Goal: Information Seeking & Learning: Learn about a topic

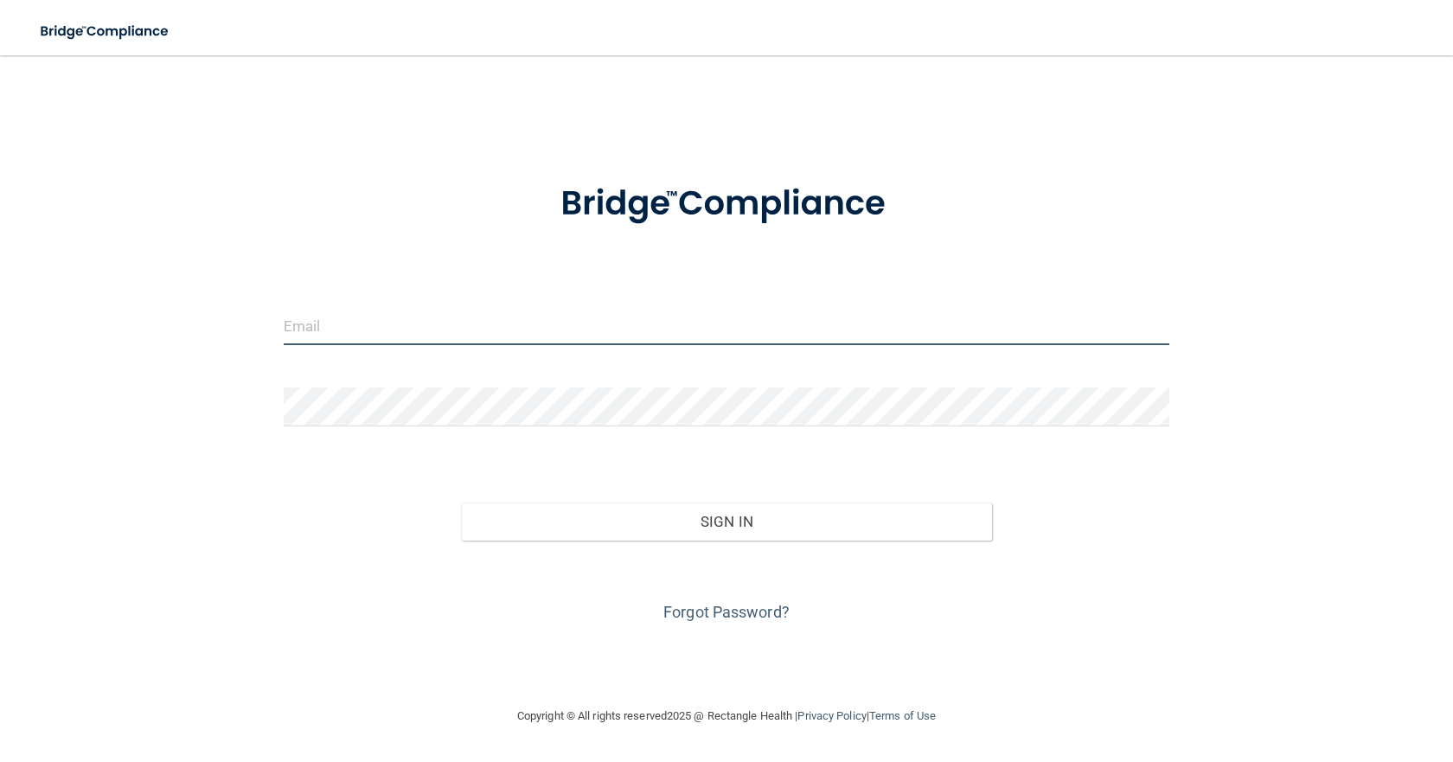
click at [487, 311] on input "email" at bounding box center [727, 325] width 886 height 39
type input "[PERSON_NAME][EMAIL_ADDRESS][DOMAIN_NAME]"
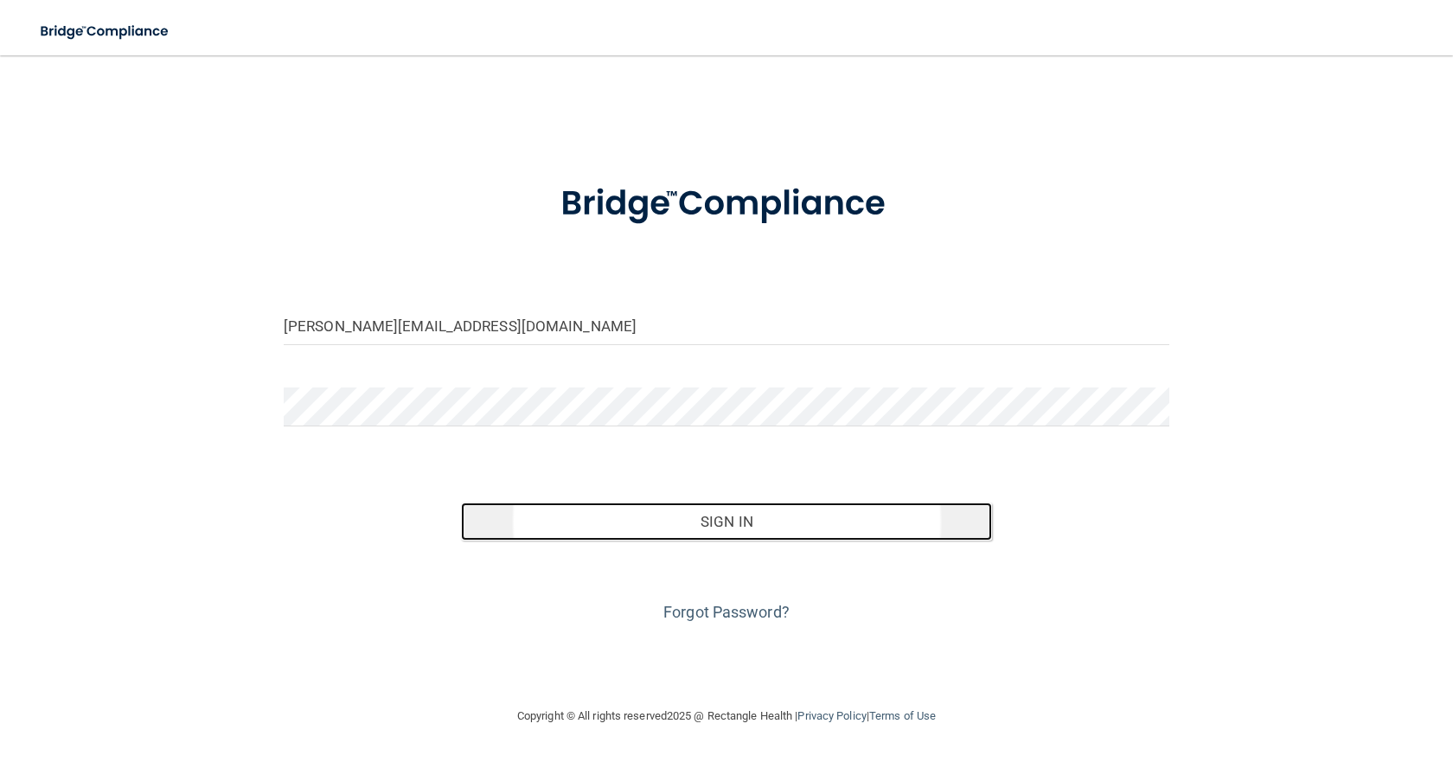
click at [745, 516] on button "Sign In" at bounding box center [726, 521] width 531 height 38
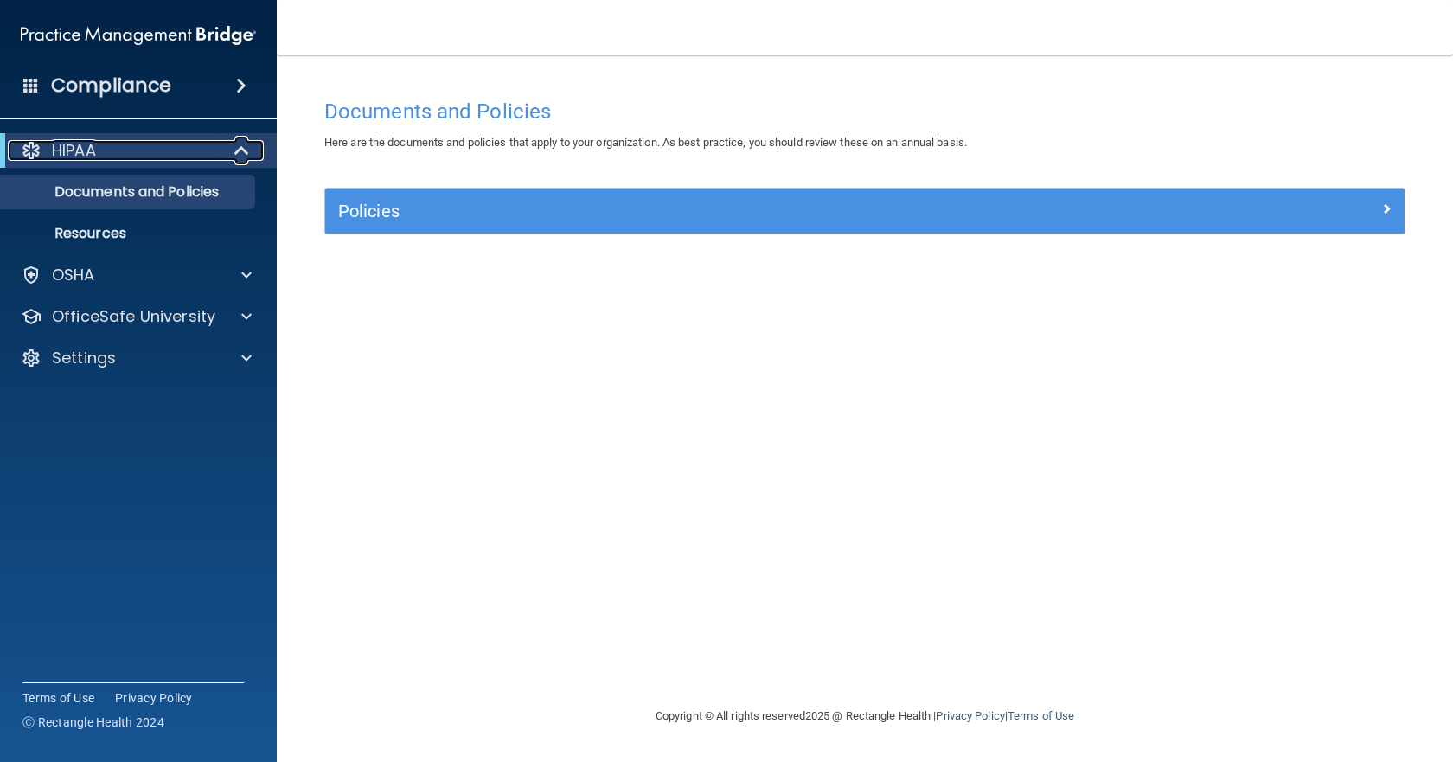
click at [95, 155] on p "HIPAA" at bounding box center [74, 150] width 44 height 21
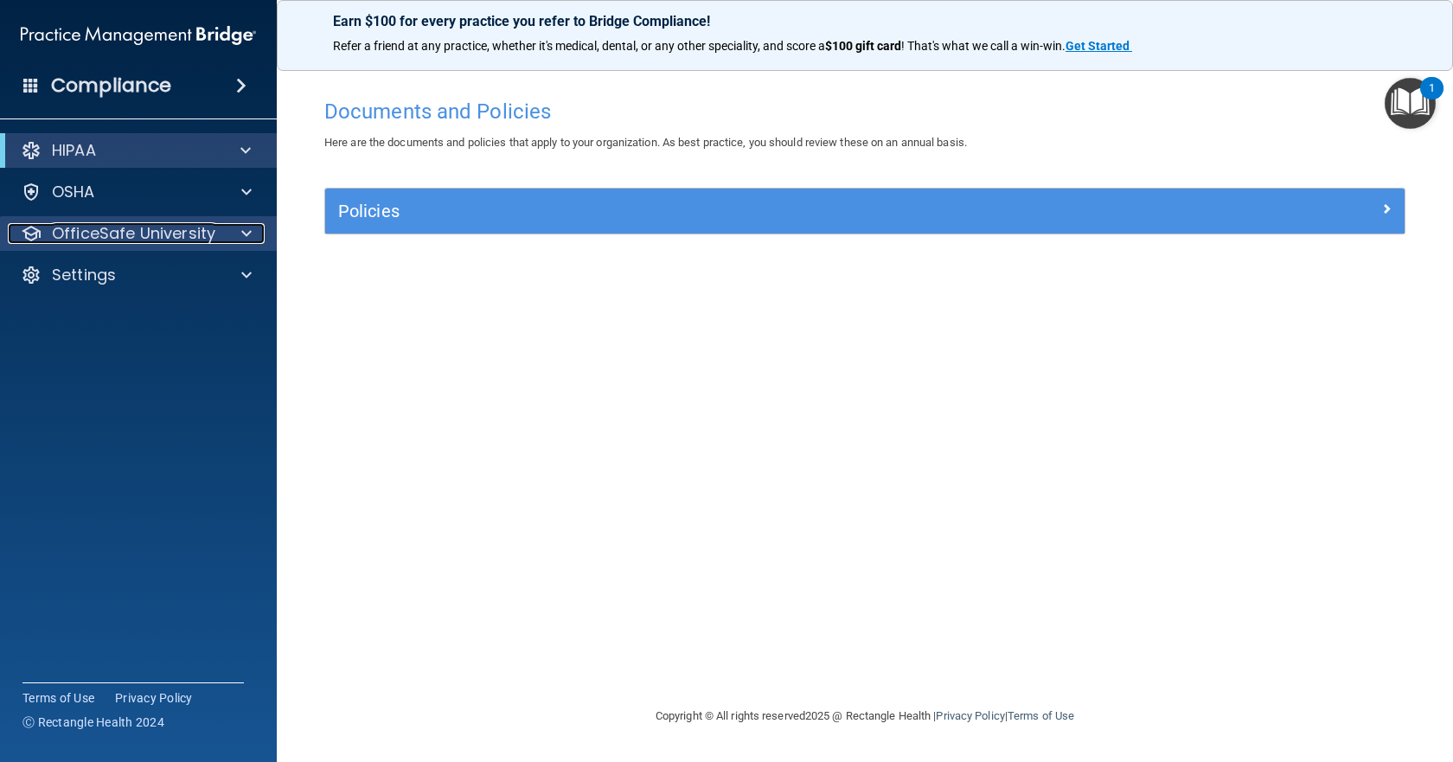
click at [169, 232] on p "OfficeSafe University" at bounding box center [133, 233] width 163 height 21
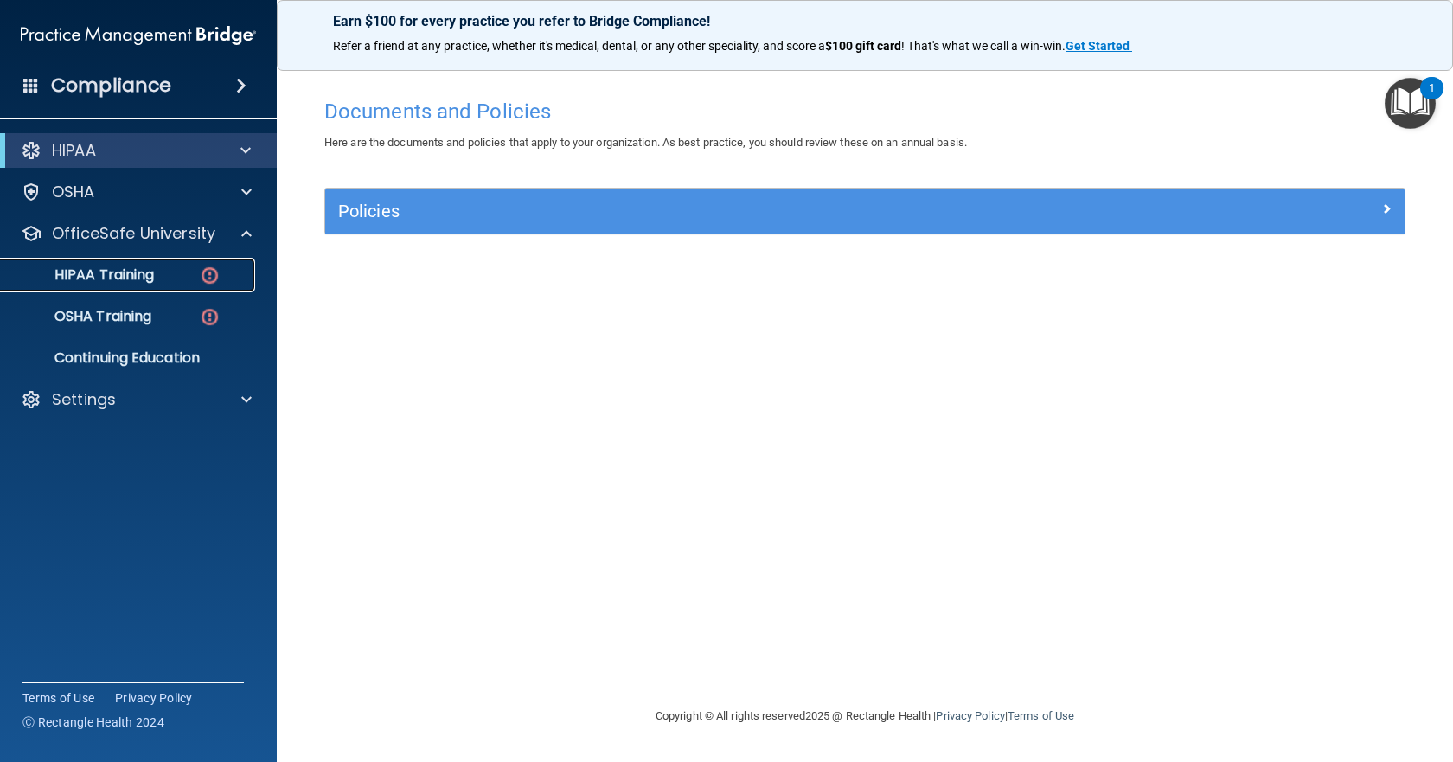
click at [117, 274] on p "HIPAA Training" at bounding box center [82, 274] width 143 height 17
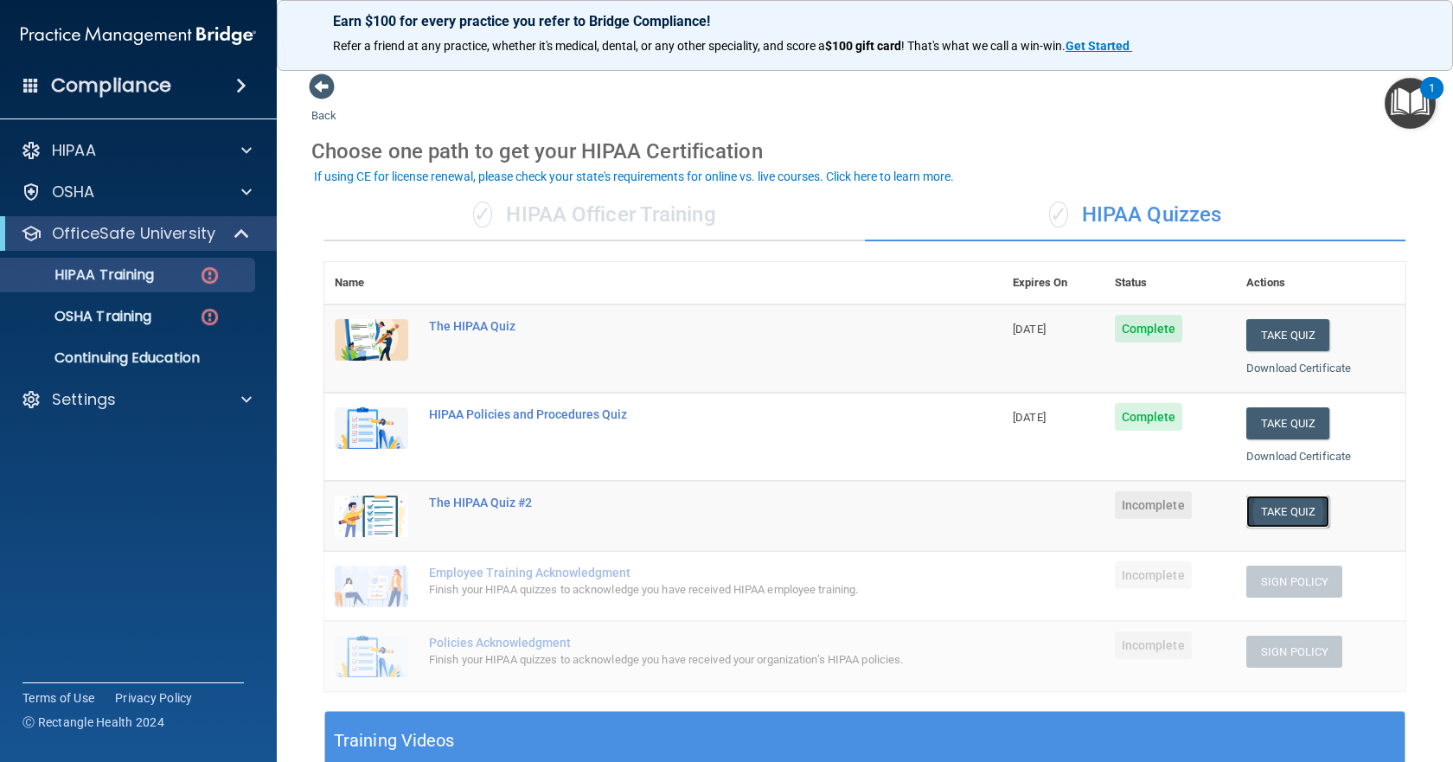
click at [1274, 505] on button "Take Quiz" at bounding box center [1287, 512] width 83 height 32
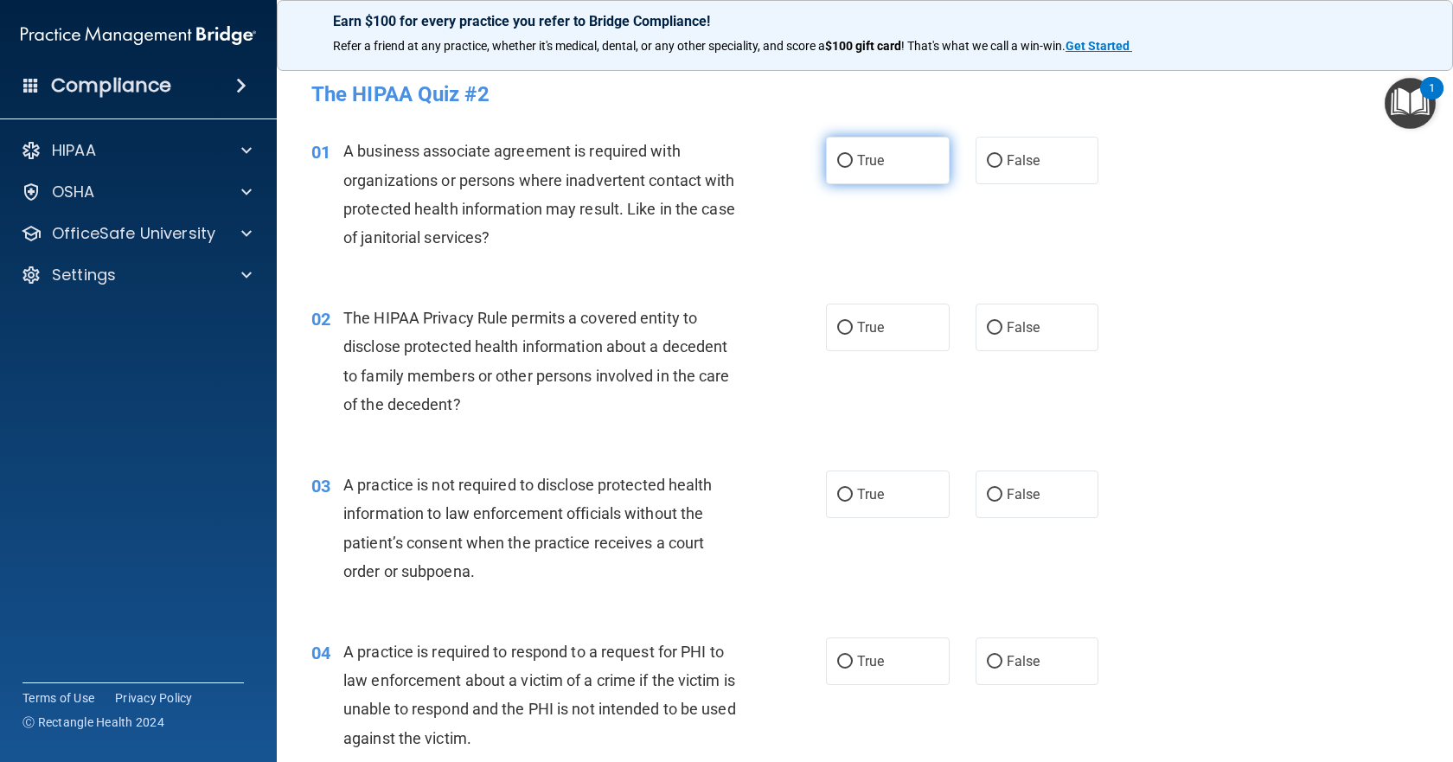
click at [842, 160] on input "True" at bounding box center [845, 161] width 16 height 13
radio input "true"
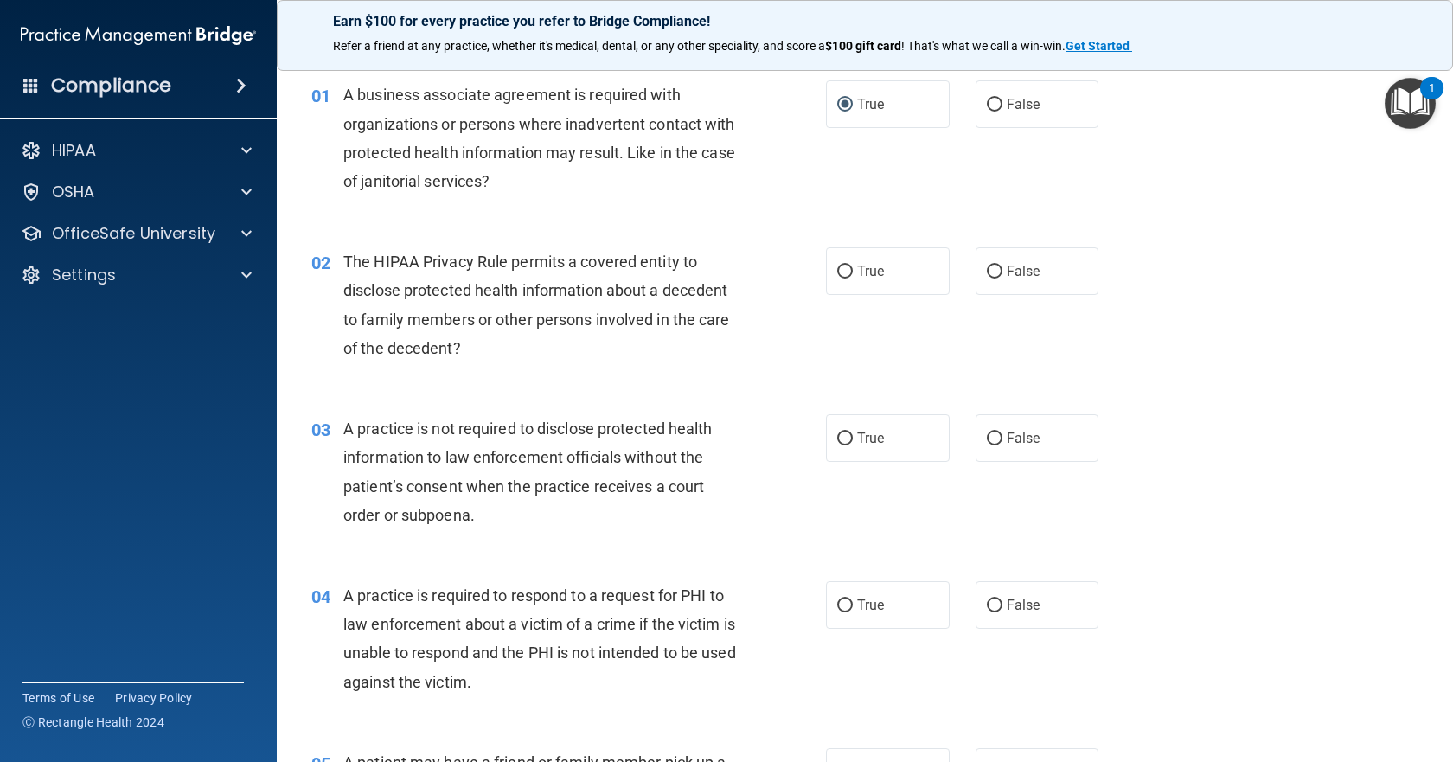
scroll to position [86, 0]
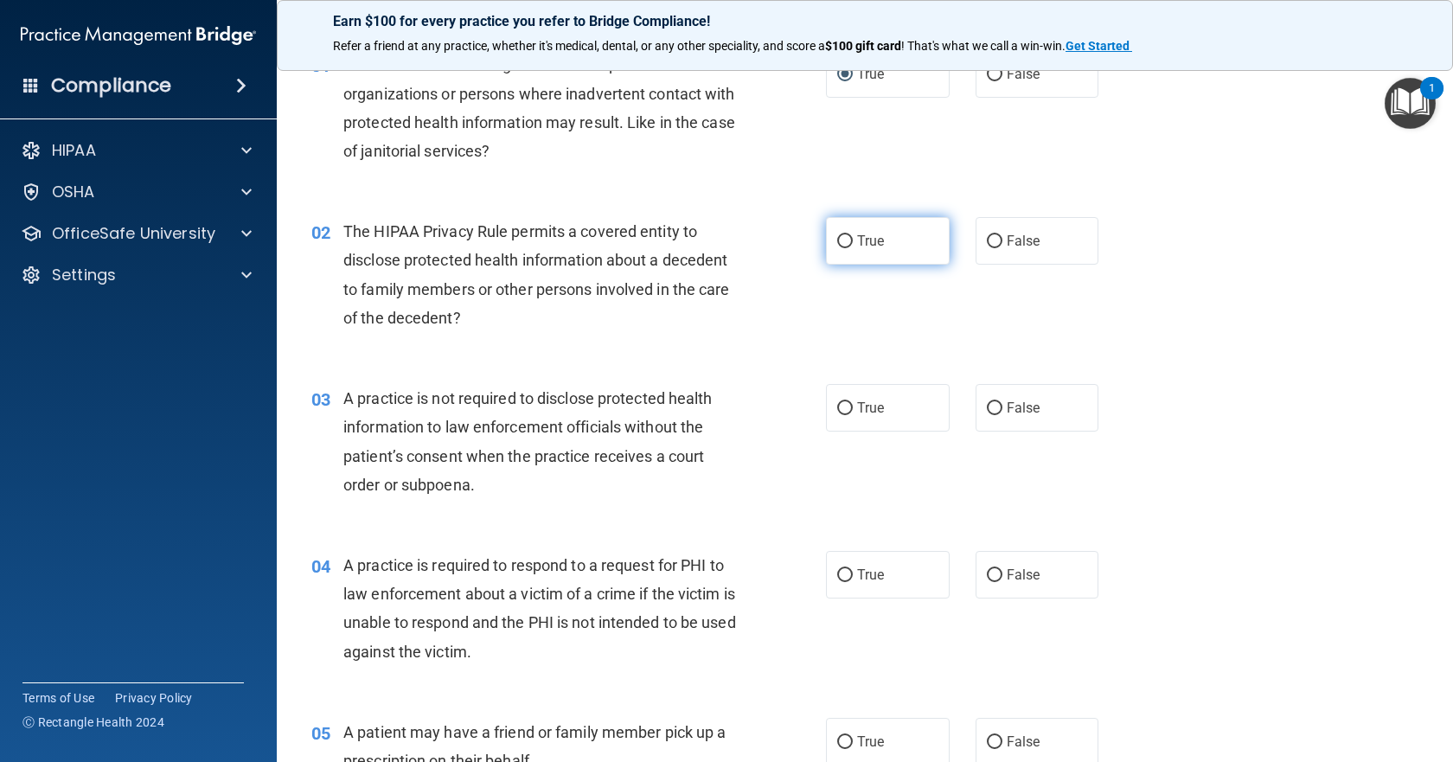
click at [861, 236] on span "True" at bounding box center [870, 241] width 27 height 16
click at [853, 236] on input "True" at bounding box center [845, 241] width 16 height 13
radio input "true"
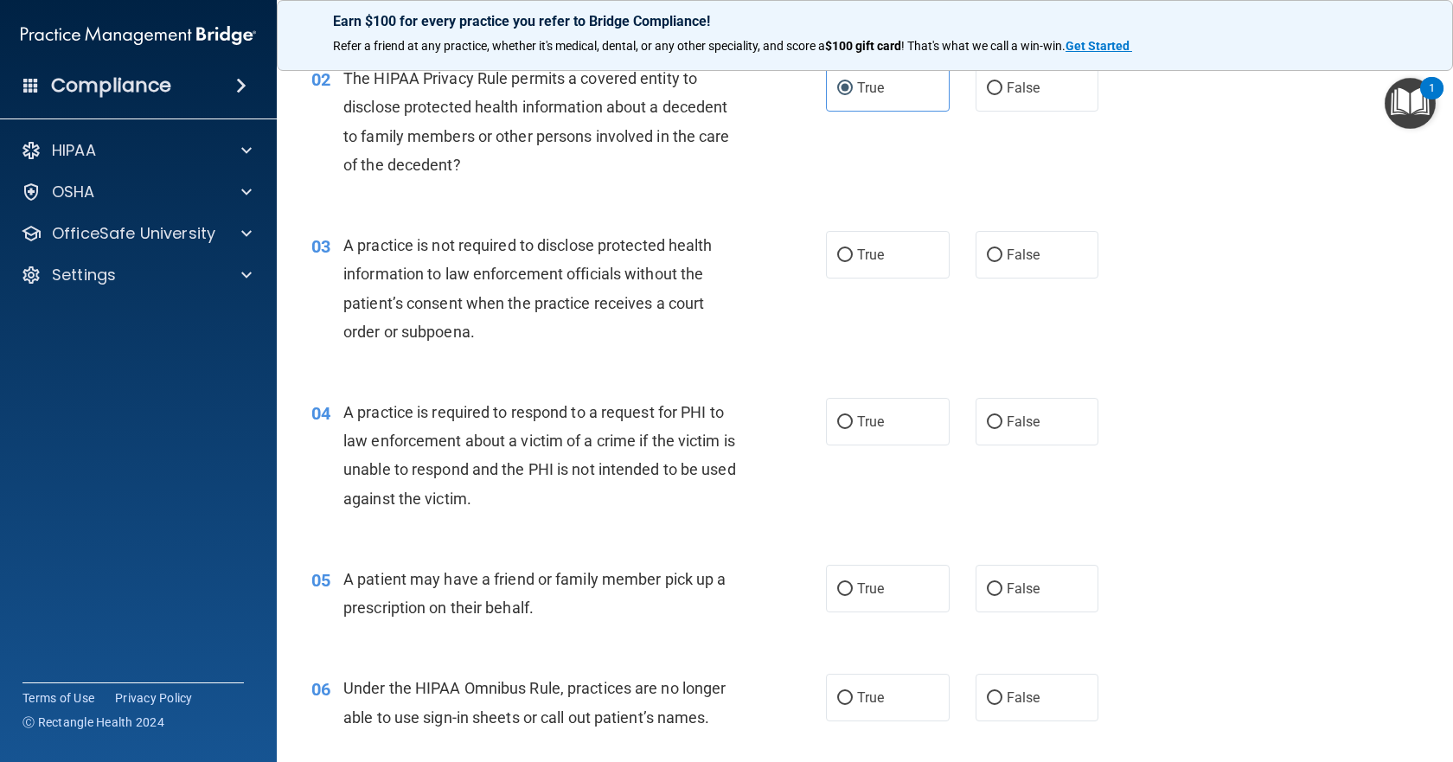
scroll to position [259, 0]
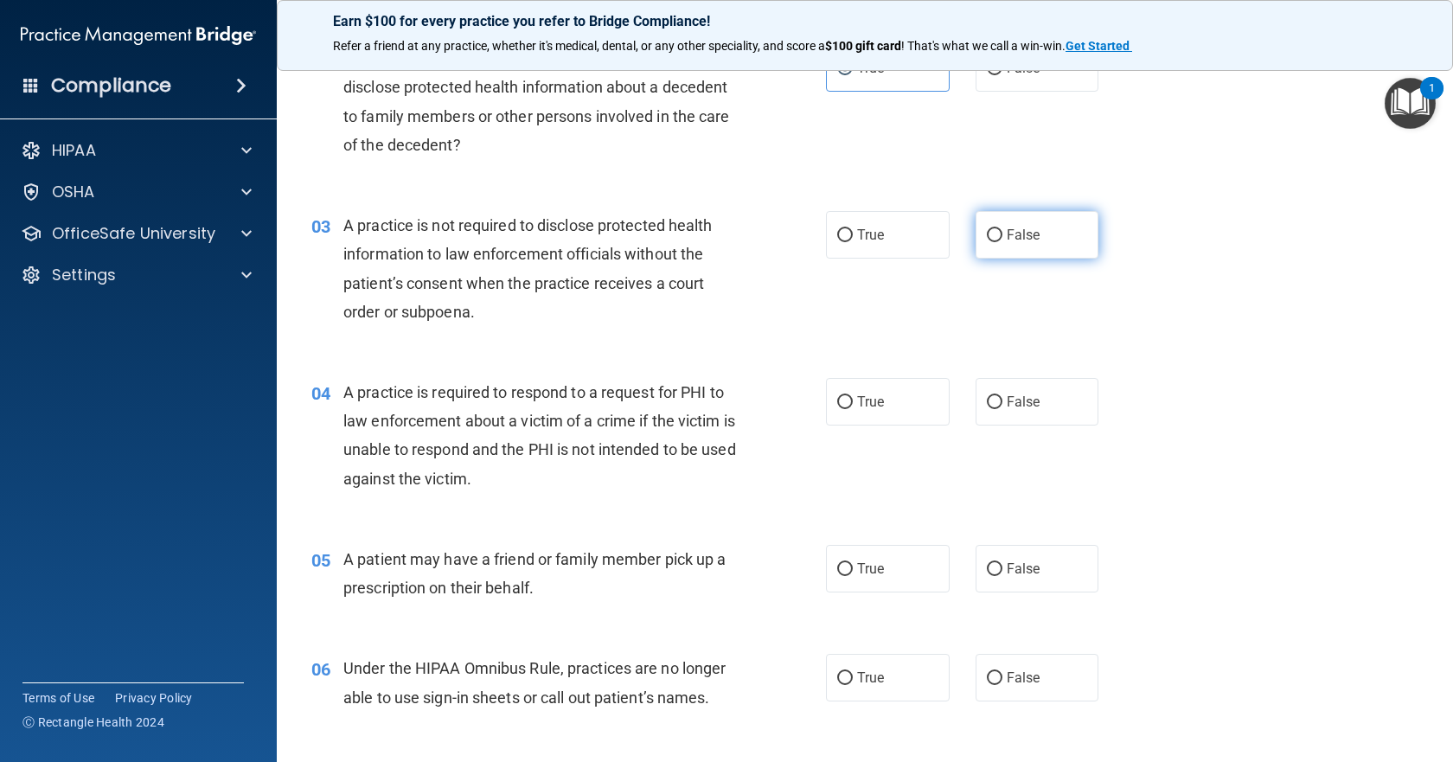
click at [992, 239] on input "False" at bounding box center [995, 235] width 16 height 13
radio input "true"
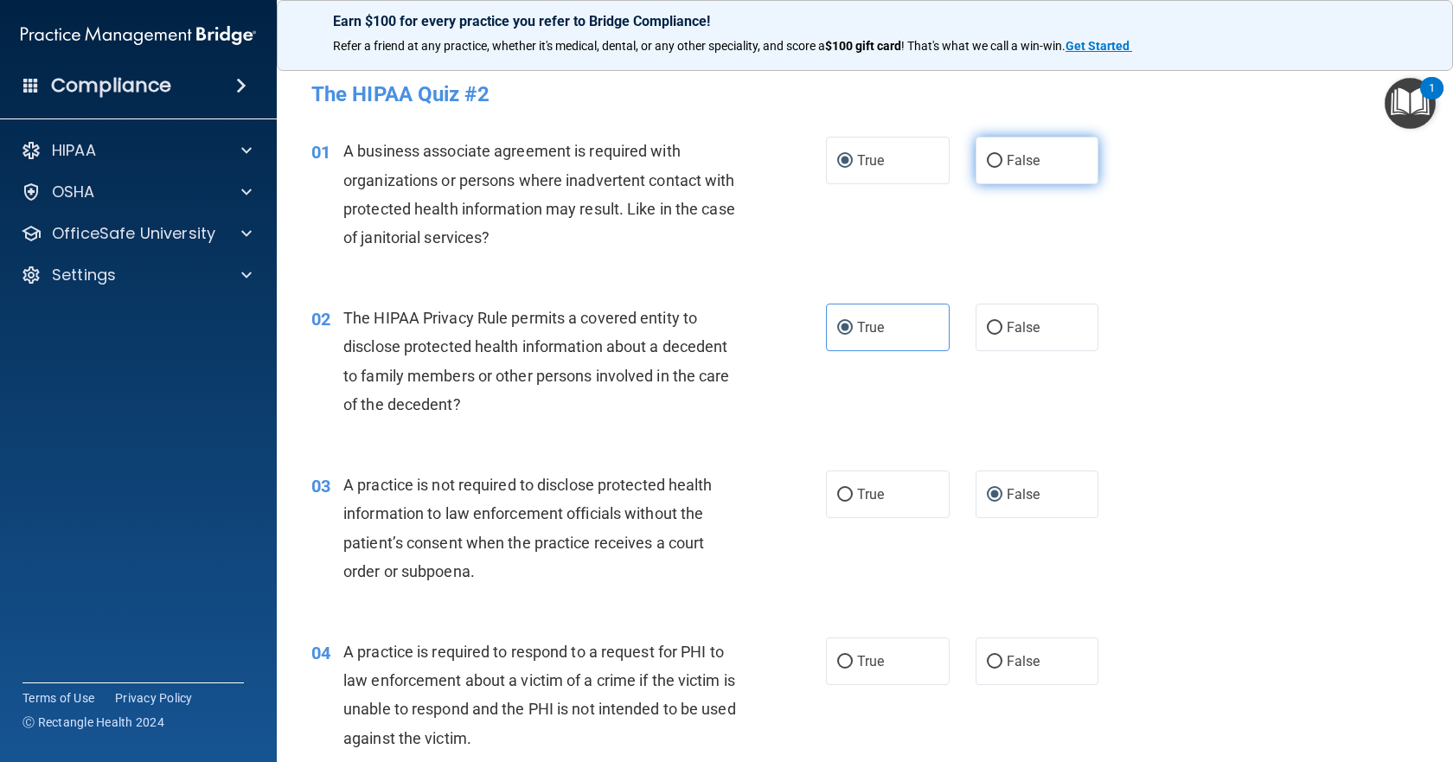
click at [992, 163] on input "False" at bounding box center [995, 161] width 16 height 13
radio input "true"
radio input "false"
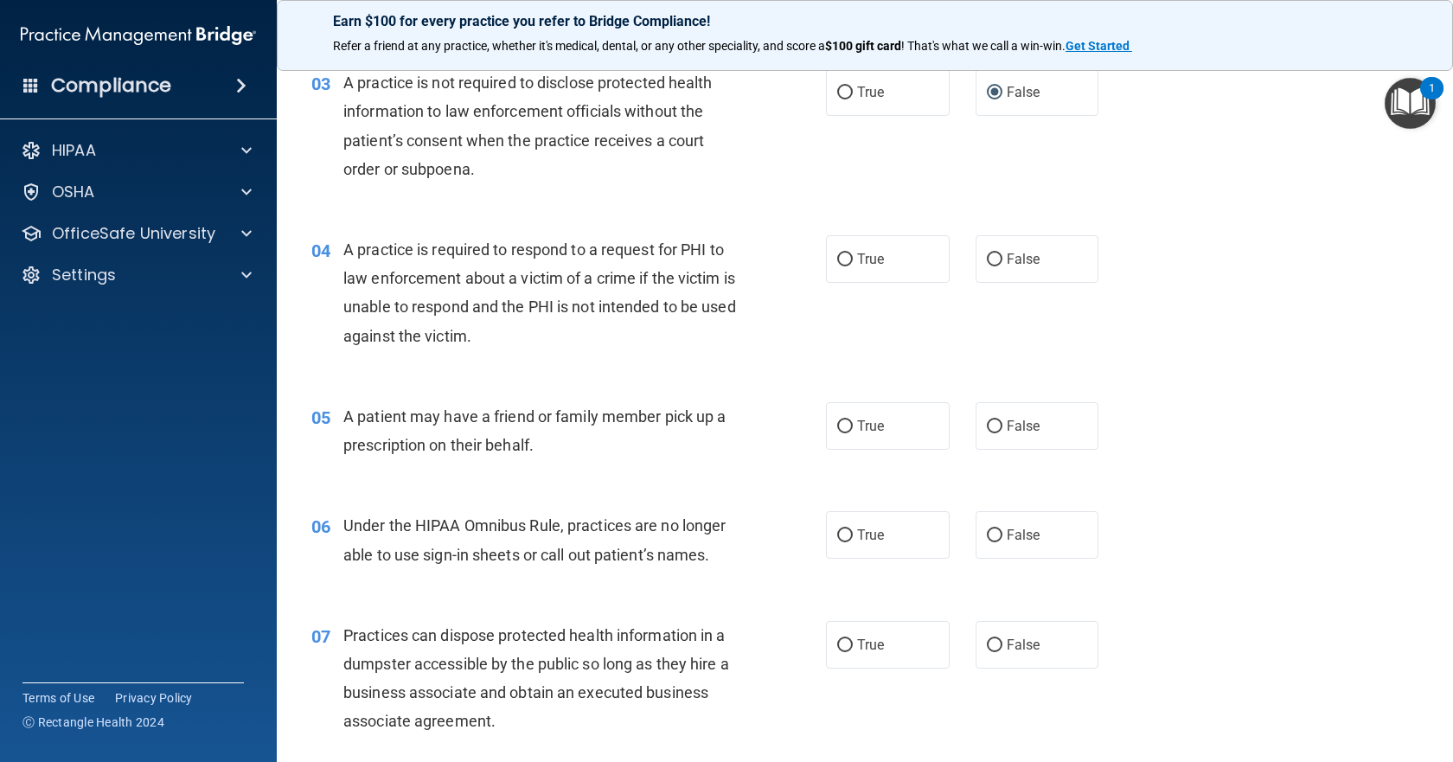
scroll to position [432, 0]
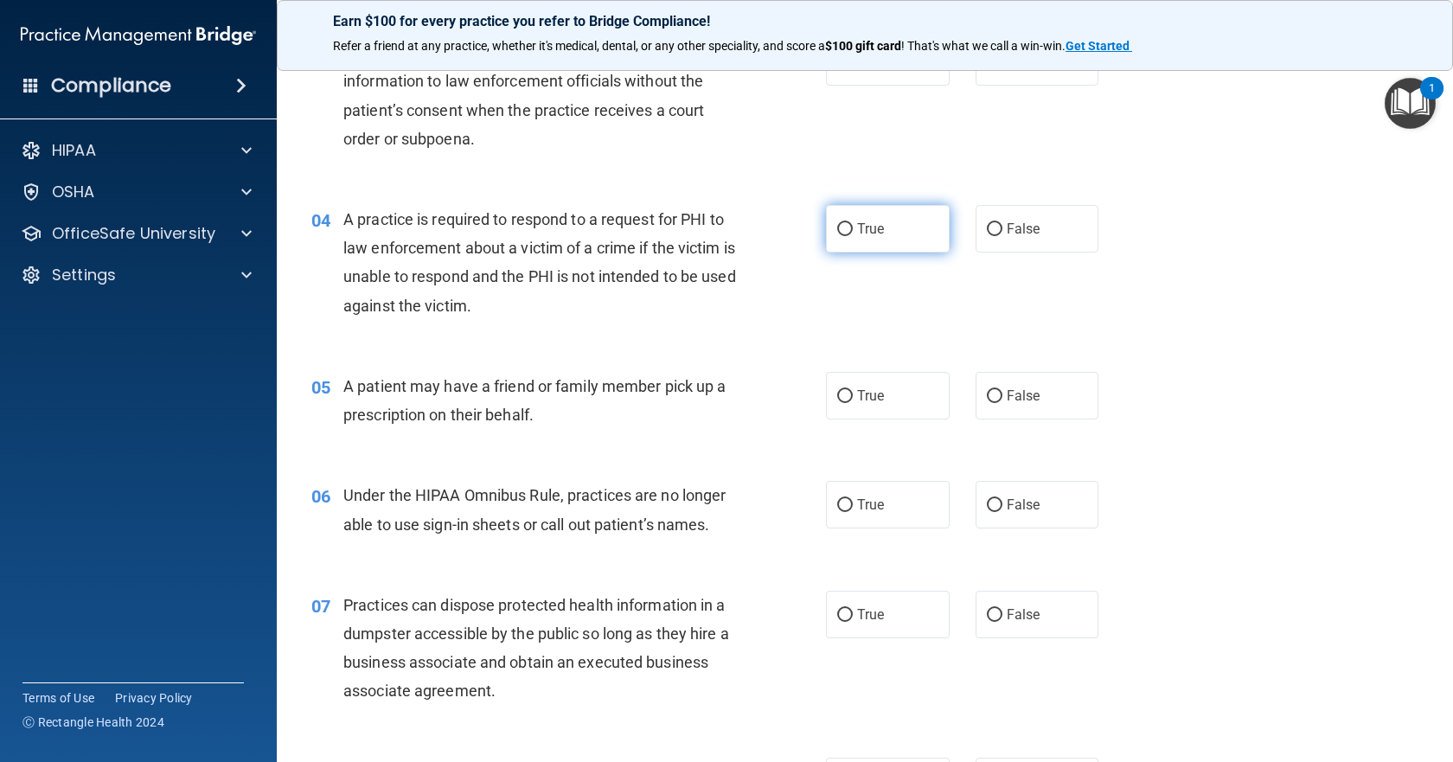
click at [857, 229] on span "True" at bounding box center [870, 229] width 27 height 16
click at [853, 229] on input "True" at bounding box center [845, 229] width 16 height 13
radio input "true"
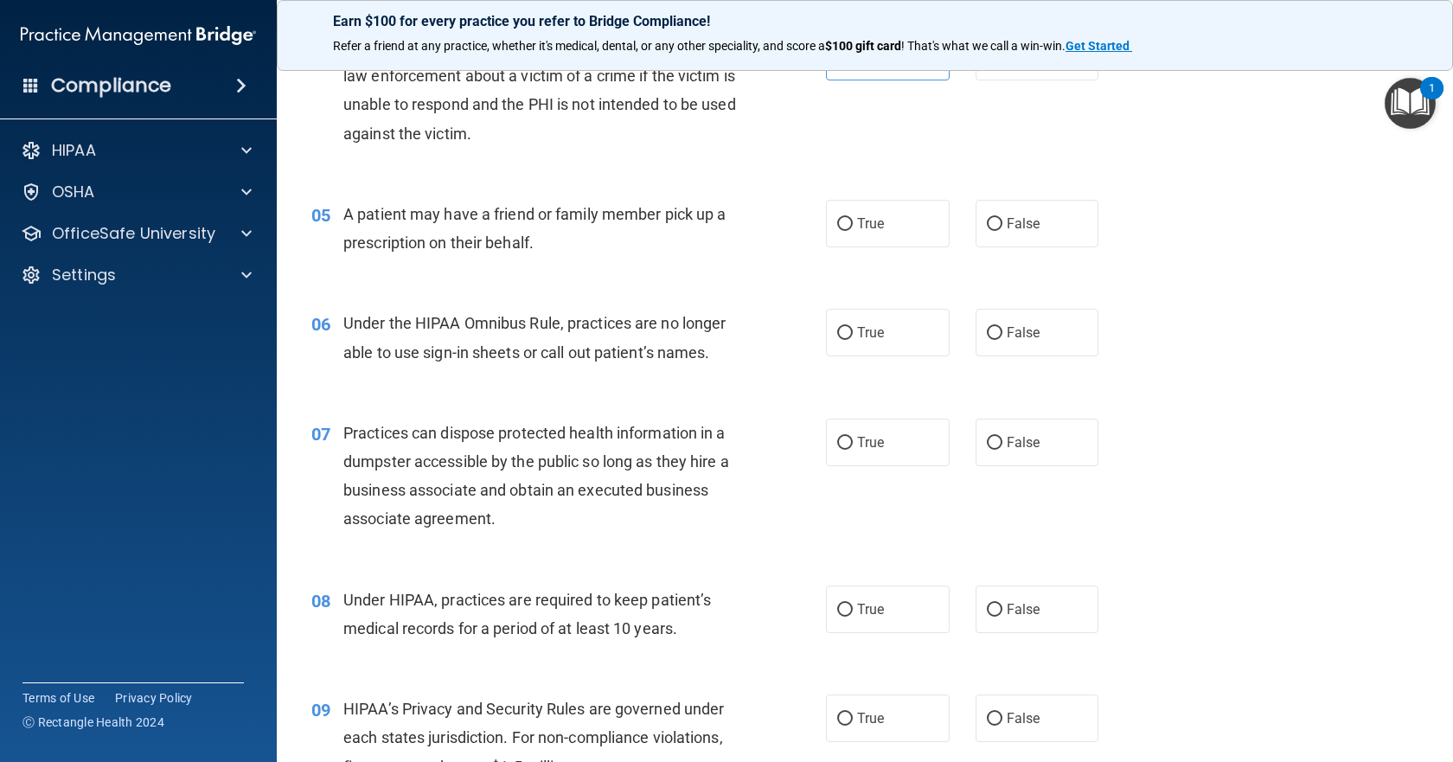
scroll to position [605, 0]
click at [837, 218] on input "True" at bounding box center [845, 223] width 16 height 13
radio input "true"
click at [993, 331] on input "False" at bounding box center [995, 332] width 16 height 13
radio input "true"
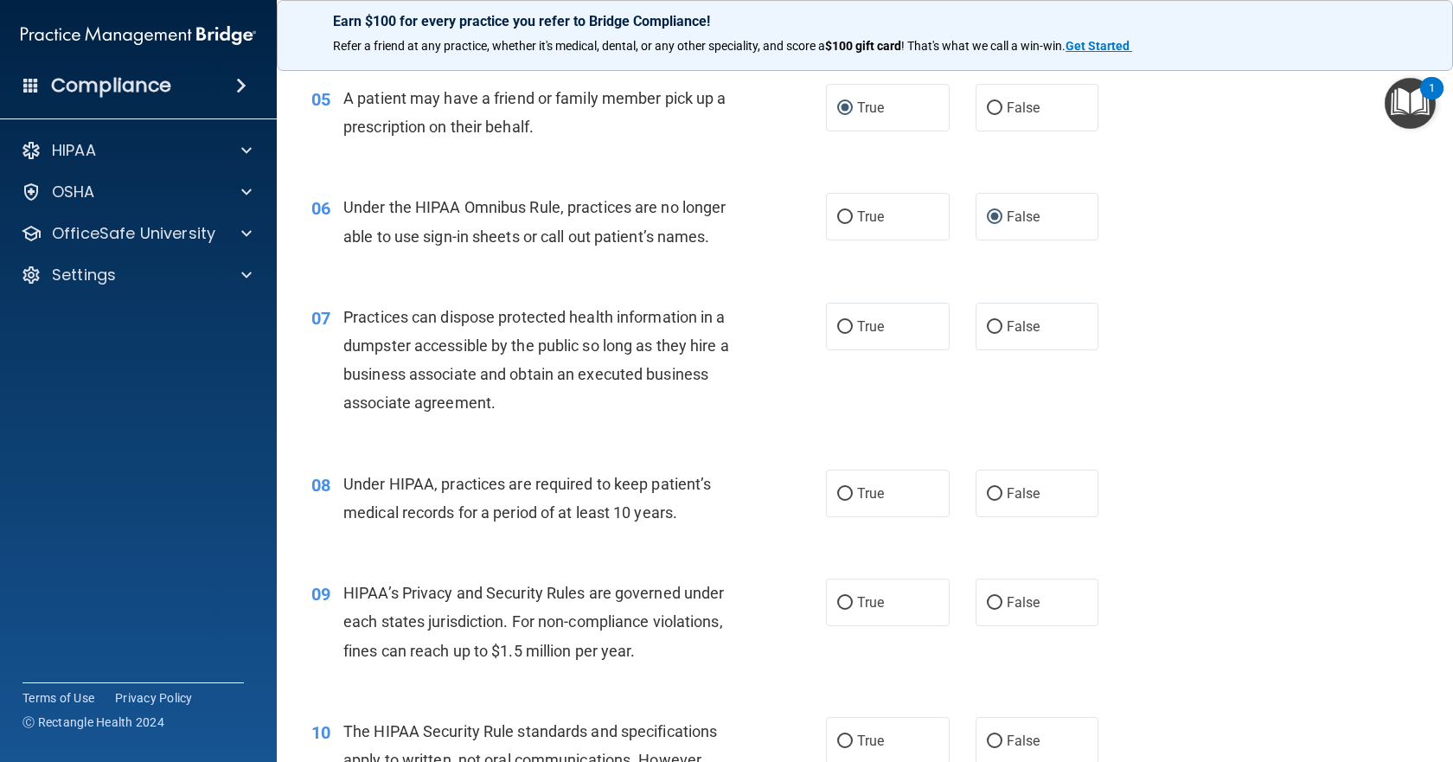
scroll to position [778, 0]
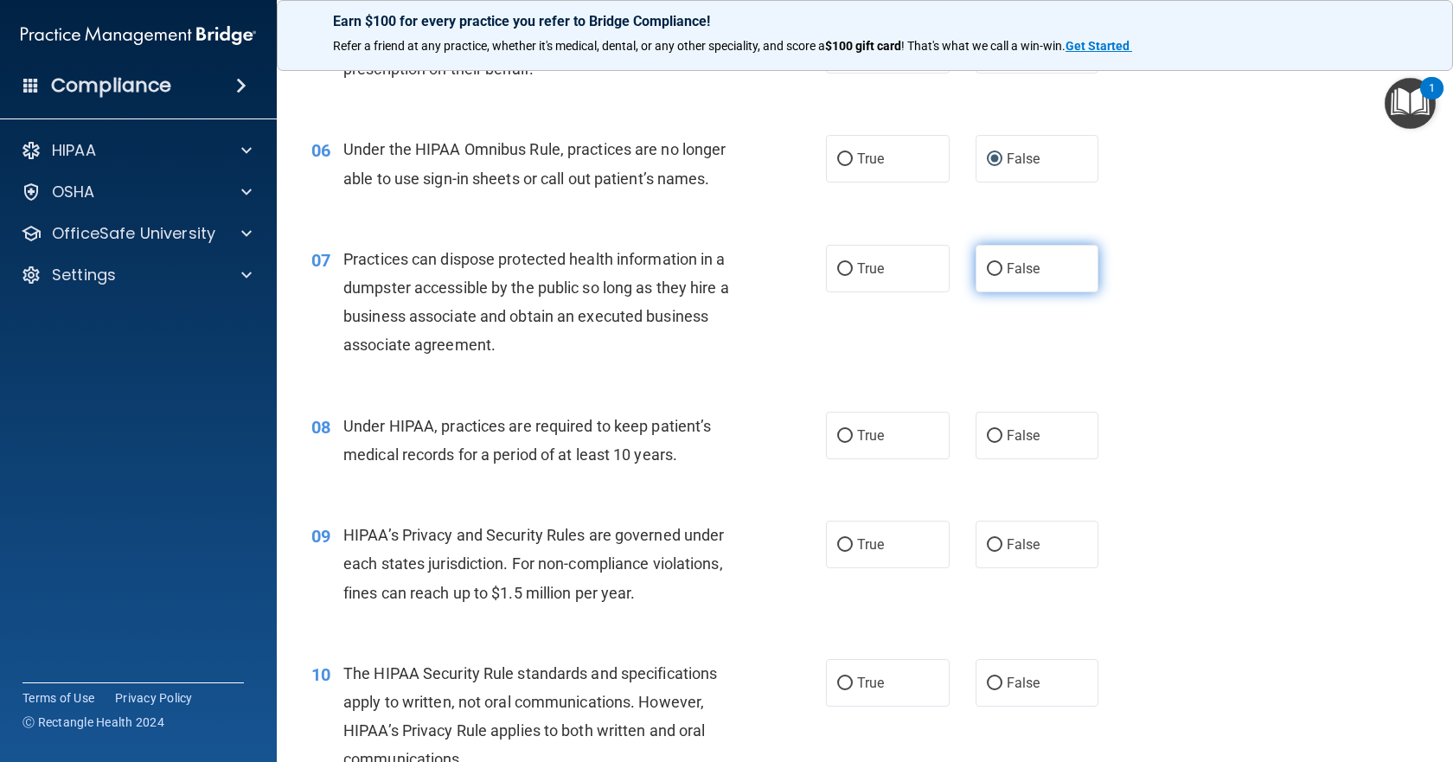
click at [987, 270] on input "False" at bounding box center [995, 269] width 16 height 13
radio input "true"
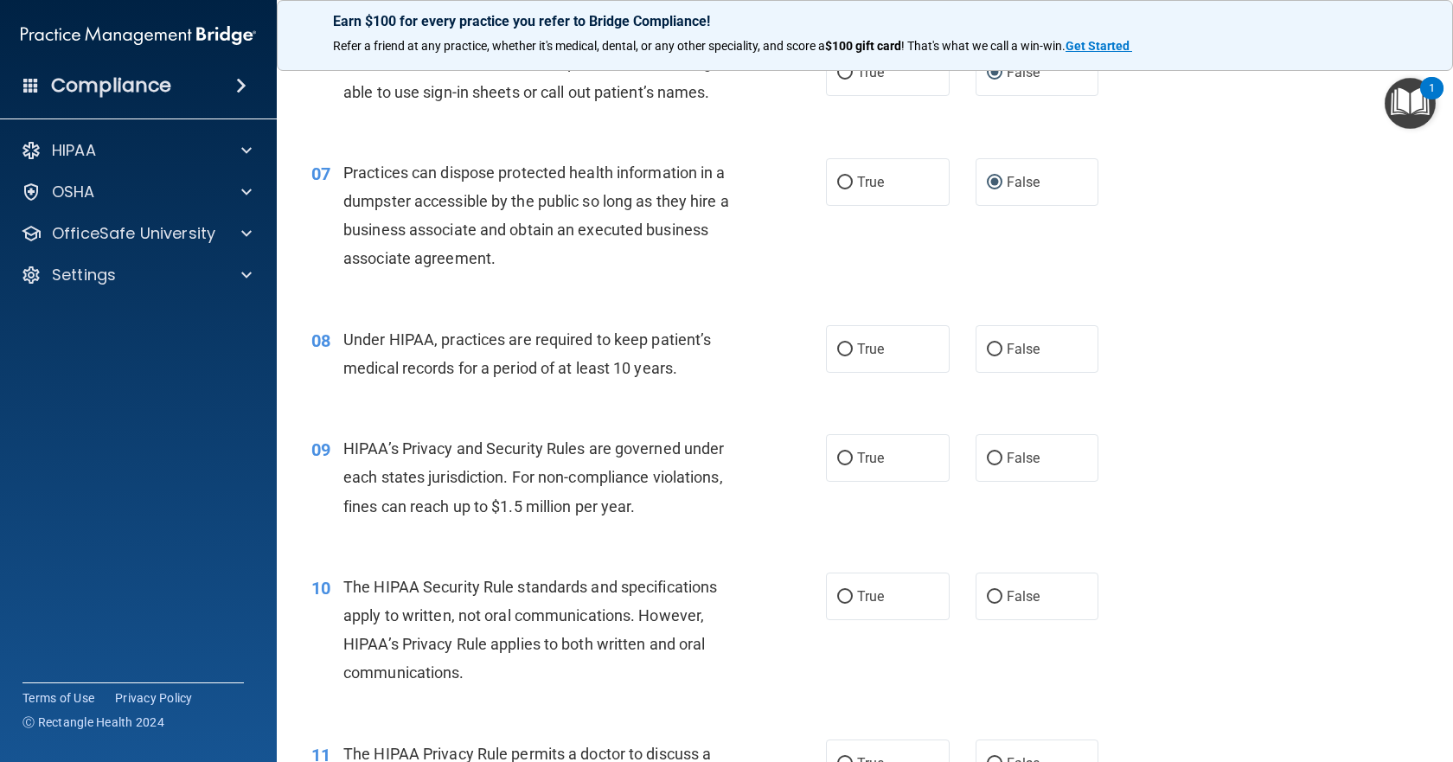
scroll to position [951, 0]
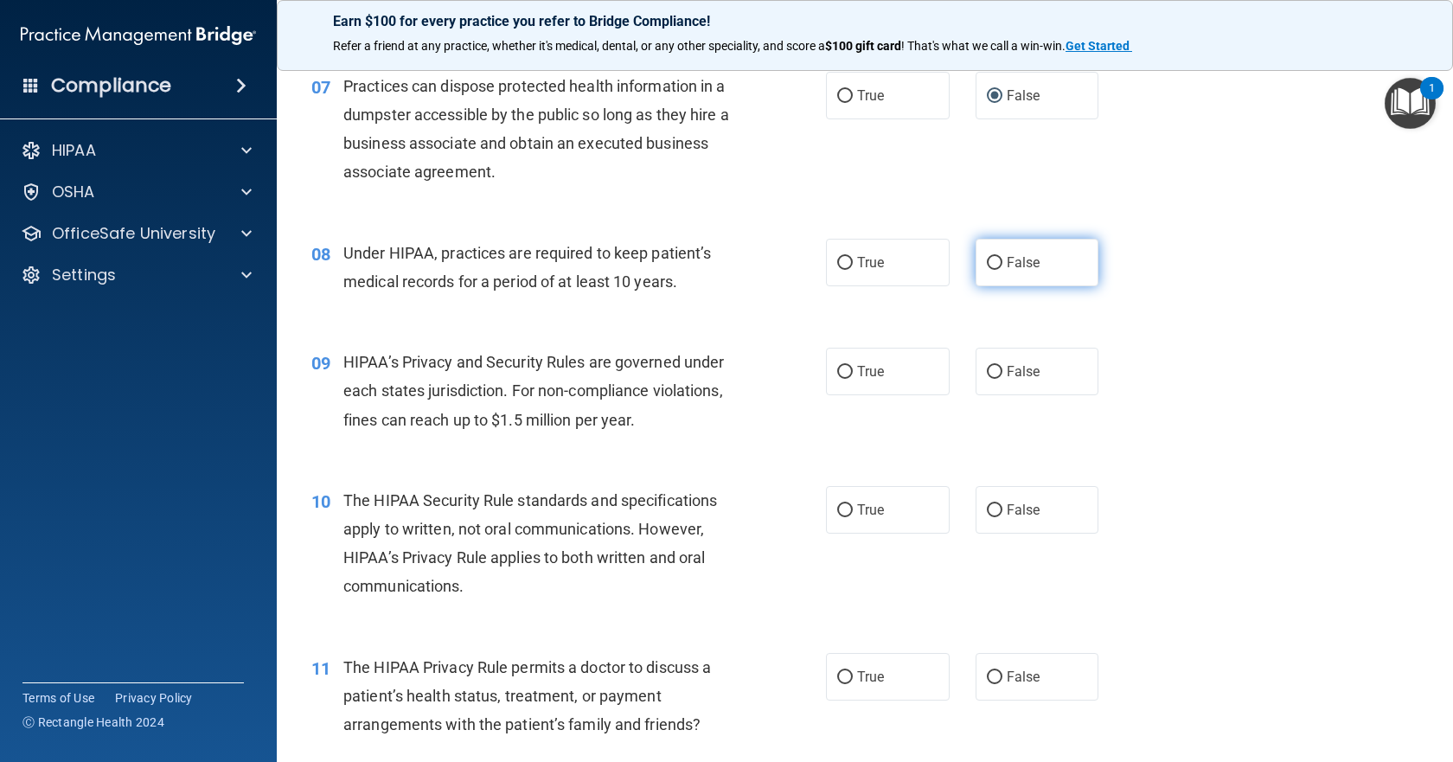
click at [988, 259] on input "False" at bounding box center [995, 263] width 16 height 13
radio input "true"
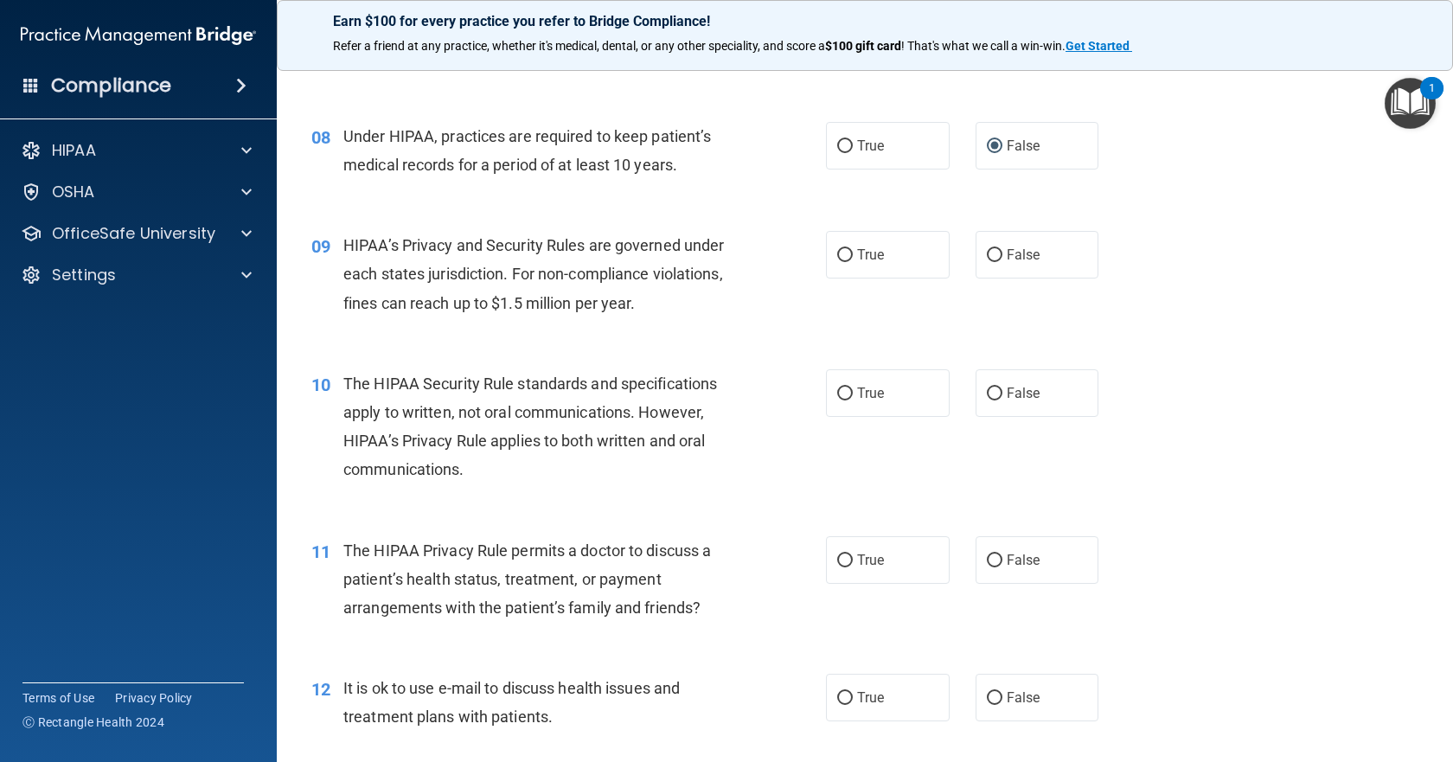
scroll to position [1038, 0]
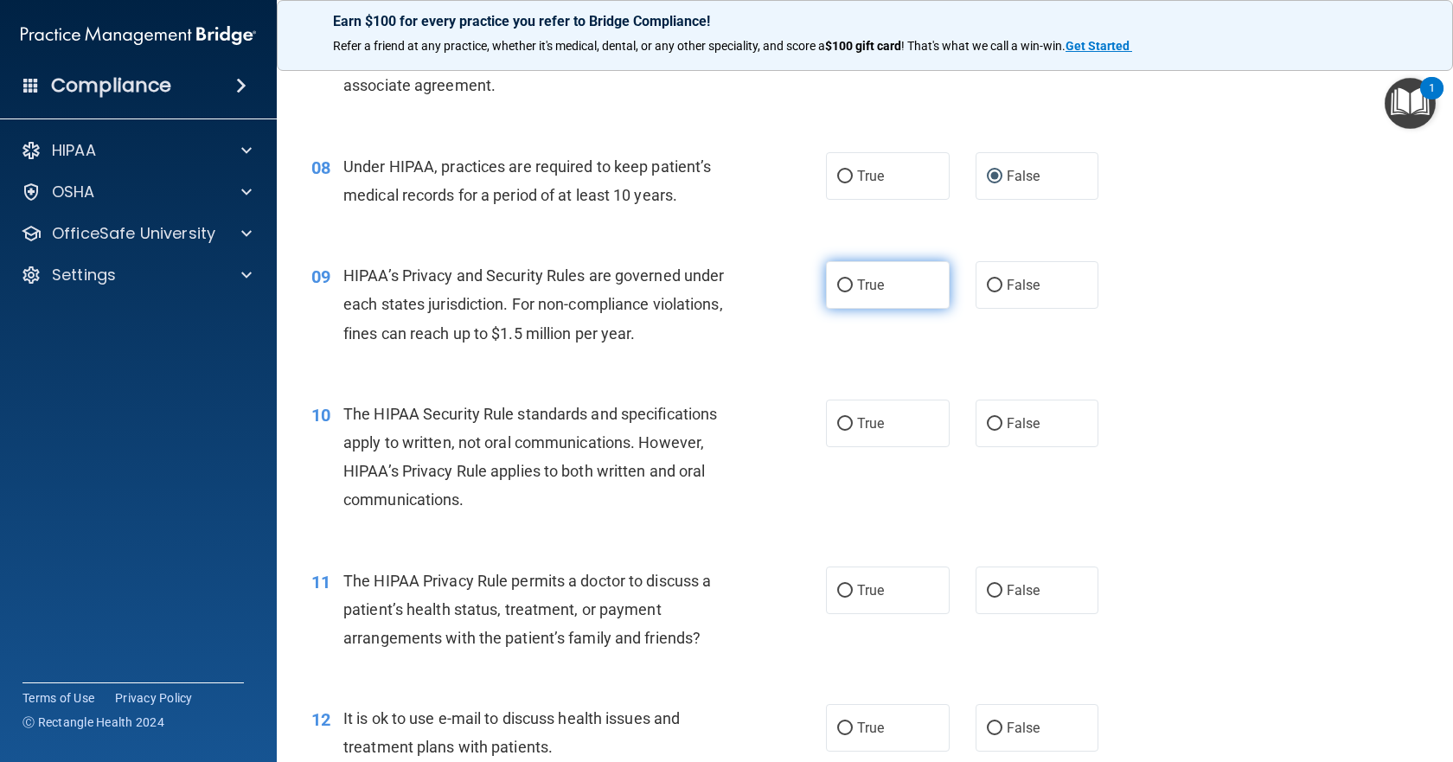
click at [837, 285] on input "True" at bounding box center [845, 285] width 16 height 13
radio input "true"
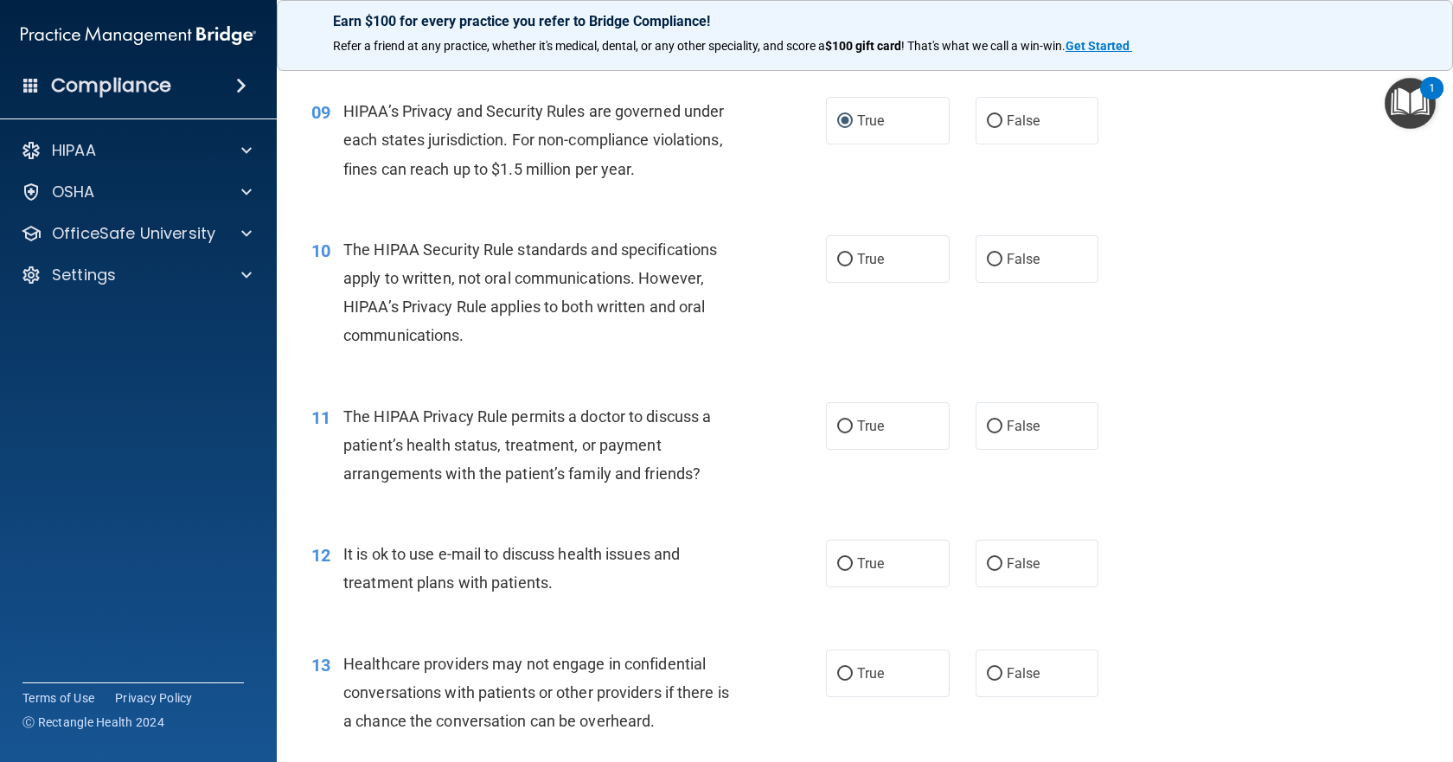
scroll to position [1211, 0]
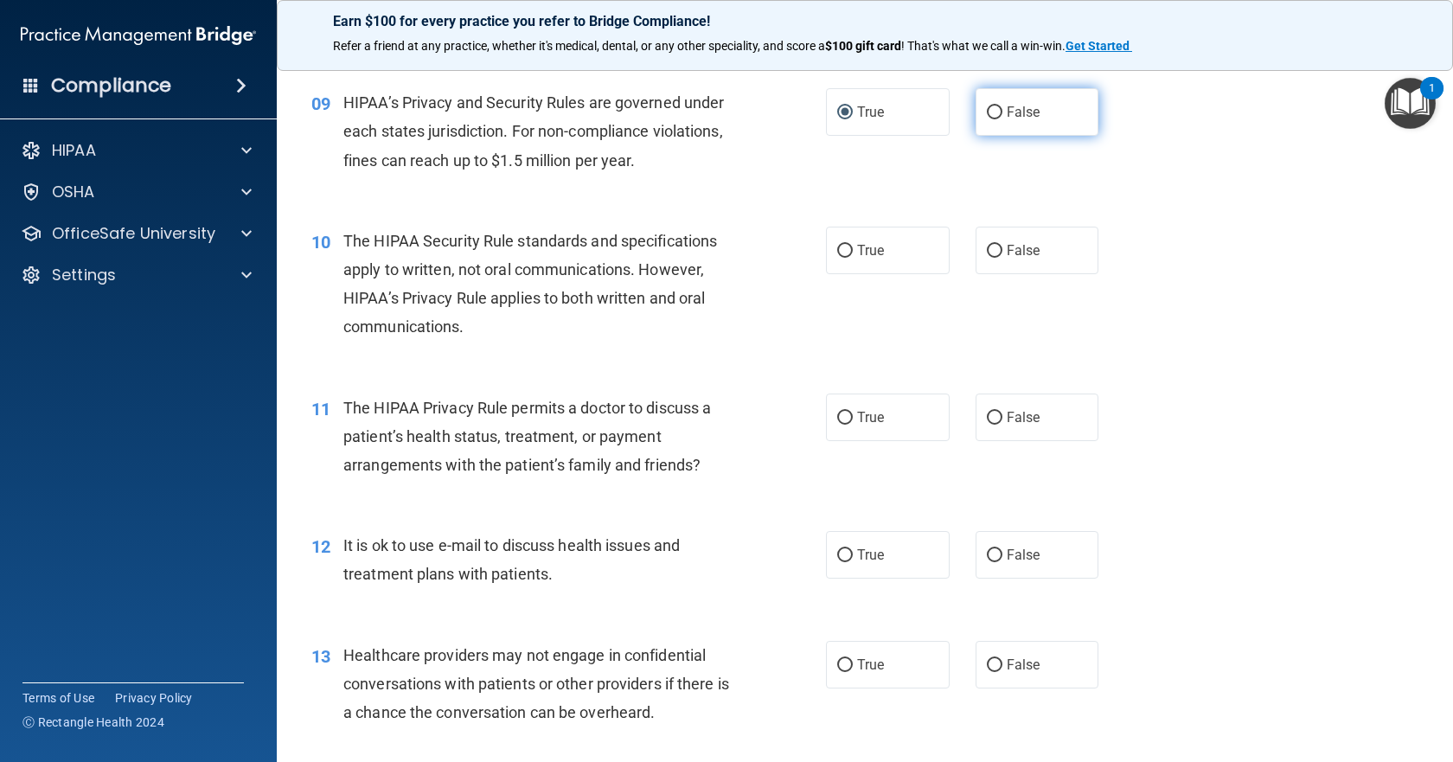
click at [989, 99] on label "False" at bounding box center [1037, 112] width 124 height 48
click at [989, 106] on input "False" at bounding box center [995, 112] width 16 height 13
radio input "true"
radio input "false"
click at [843, 253] on input "True" at bounding box center [845, 251] width 16 height 13
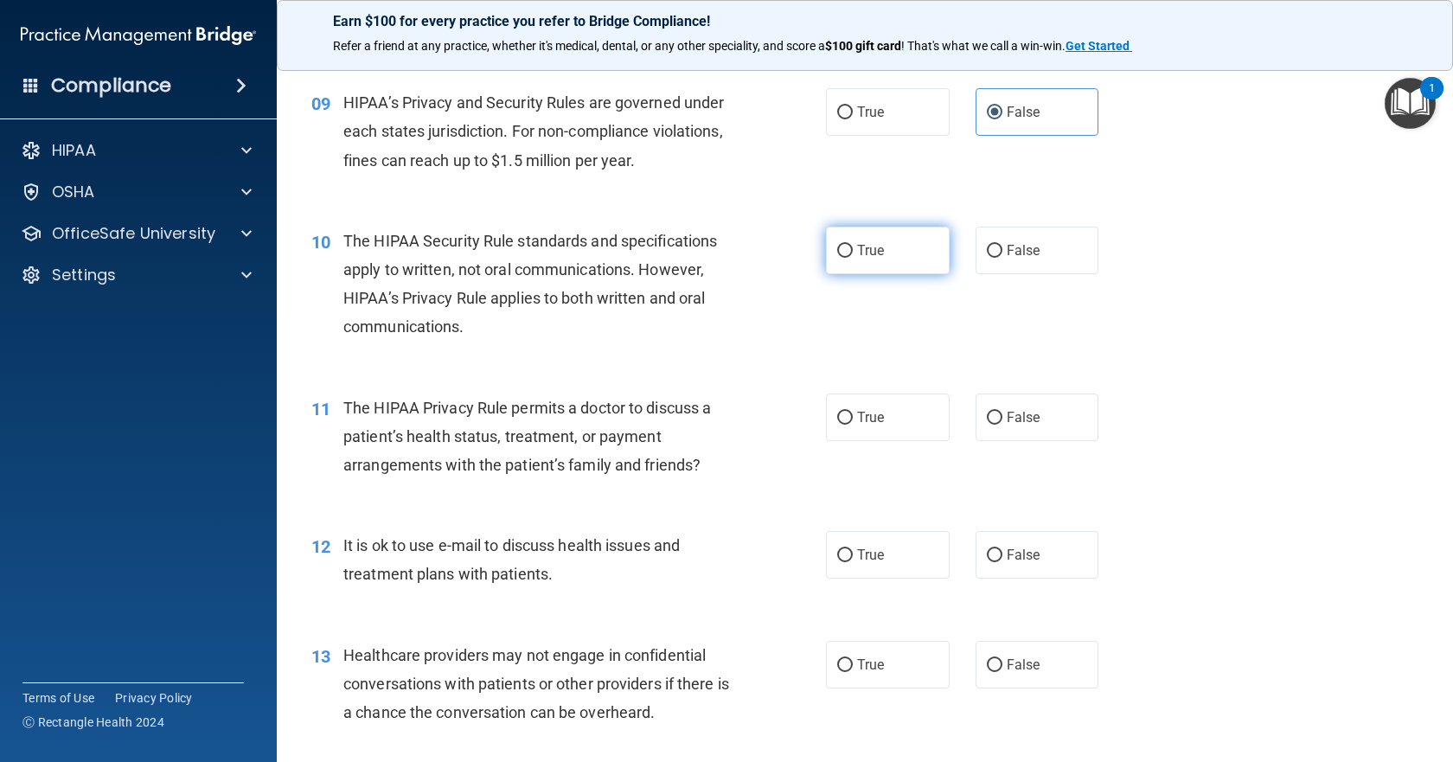
radio input "true"
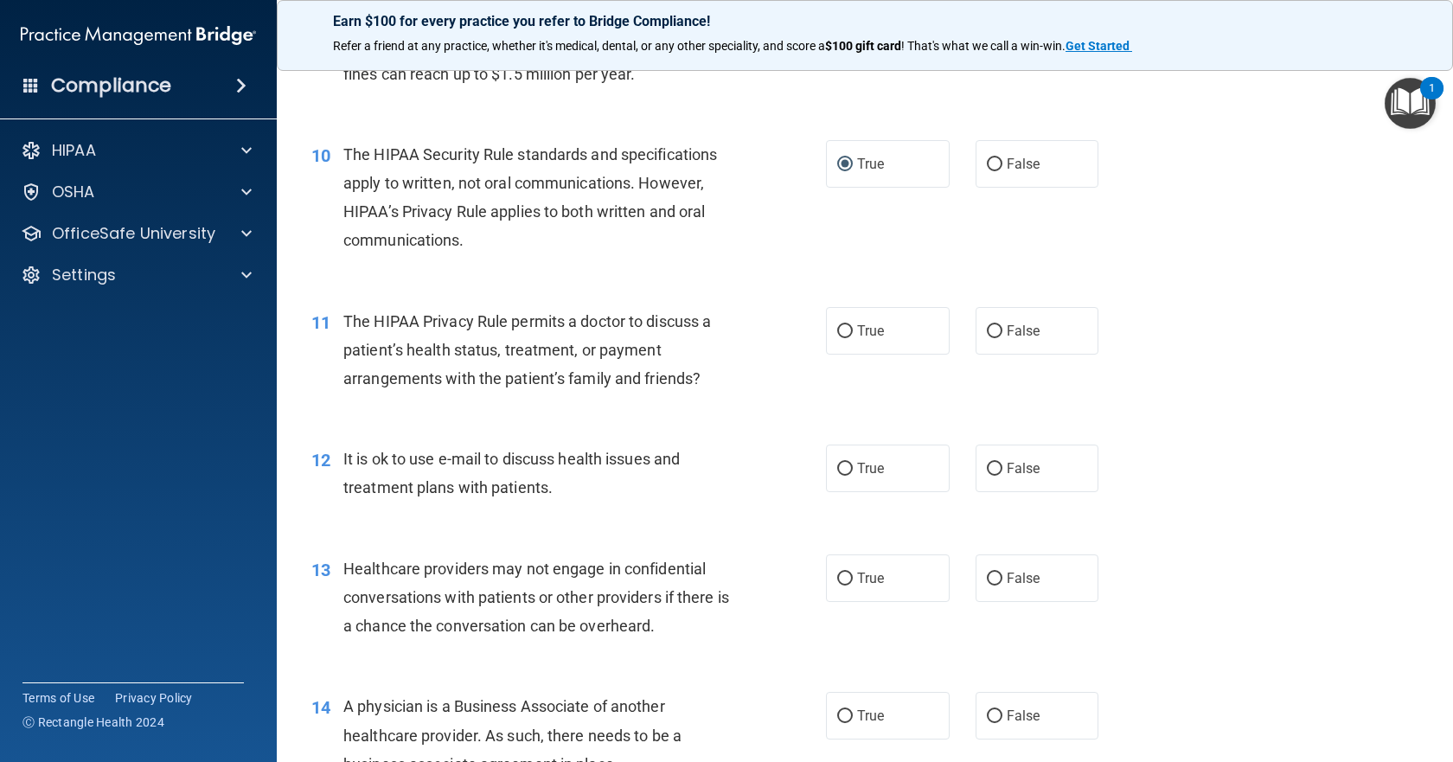
scroll to position [1384, 0]
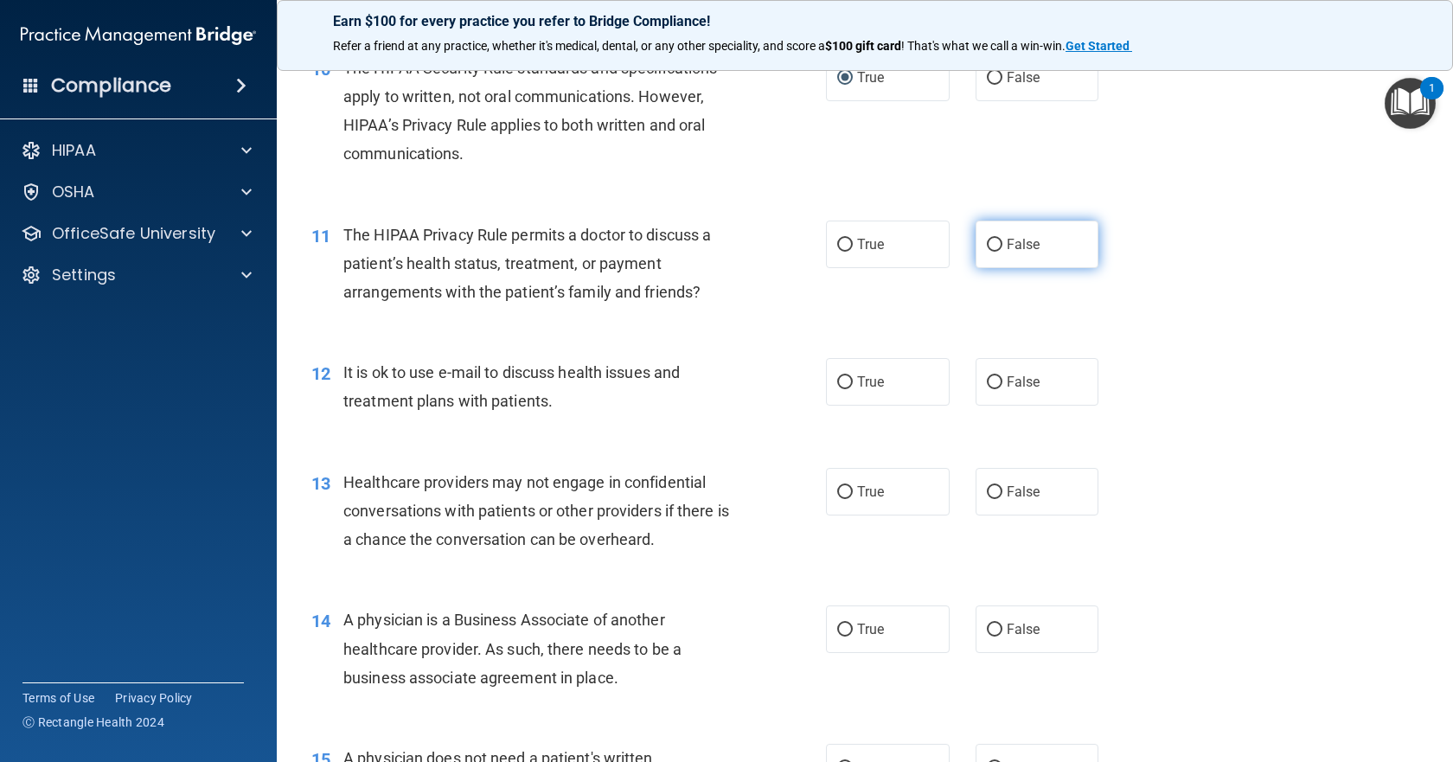
click at [987, 240] on input "False" at bounding box center [995, 245] width 16 height 13
radio input "true"
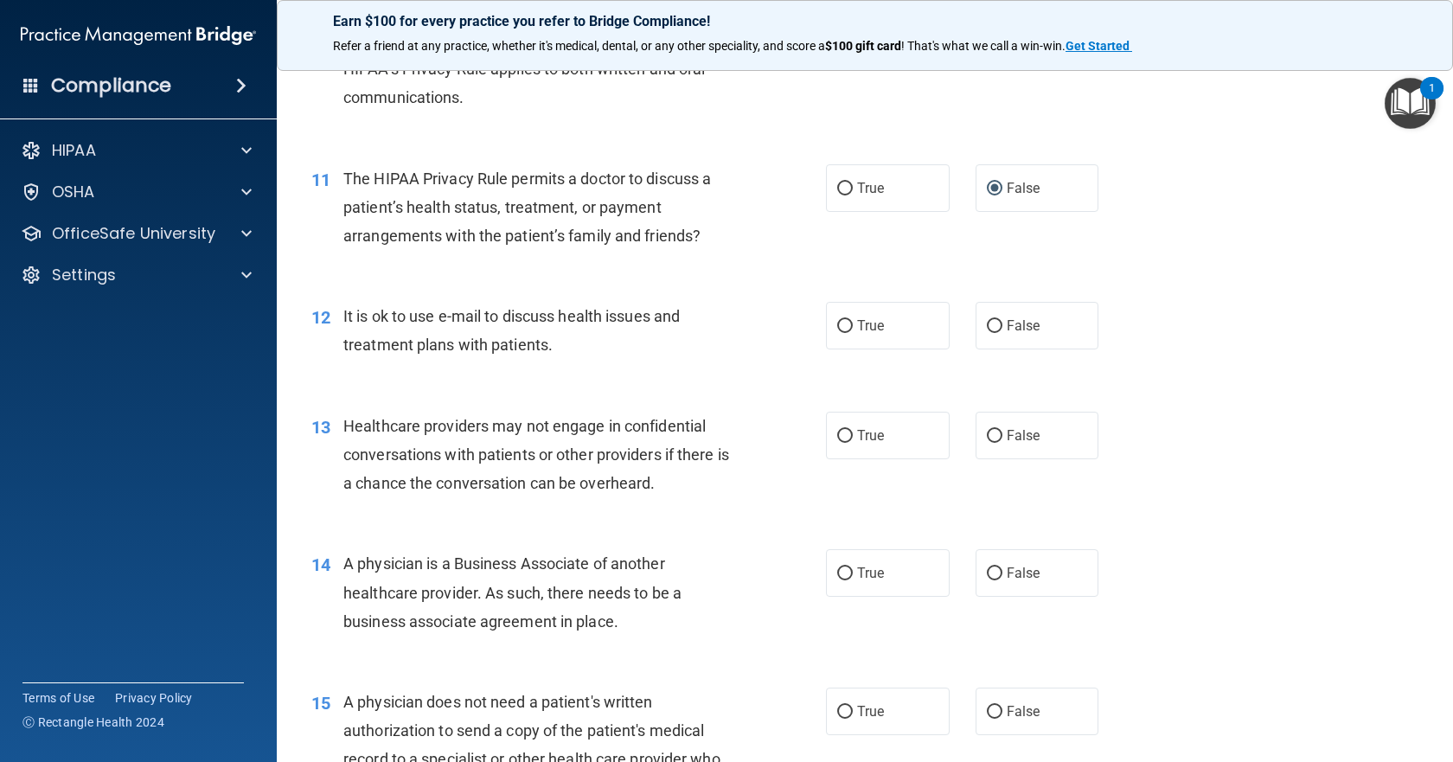
scroll to position [1470, 0]
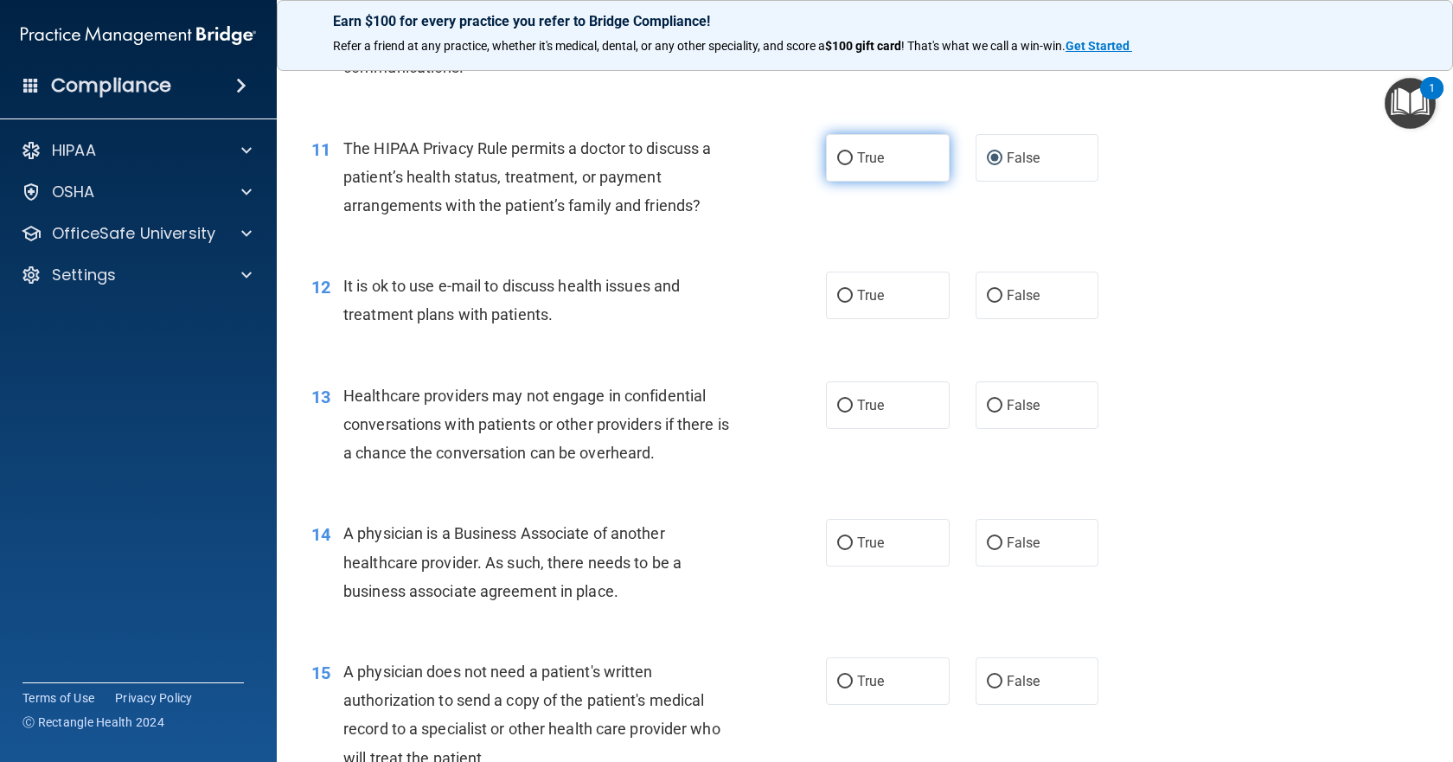
click at [842, 161] on input "True" at bounding box center [845, 158] width 16 height 13
radio input "true"
radio input "false"
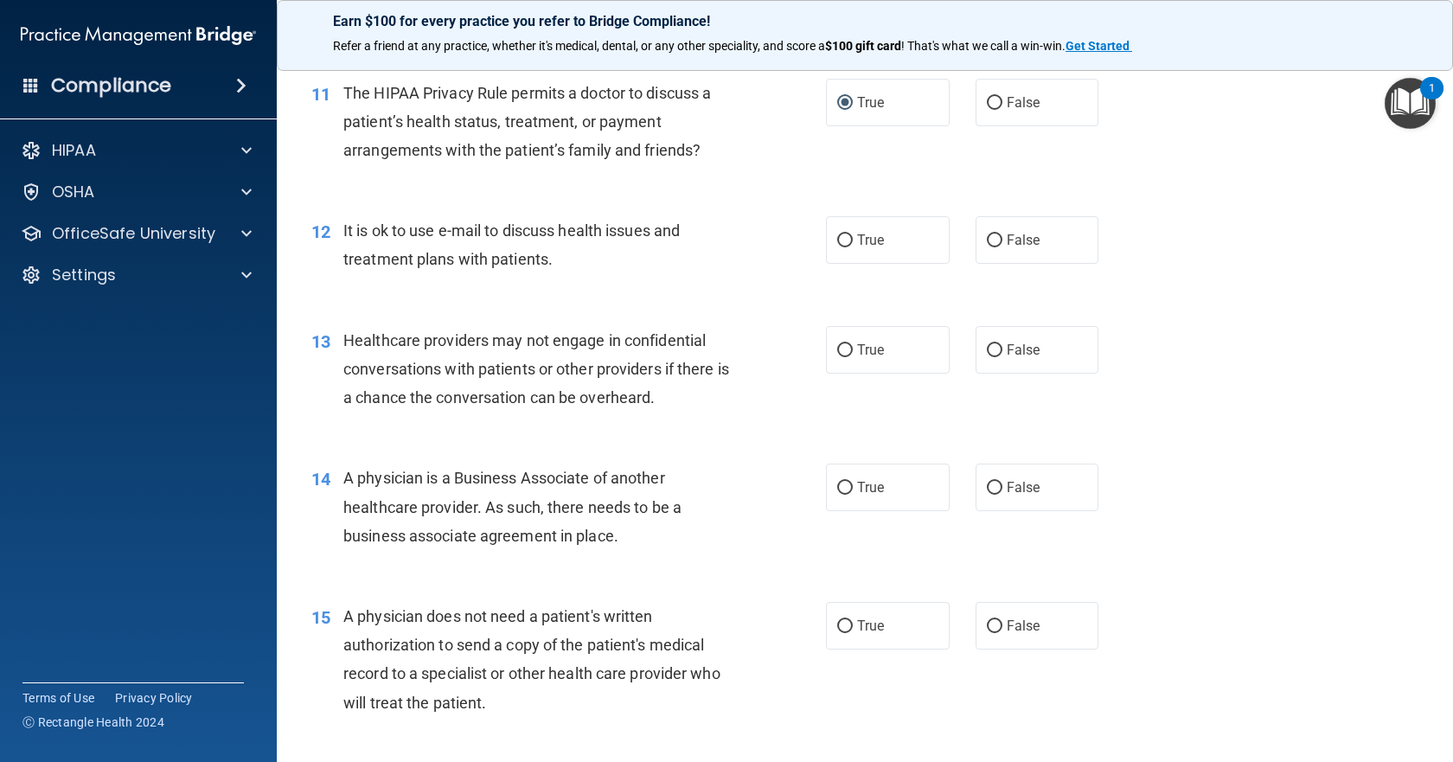
scroll to position [1557, 0]
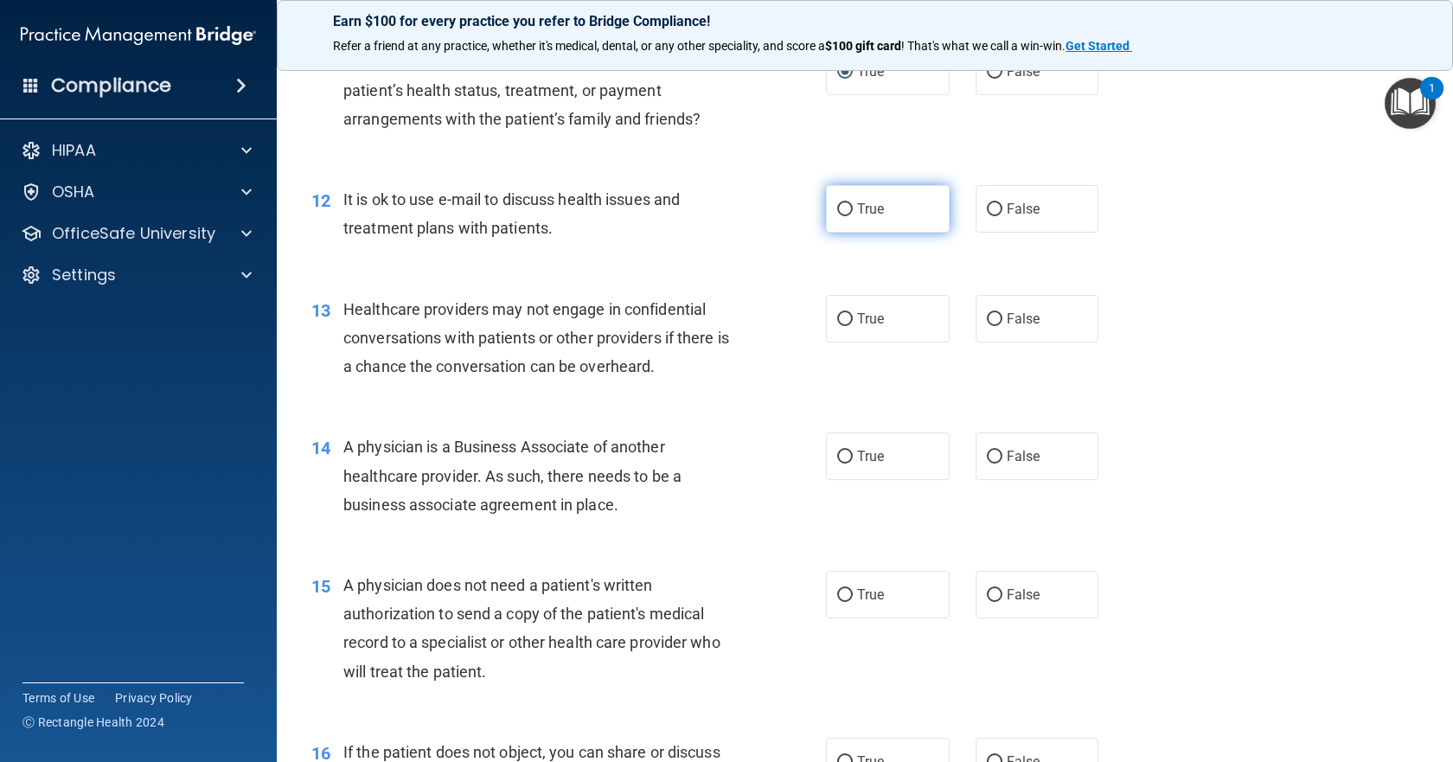
click at [838, 198] on label "True" at bounding box center [888, 209] width 124 height 48
click at [838, 203] on input "True" at bounding box center [845, 209] width 16 height 13
radio input "true"
click at [844, 321] on input "True" at bounding box center [845, 319] width 16 height 13
radio input "true"
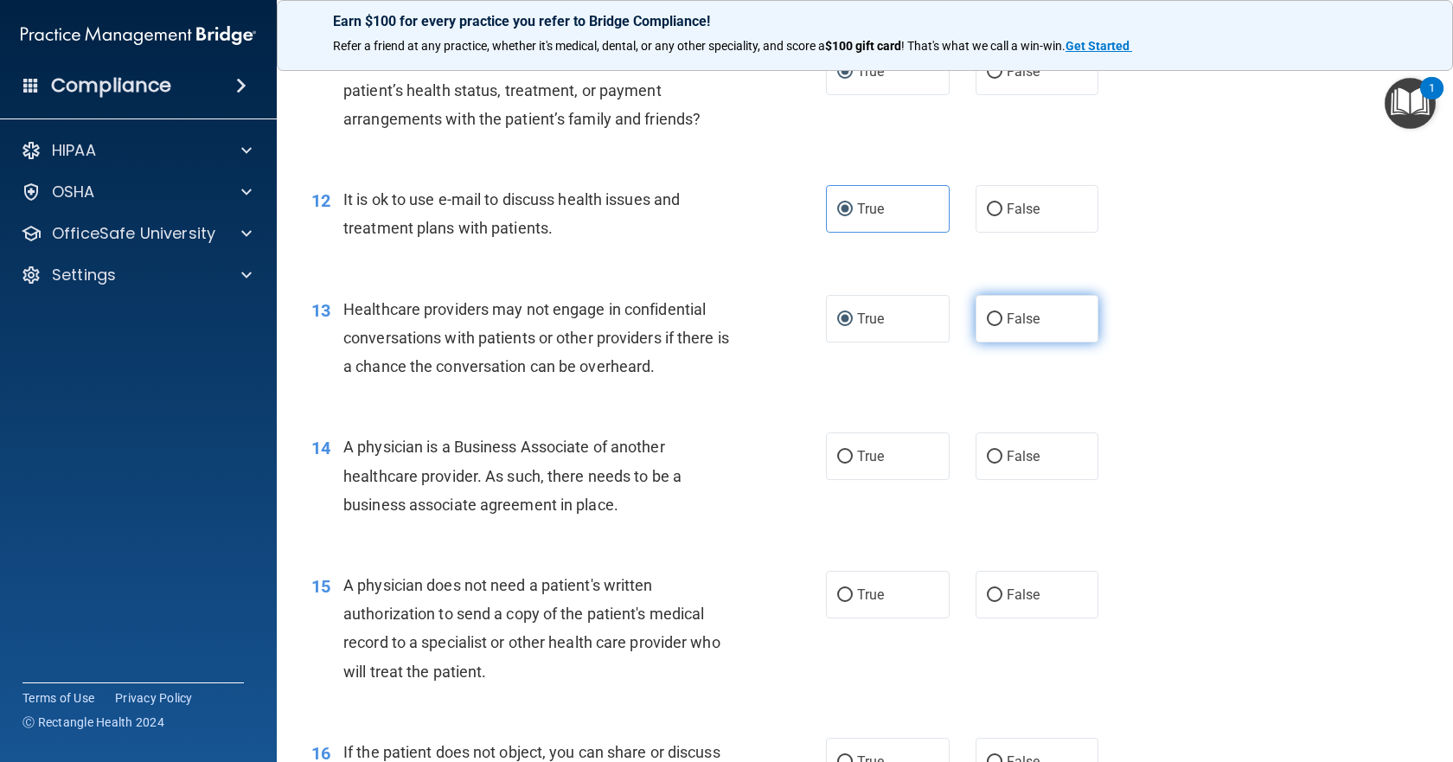
click at [991, 320] on input "False" at bounding box center [995, 319] width 16 height 13
radio input "true"
radio input "false"
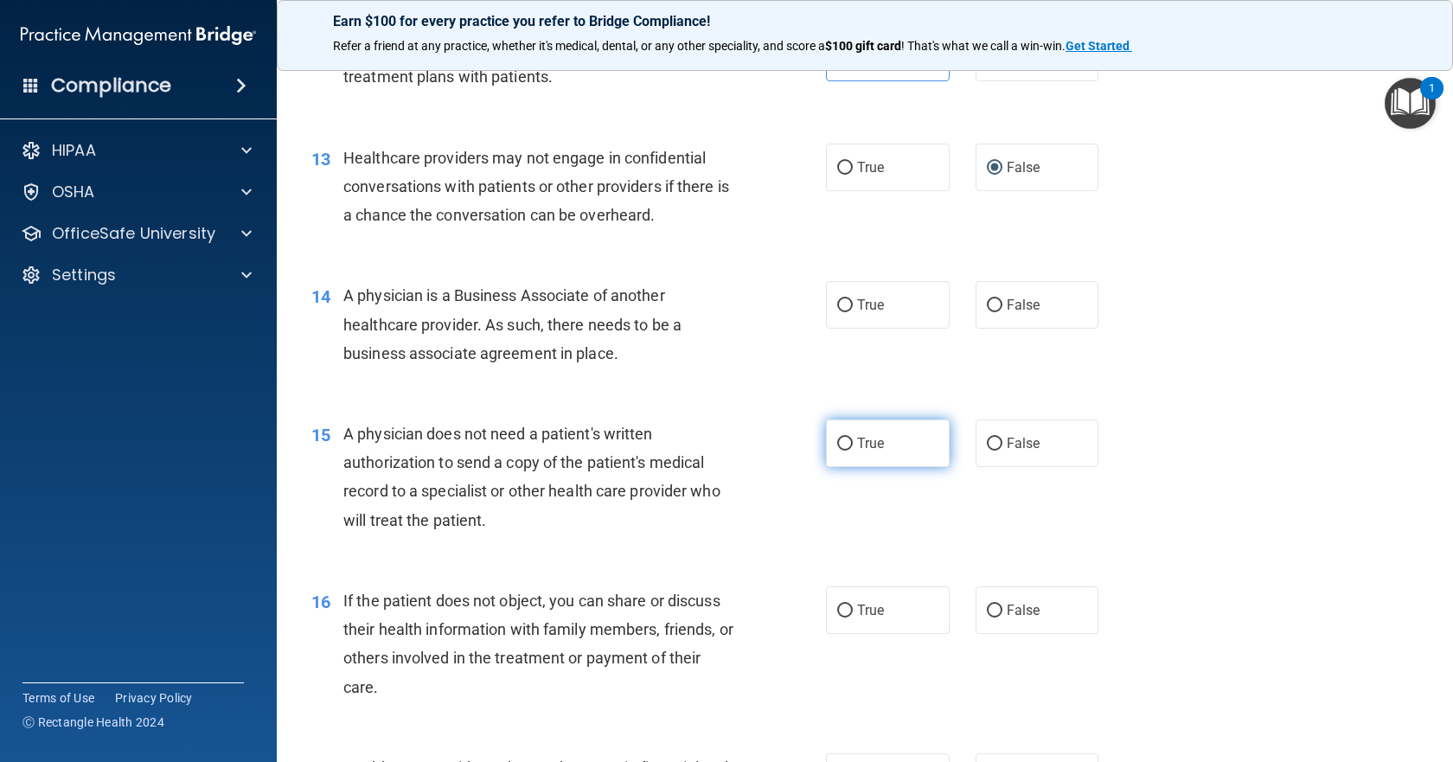
scroll to position [1730, 0]
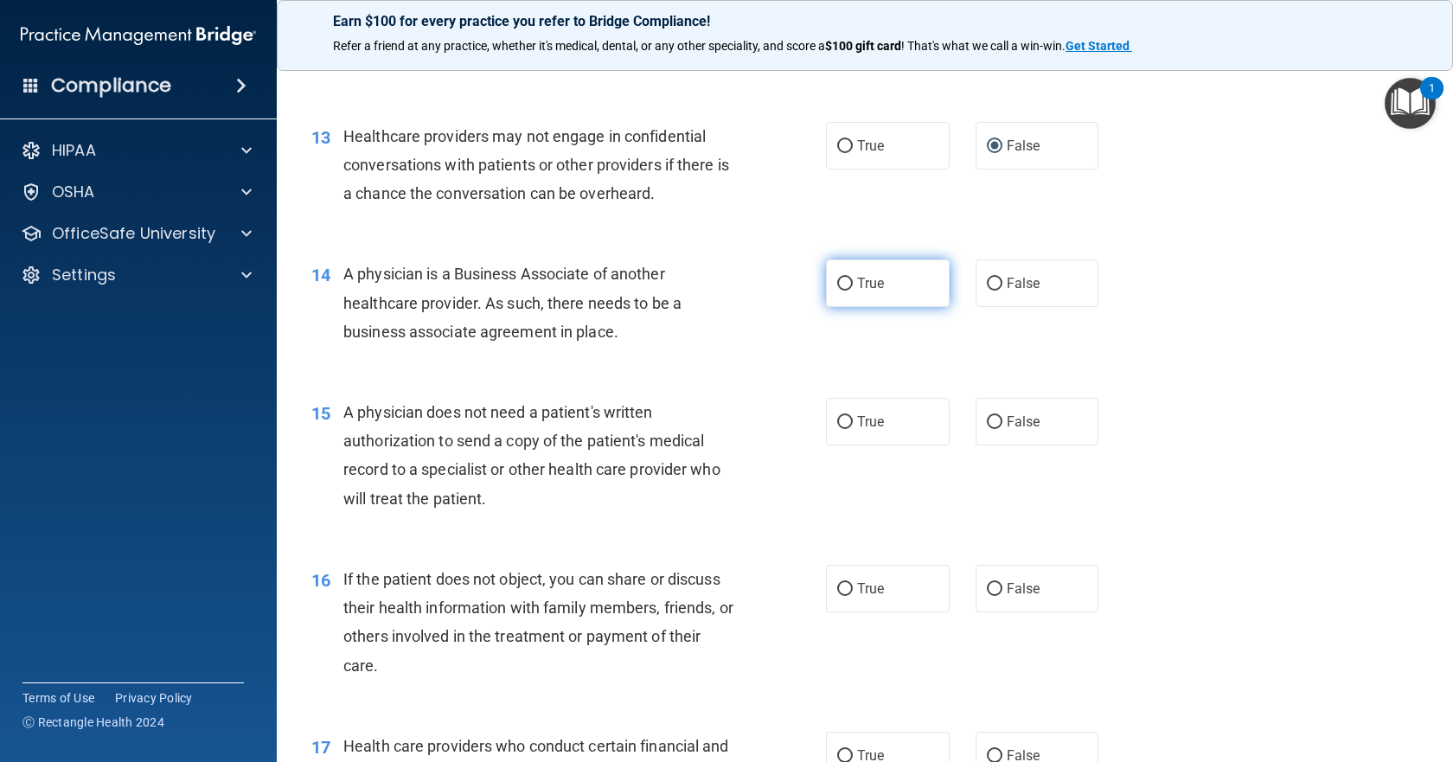
click at [883, 289] on label "True" at bounding box center [888, 283] width 124 height 48
click at [853, 289] on input "True" at bounding box center [845, 284] width 16 height 13
radio input "true"
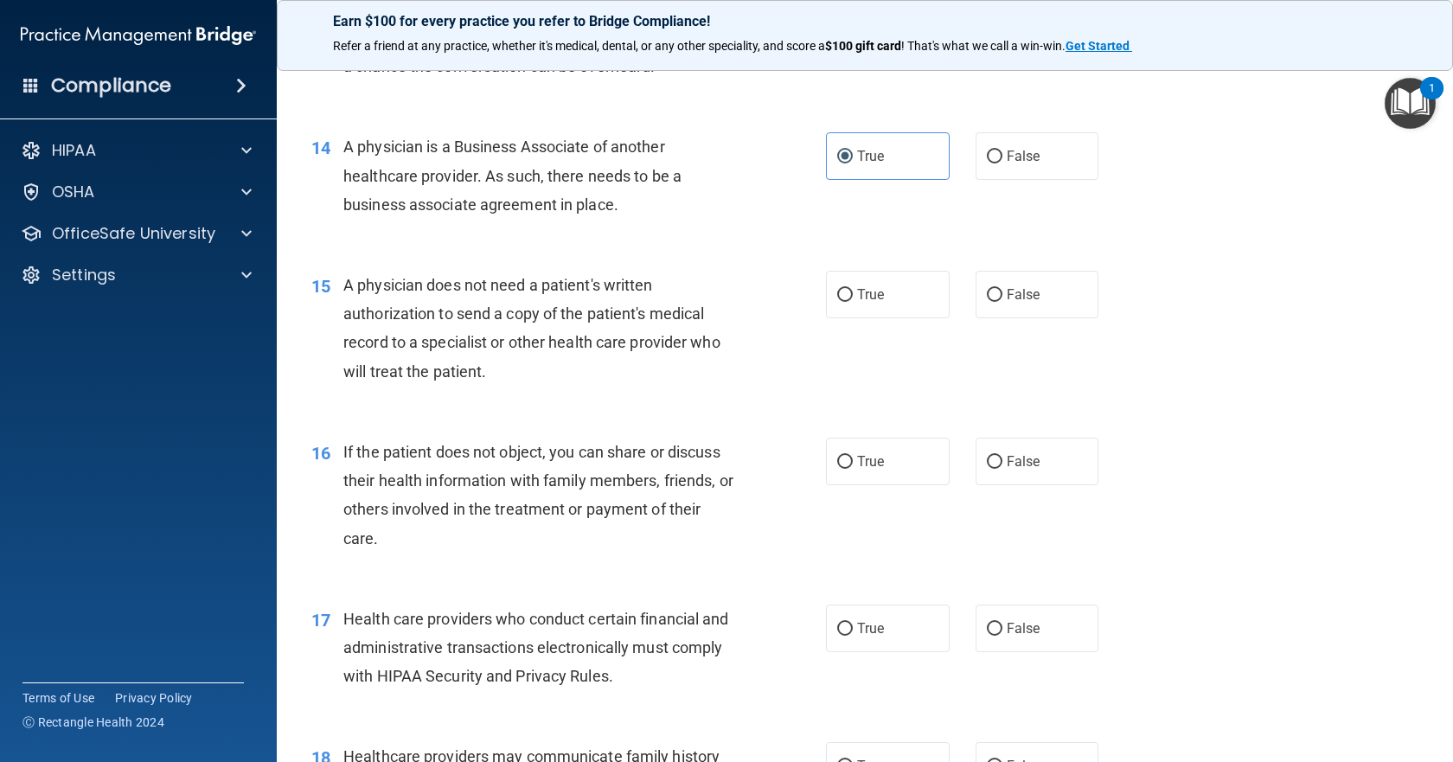
scroll to position [1902, 0]
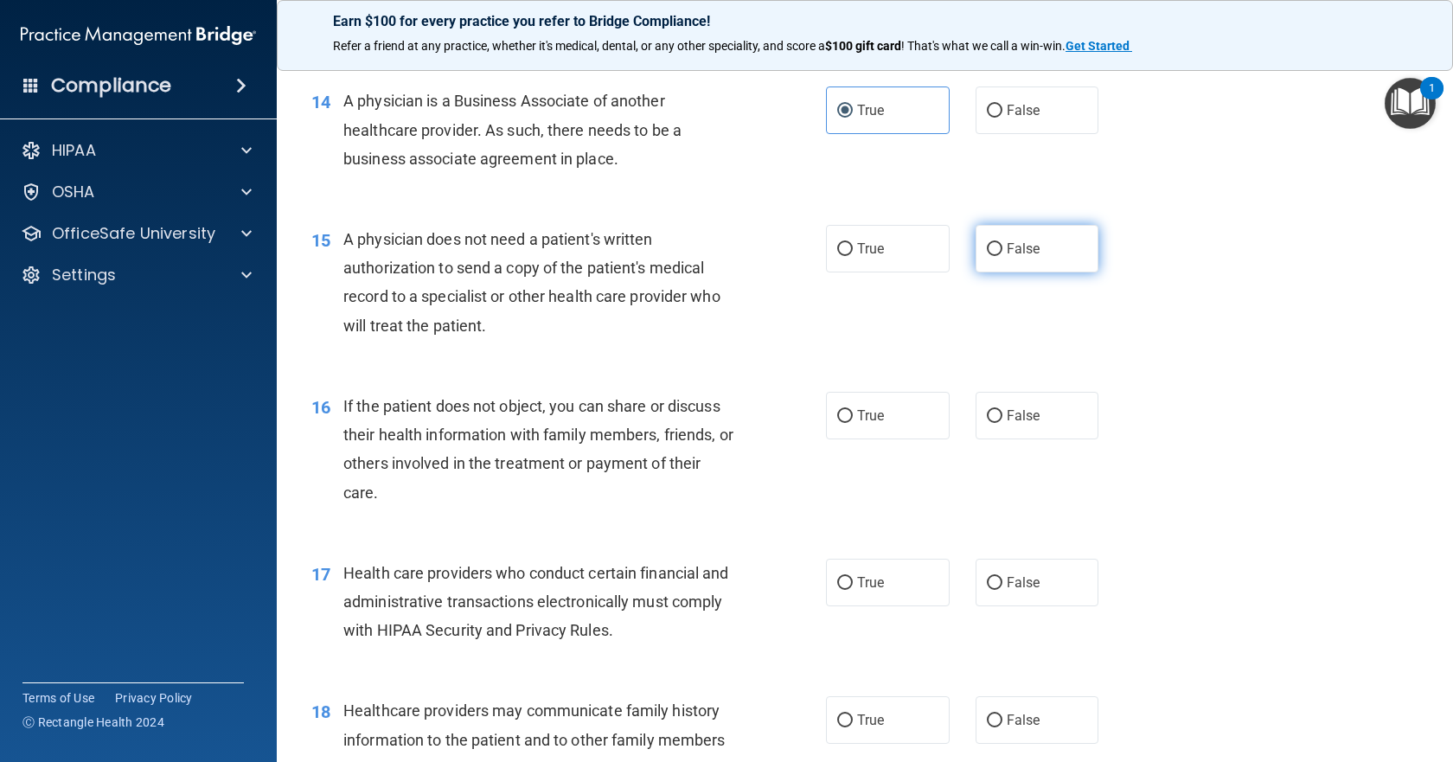
click at [989, 247] on input "False" at bounding box center [995, 249] width 16 height 13
radio input "true"
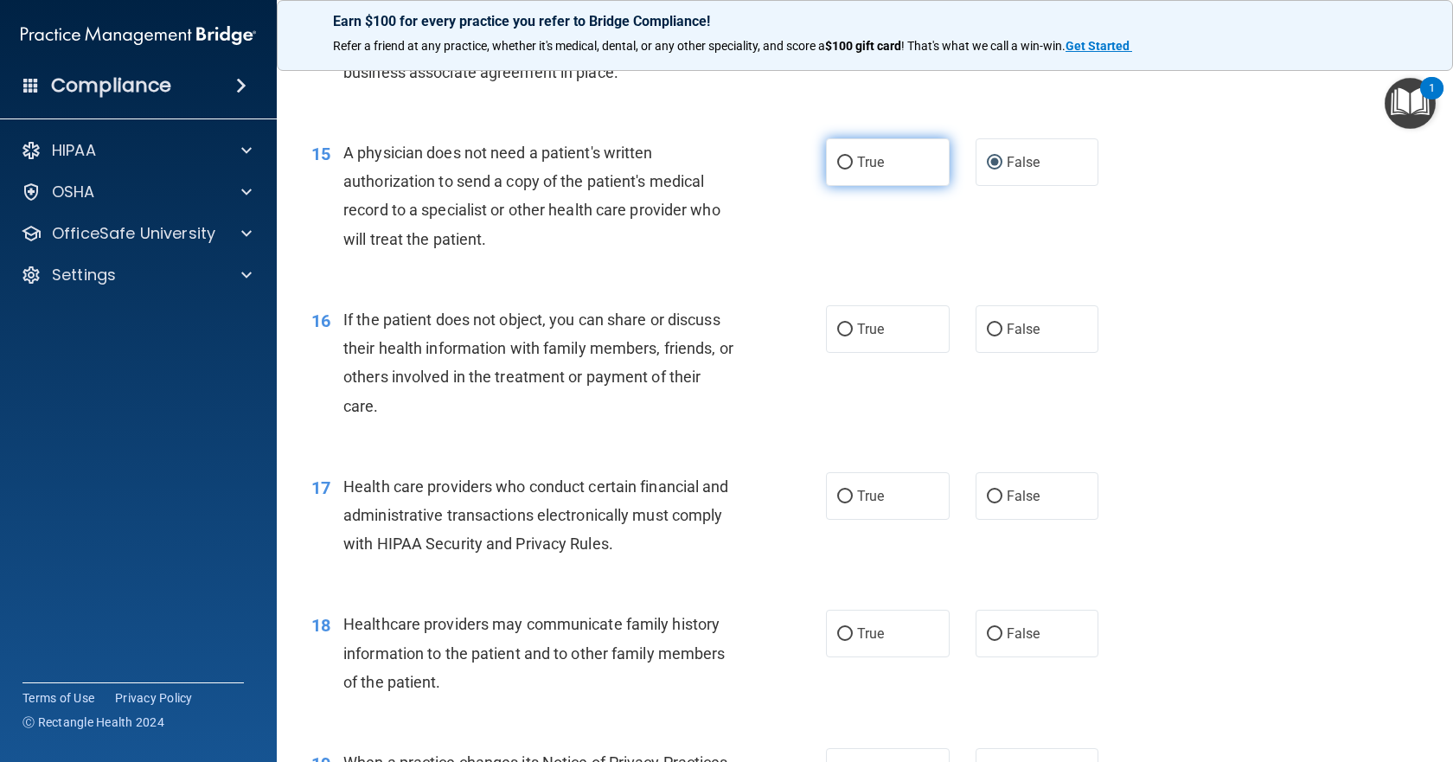
click at [840, 157] on input "True" at bounding box center [845, 163] width 16 height 13
radio input "true"
radio input "false"
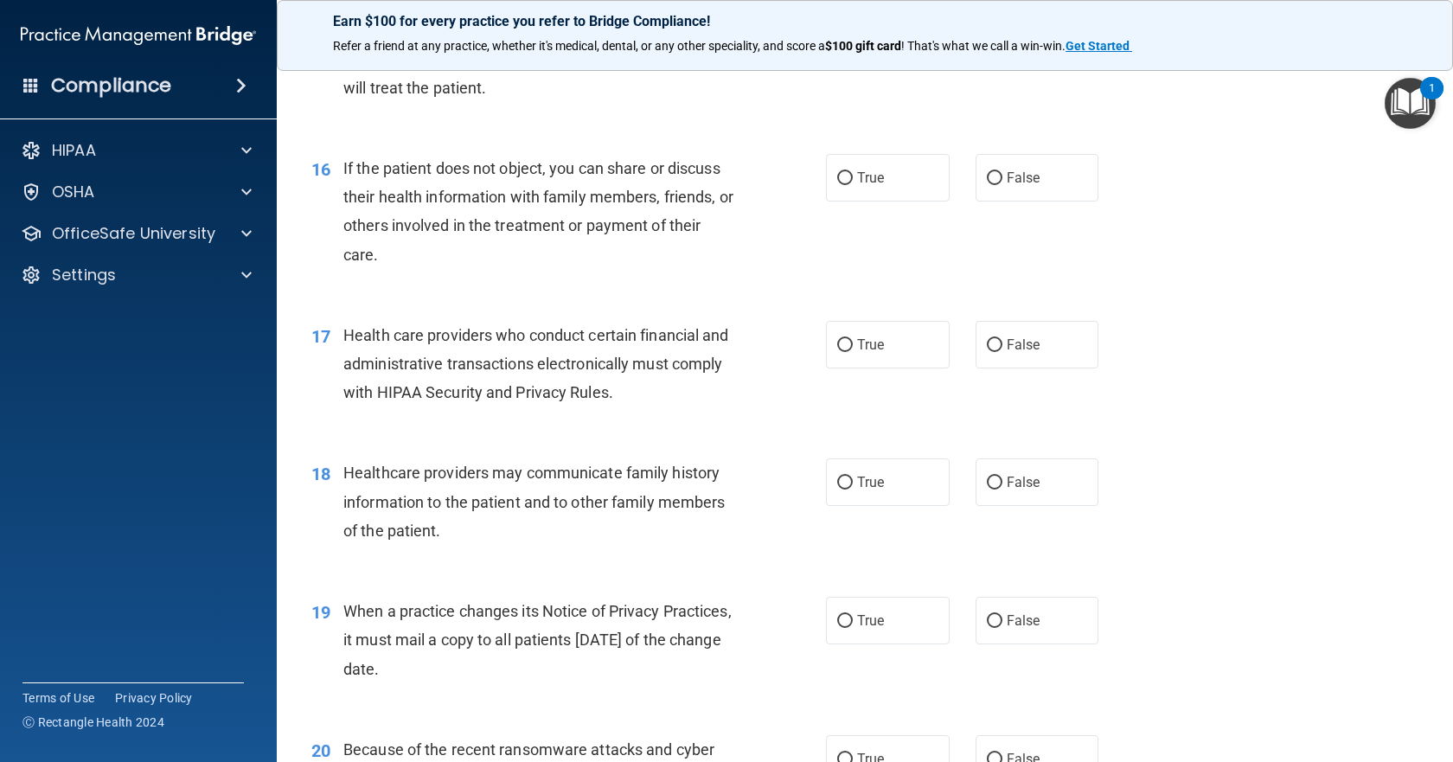
scroll to position [2162, 0]
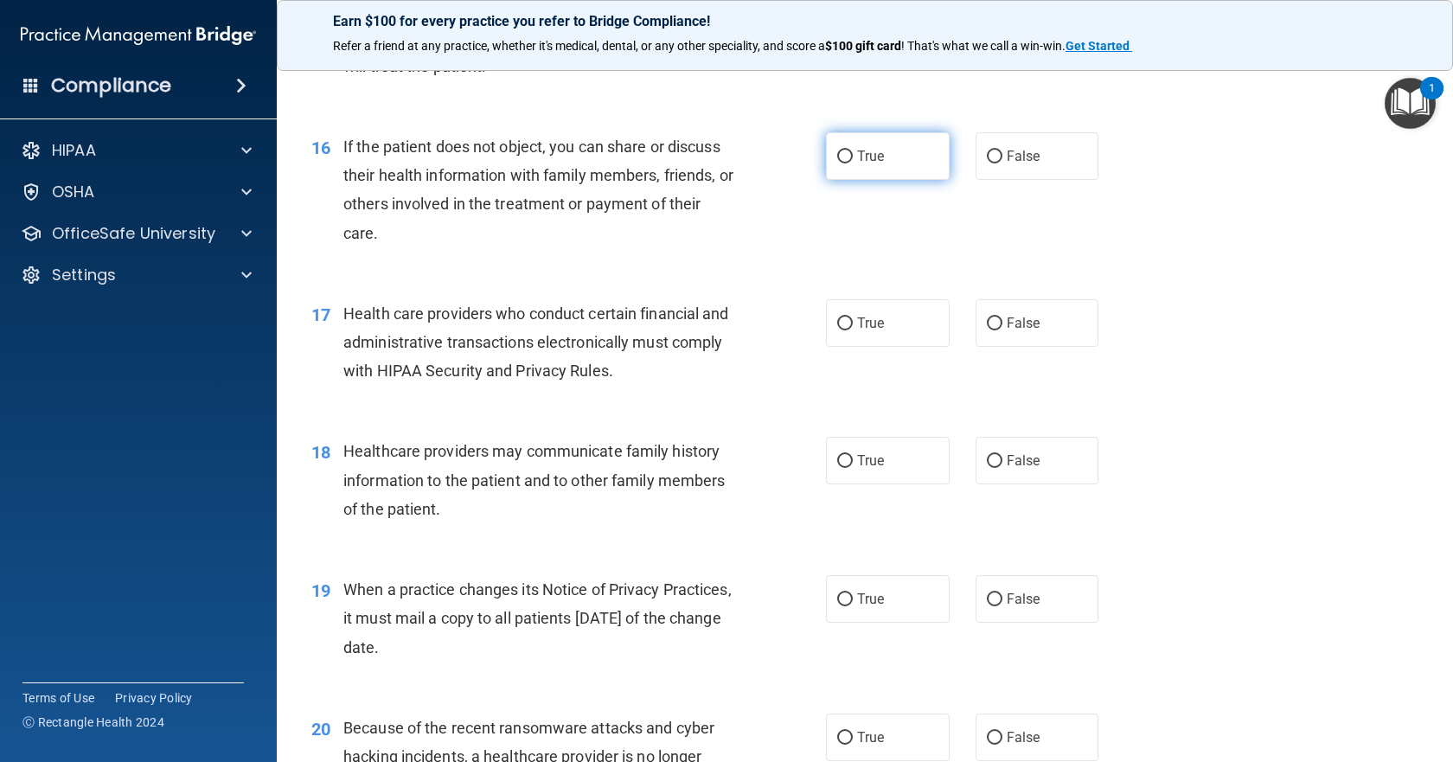
click at [842, 157] on input "True" at bounding box center [845, 156] width 16 height 13
radio input "true"
click at [837, 324] on input "True" at bounding box center [845, 323] width 16 height 13
radio input "true"
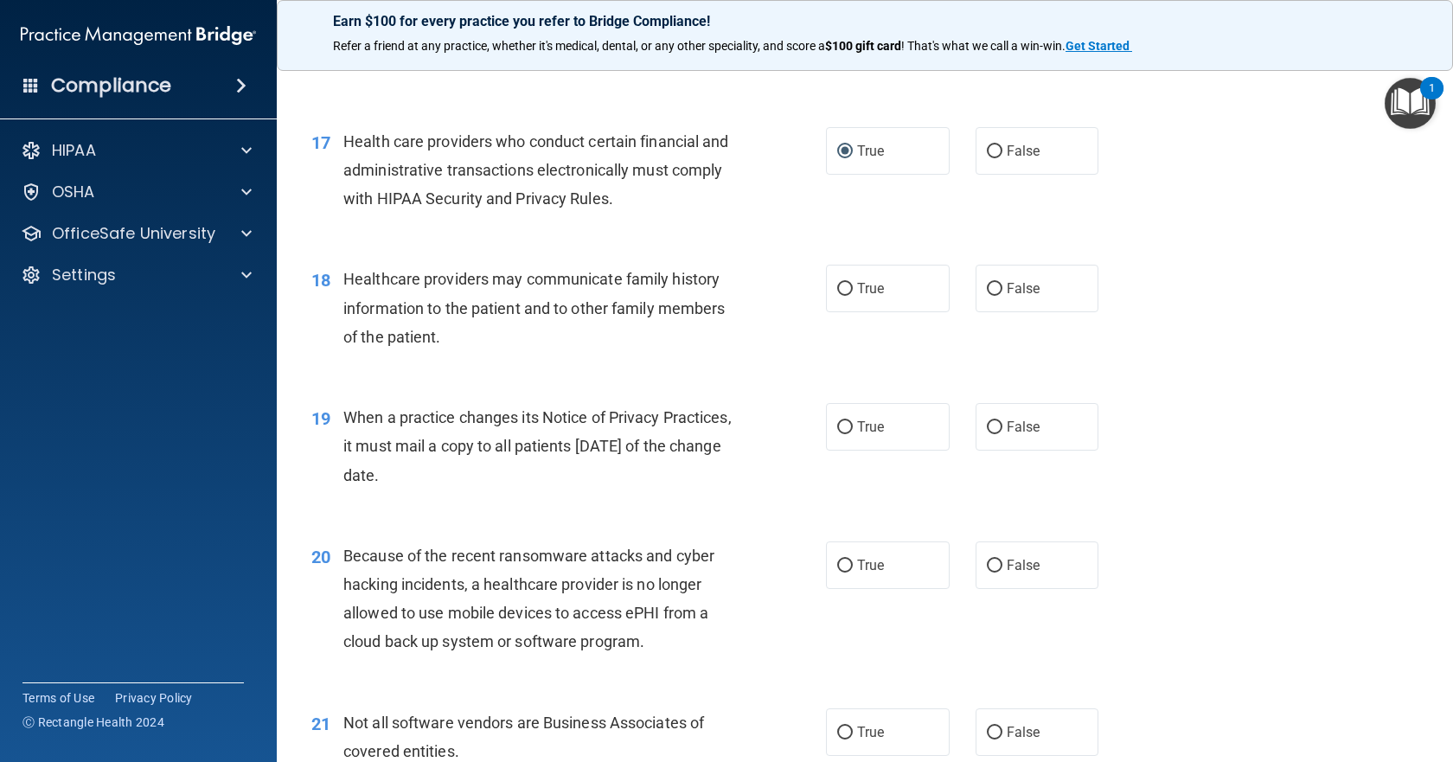
scroll to position [2335, 0]
click at [987, 287] on input "False" at bounding box center [995, 288] width 16 height 13
radio input "true"
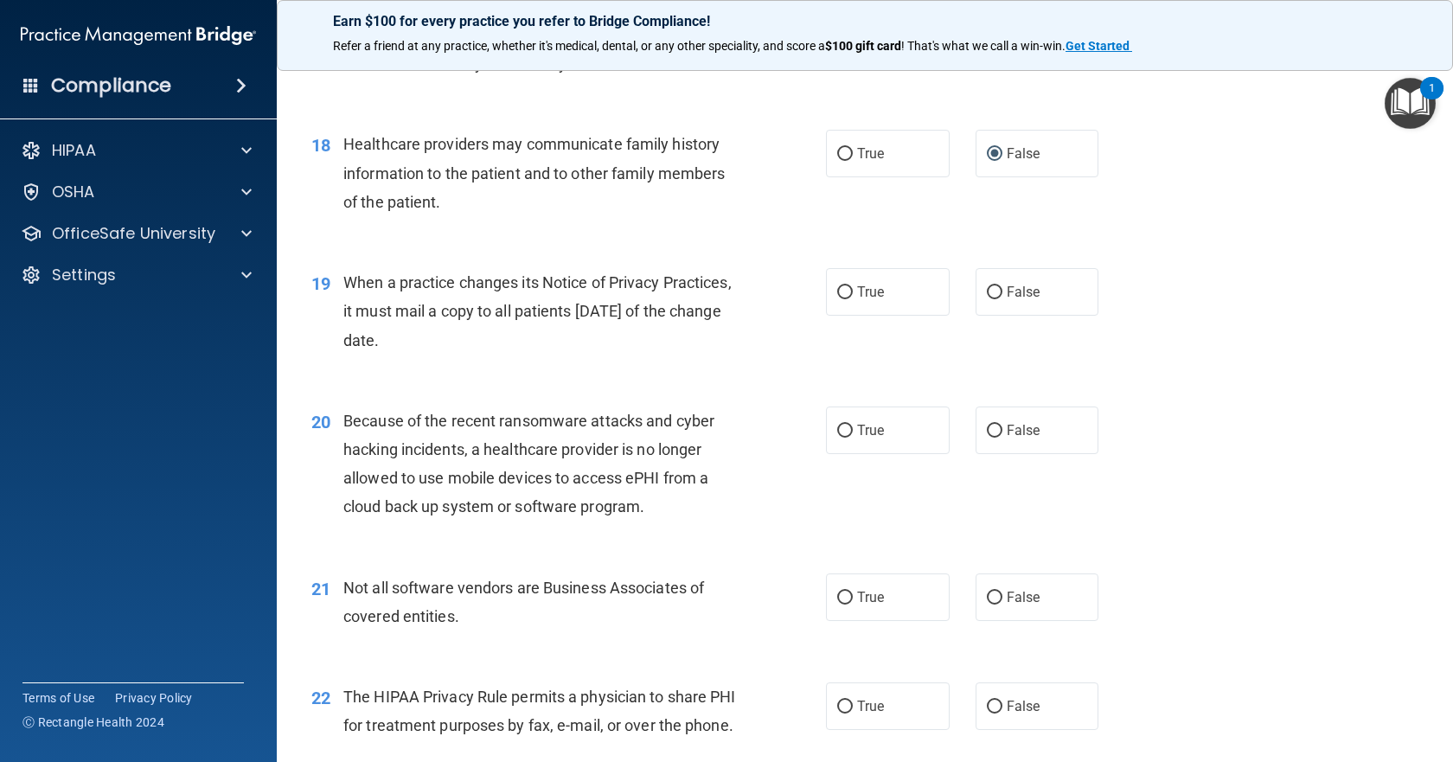
scroll to position [2508, 0]
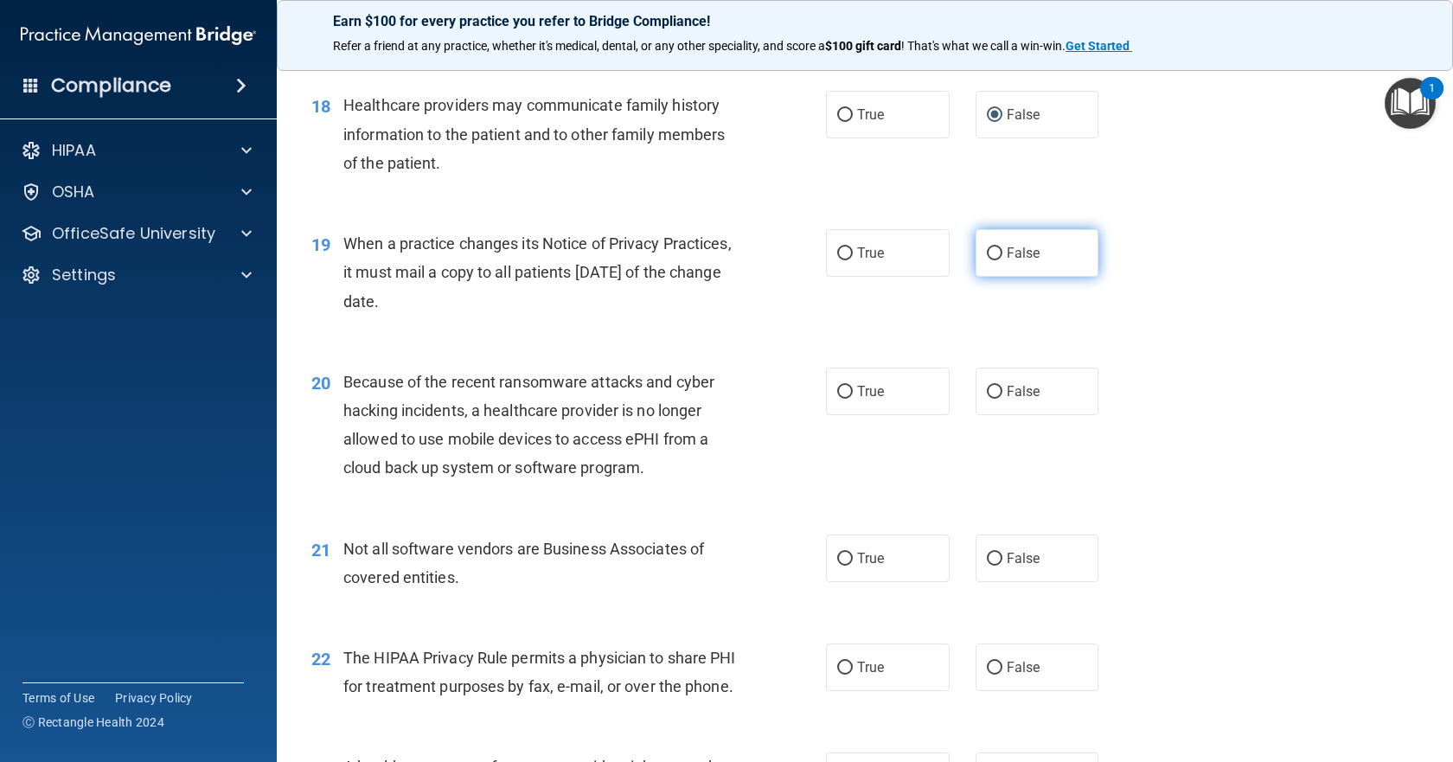
click at [989, 250] on input "False" at bounding box center [995, 253] width 16 height 13
radio input "true"
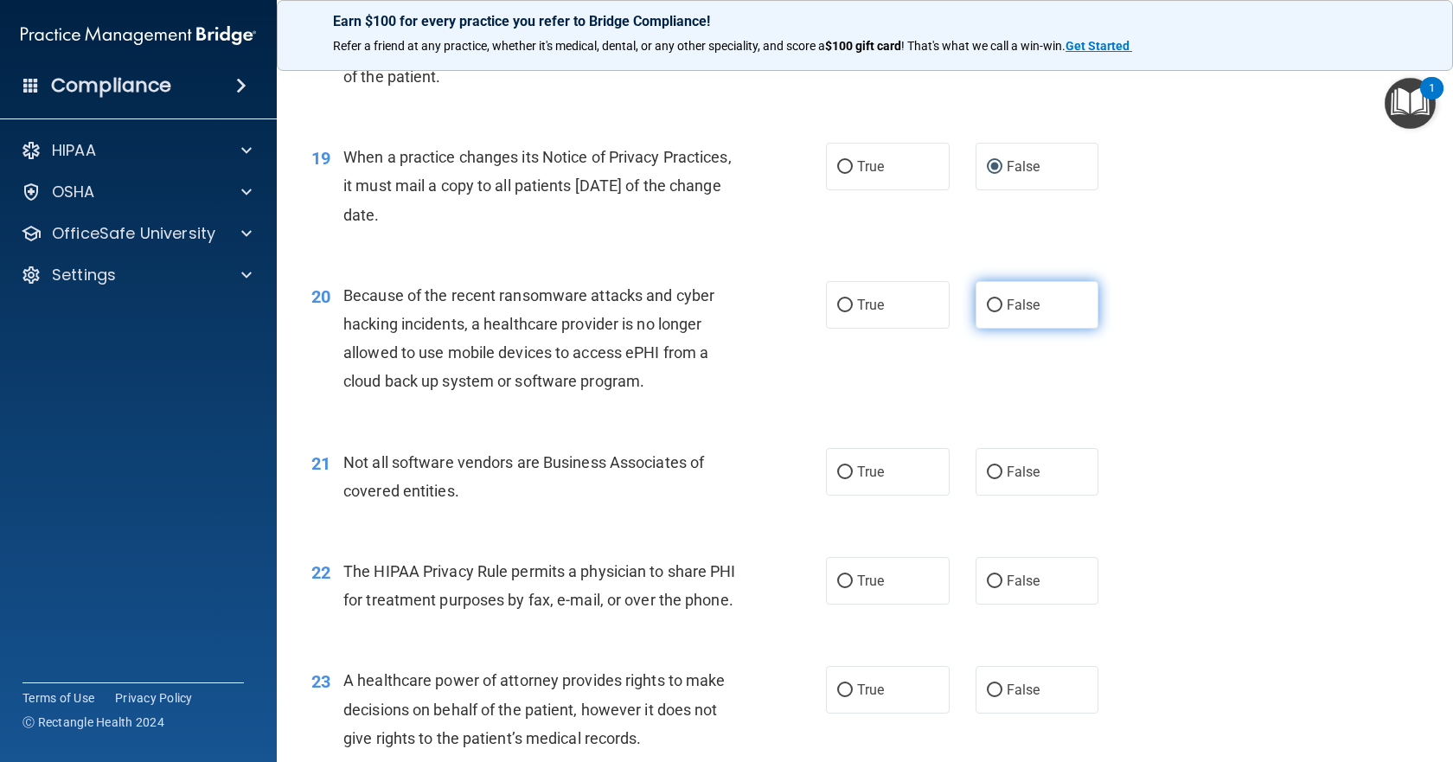
click at [991, 303] on input "False" at bounding box center [995, 305] width 16 height 13
radio input "true"
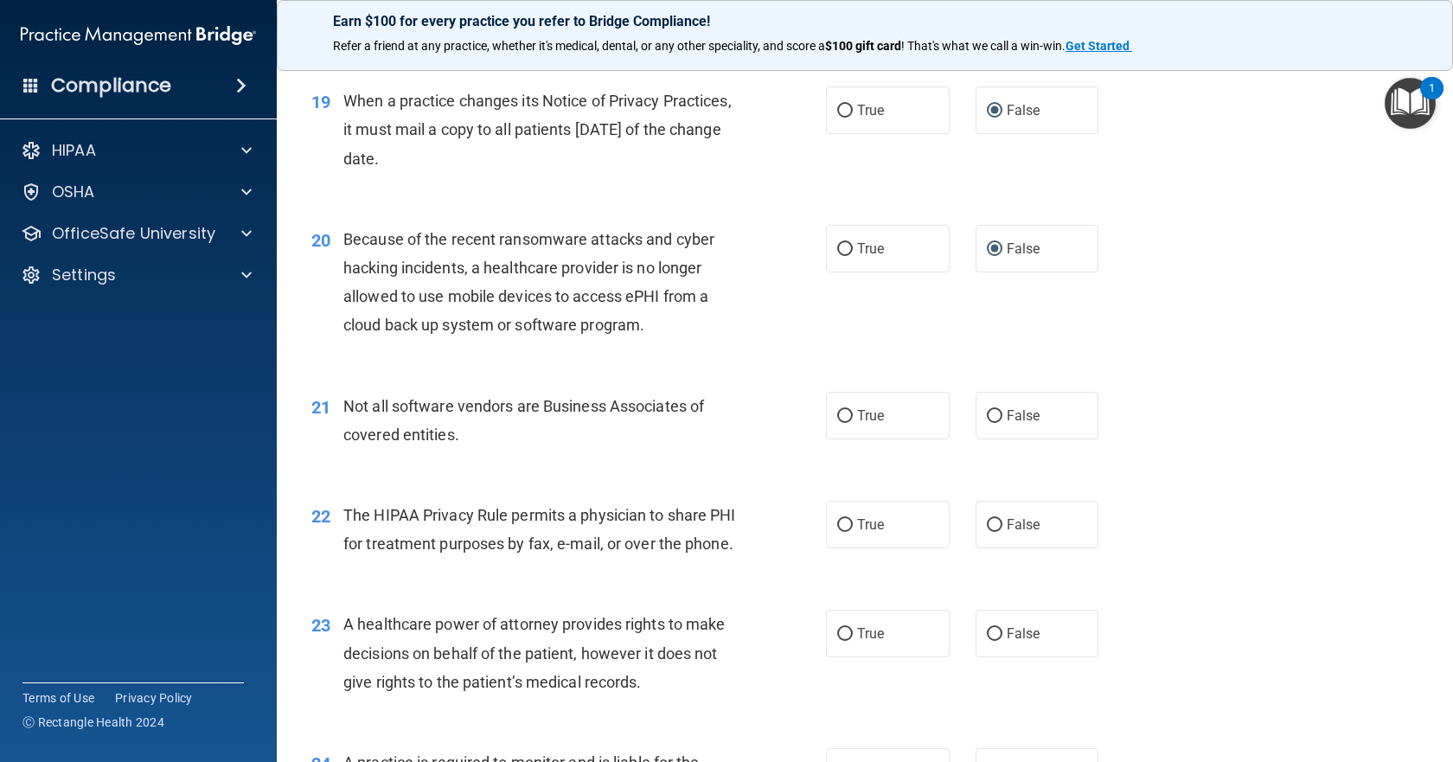
scroll to position [2681, 0]
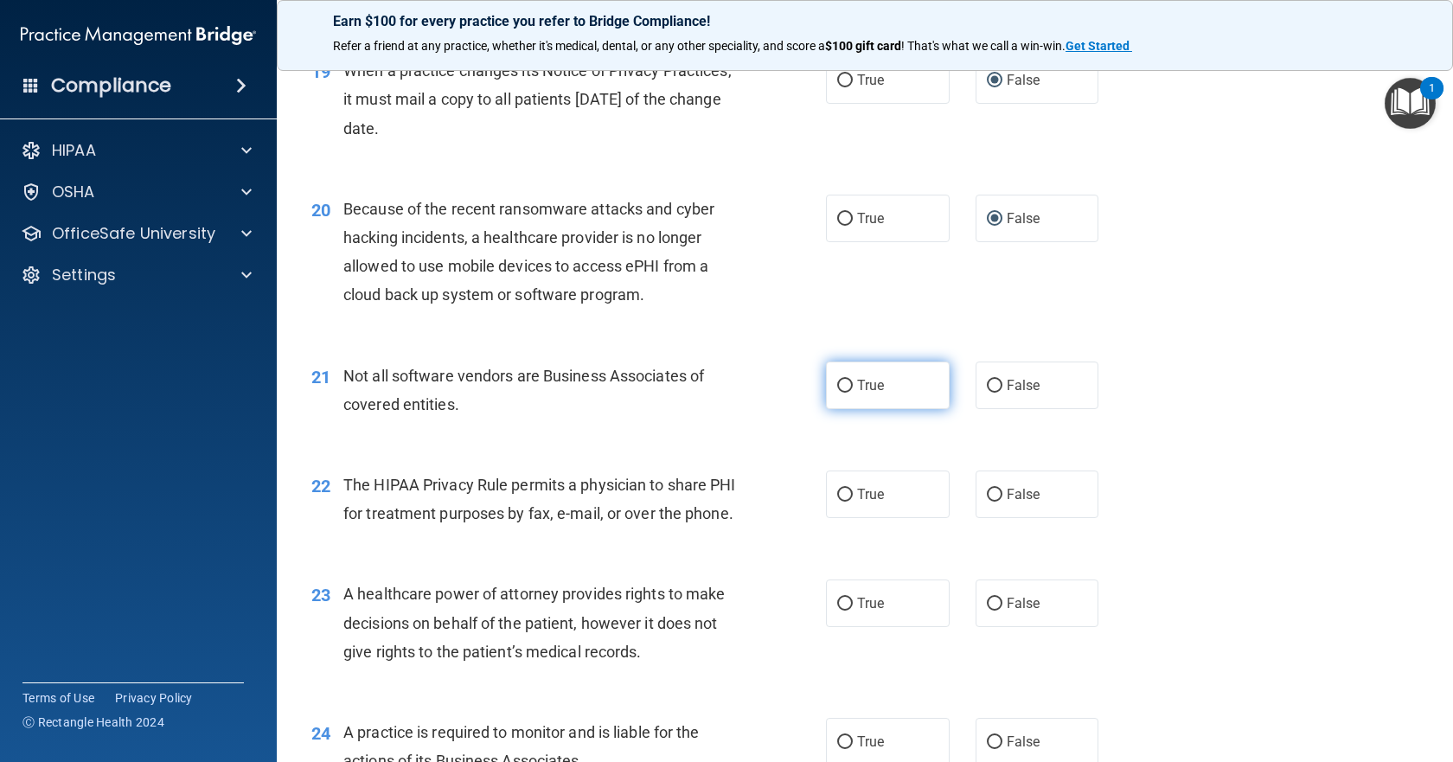
click at [837, 382] on input "True" at bounding box center [845, 386] width 16 height 13
radio input "true"
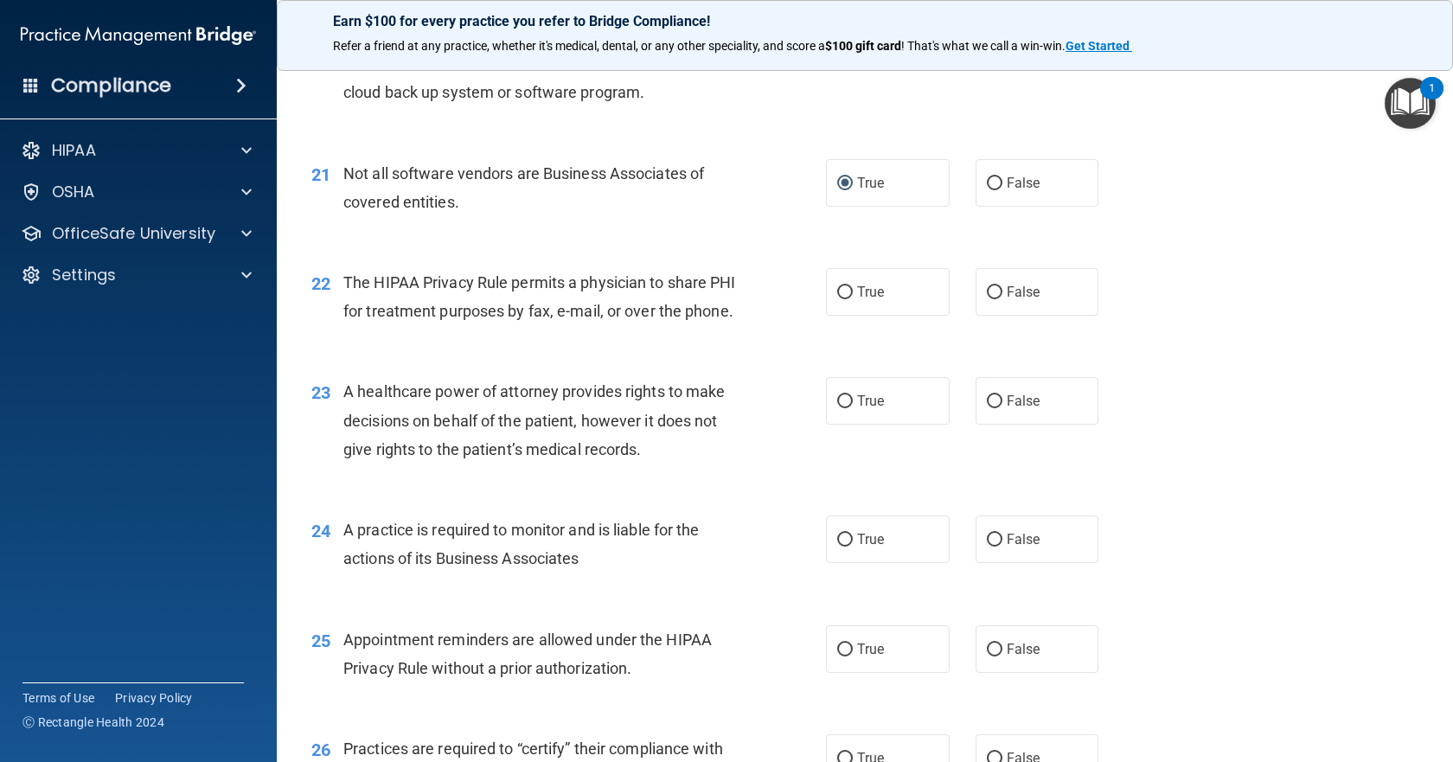
scroll to position [2940, 0]
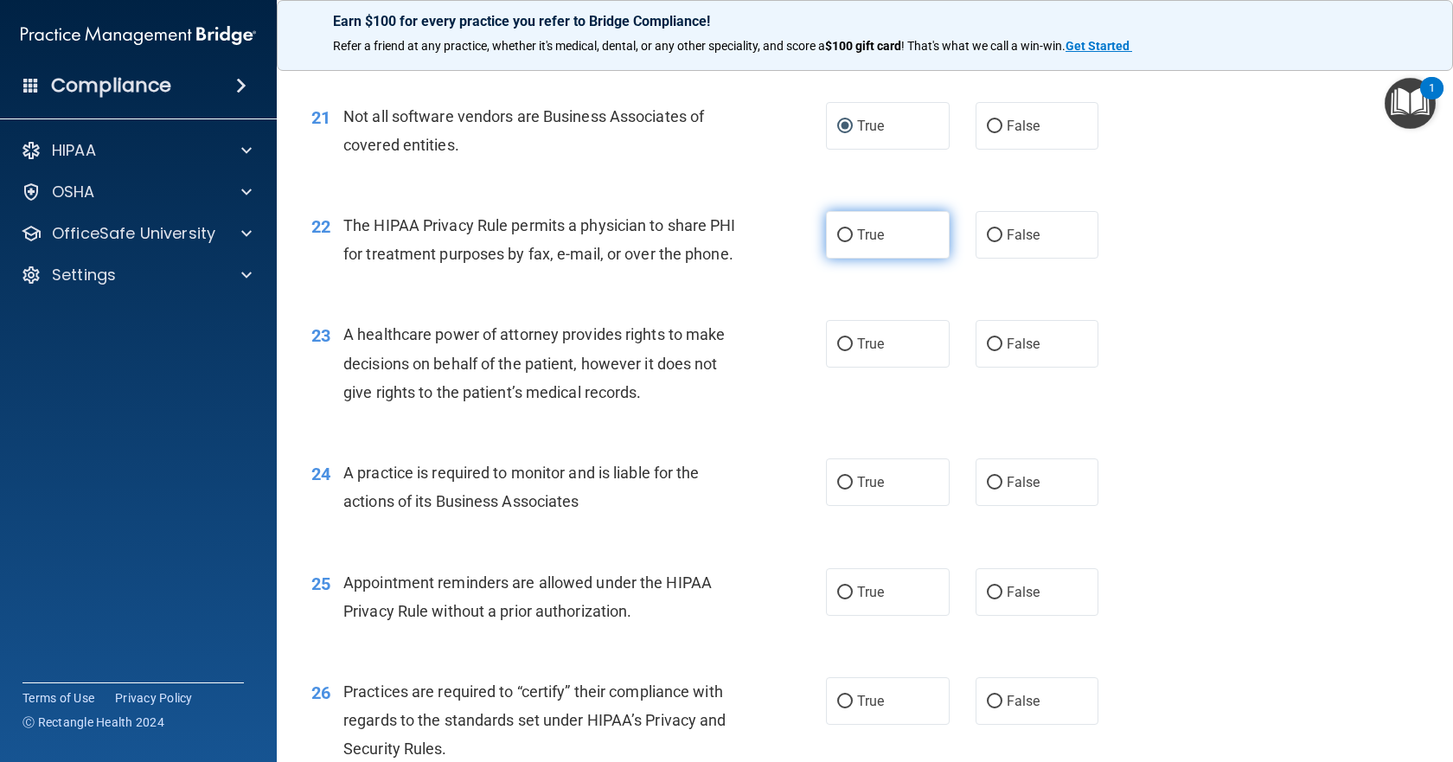
click at [850, 235] on label "True" at bounding box center [888, 235] width 124 height 48
click at [850, 235] on input "True" at bounding box center [845, 235] width 16 height 13
radio input "true"
click at [988, 351] on input "False" at bounding box center [995, 344] width 16 height 13
radio input "true"
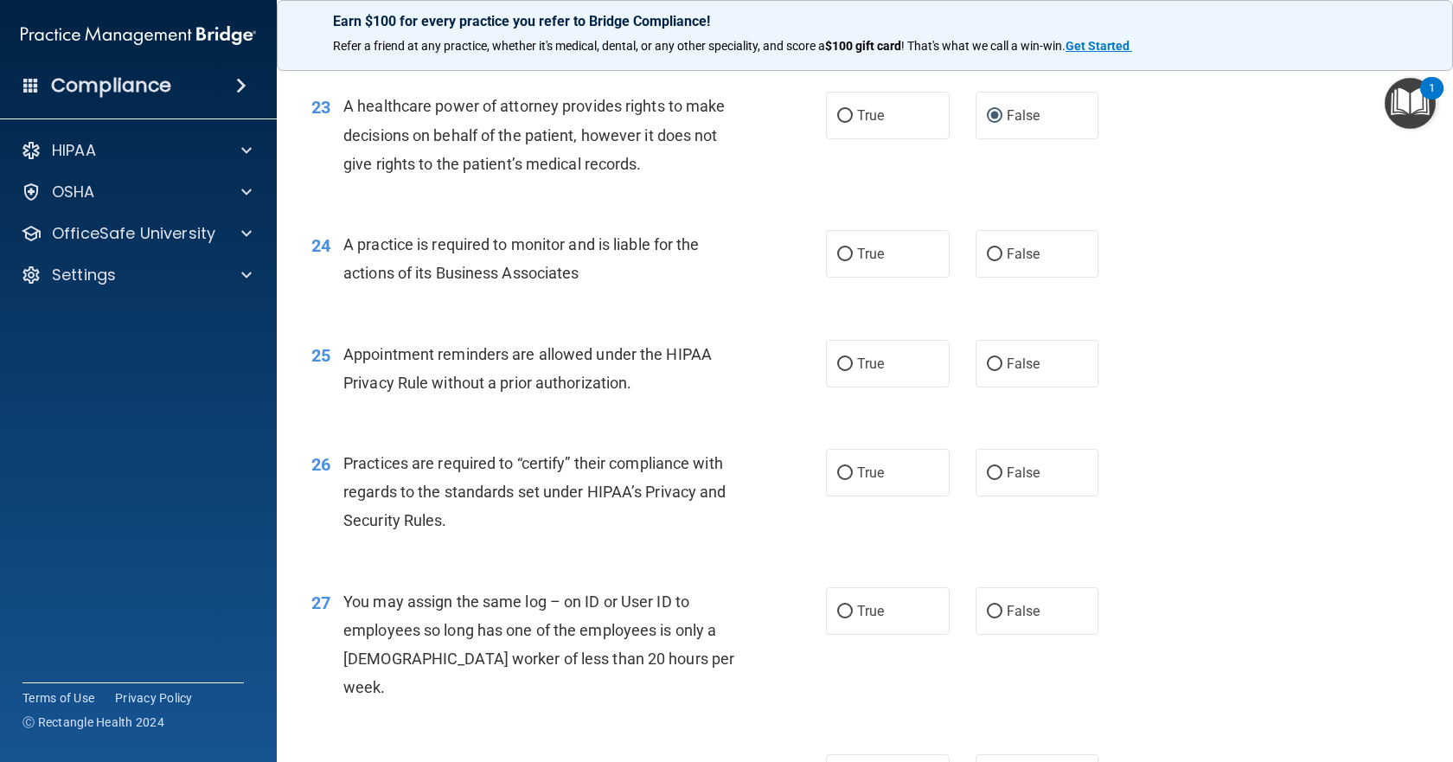
scroll to position [3200, 0]
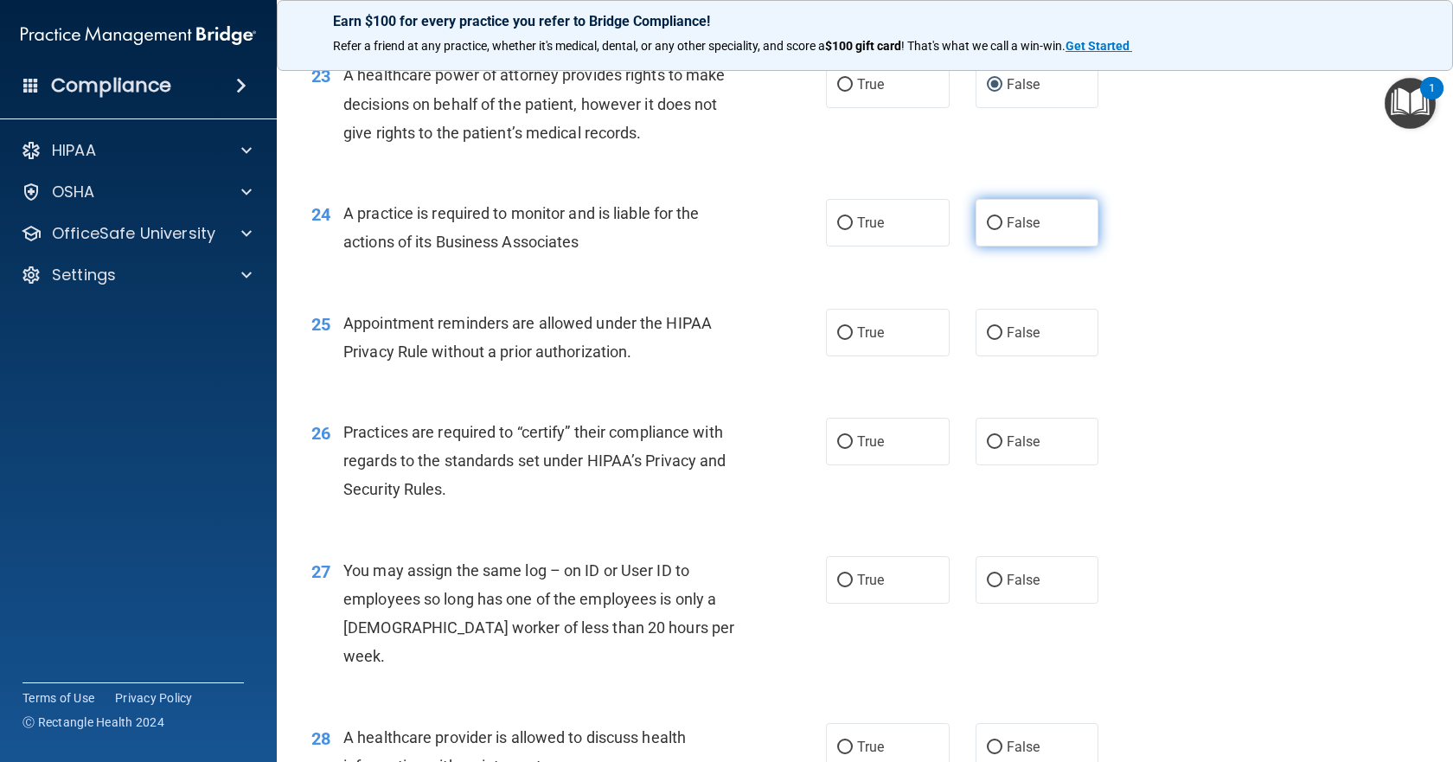
click at [989, 230] on input "False" at bounding box center [995, 223] width 16 height 13
radio input "true"
click at [837, 340] on input "True" at bounding box center [845, 333] width 16 height 13
radio input "true"
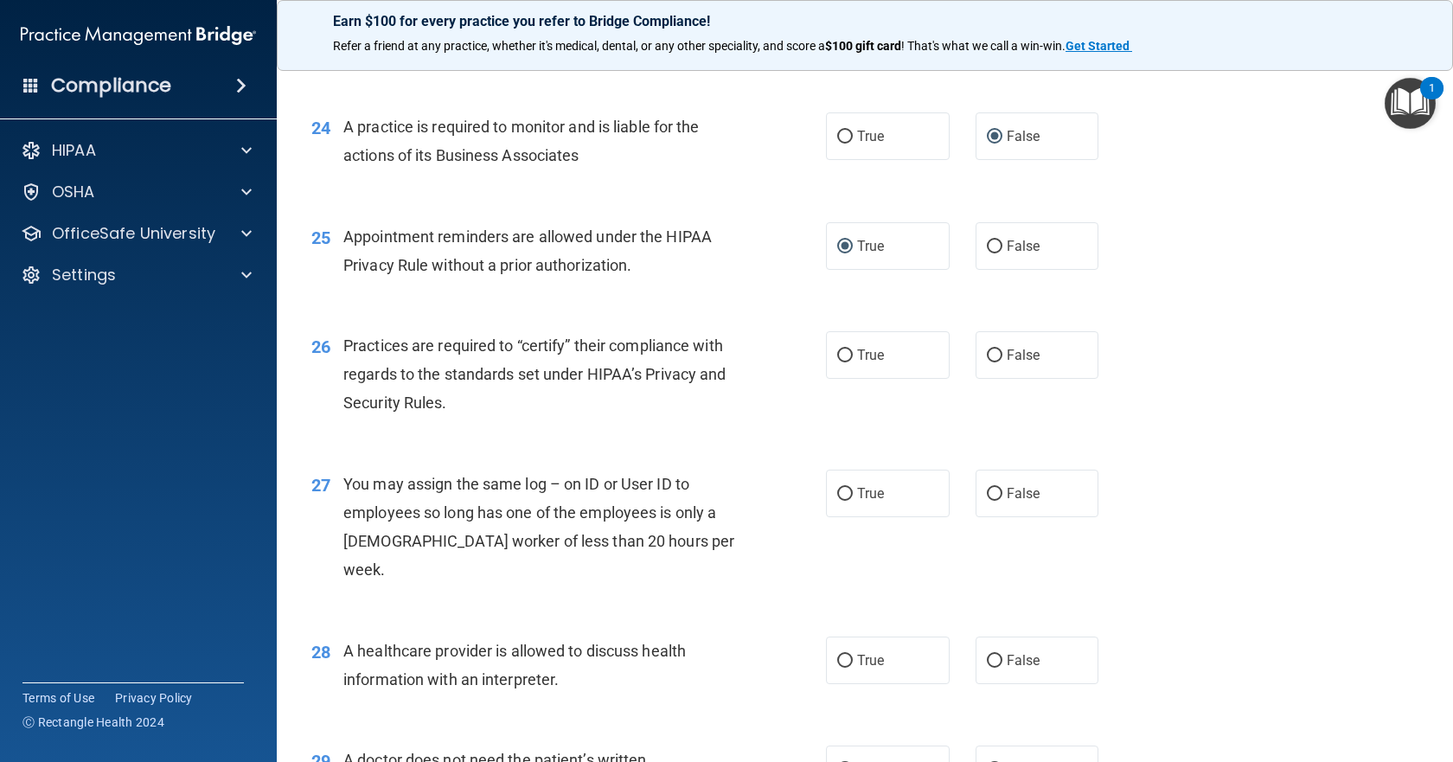
scroll to position [3373, 0]
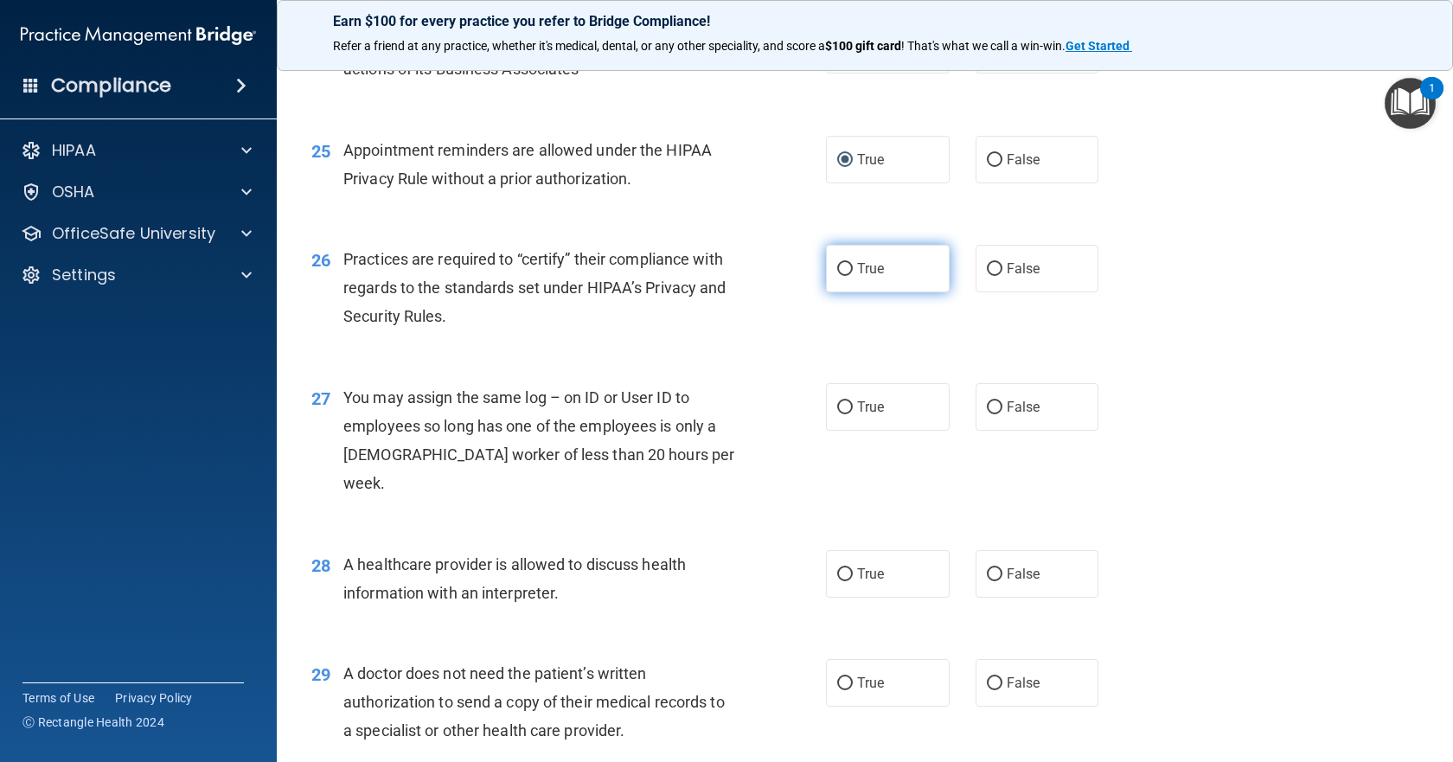
click at [847, 292] on label "True" at bounding box center [888, 269] width 124 height 48
click at [847, 276] on input "True" at bounding box center [845, 269] width 16 height 13
radio input "true"
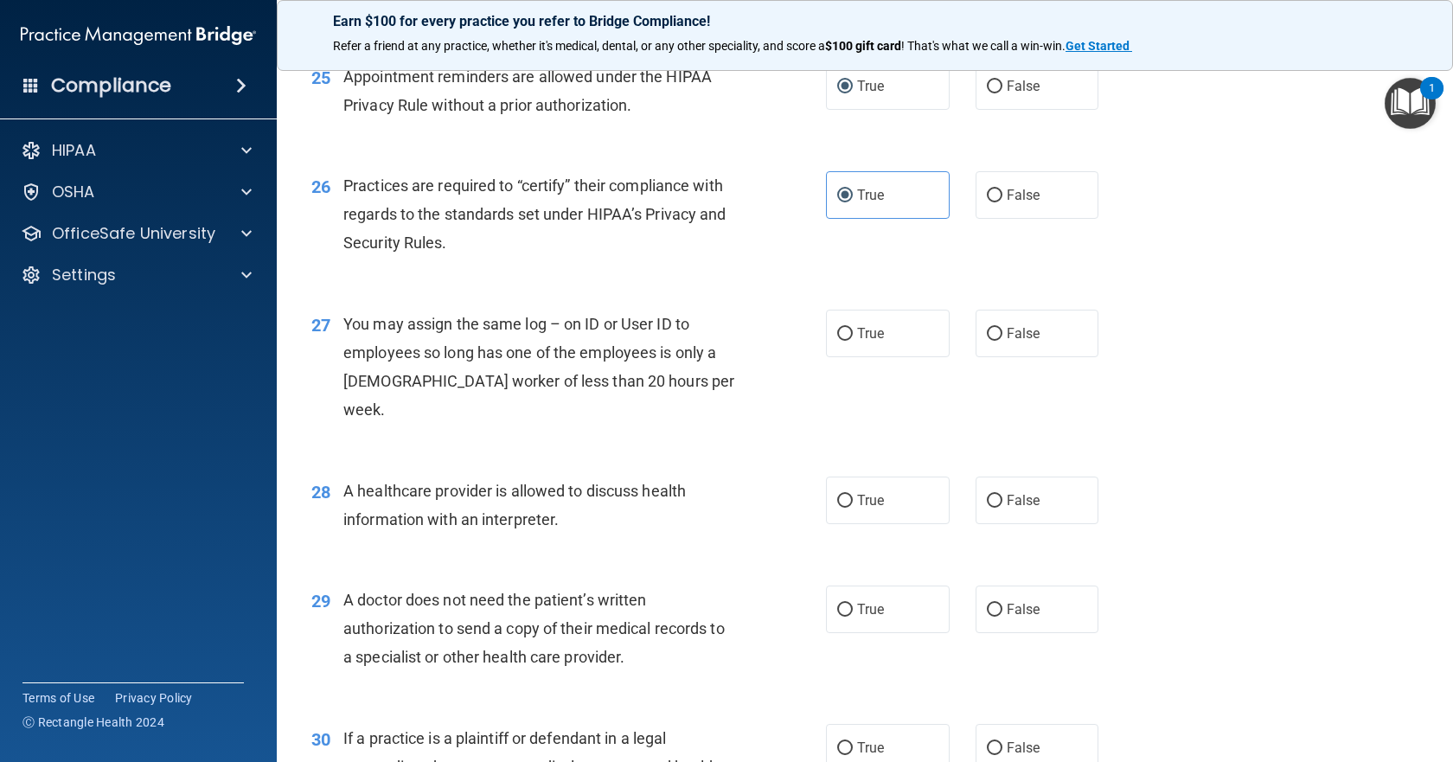
scroll to position [3545, 0]
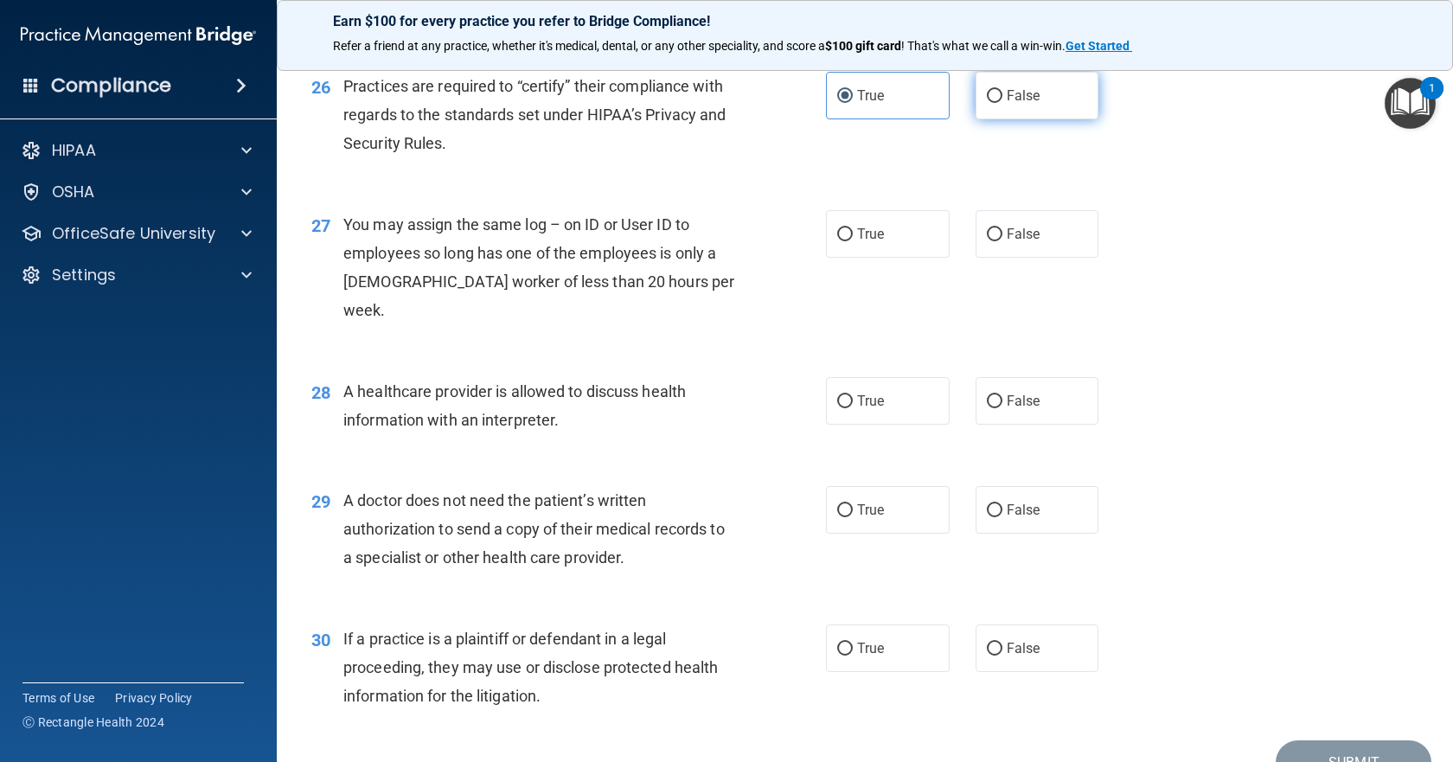
click at [989, 103] on input "False" at bounding box center [995, 96] width 16 height 13
radio input "true"
radio input "false"
click at [988, 241] on input "False" at bounding box center [995, 234] width 16 height 13
radio input "true"
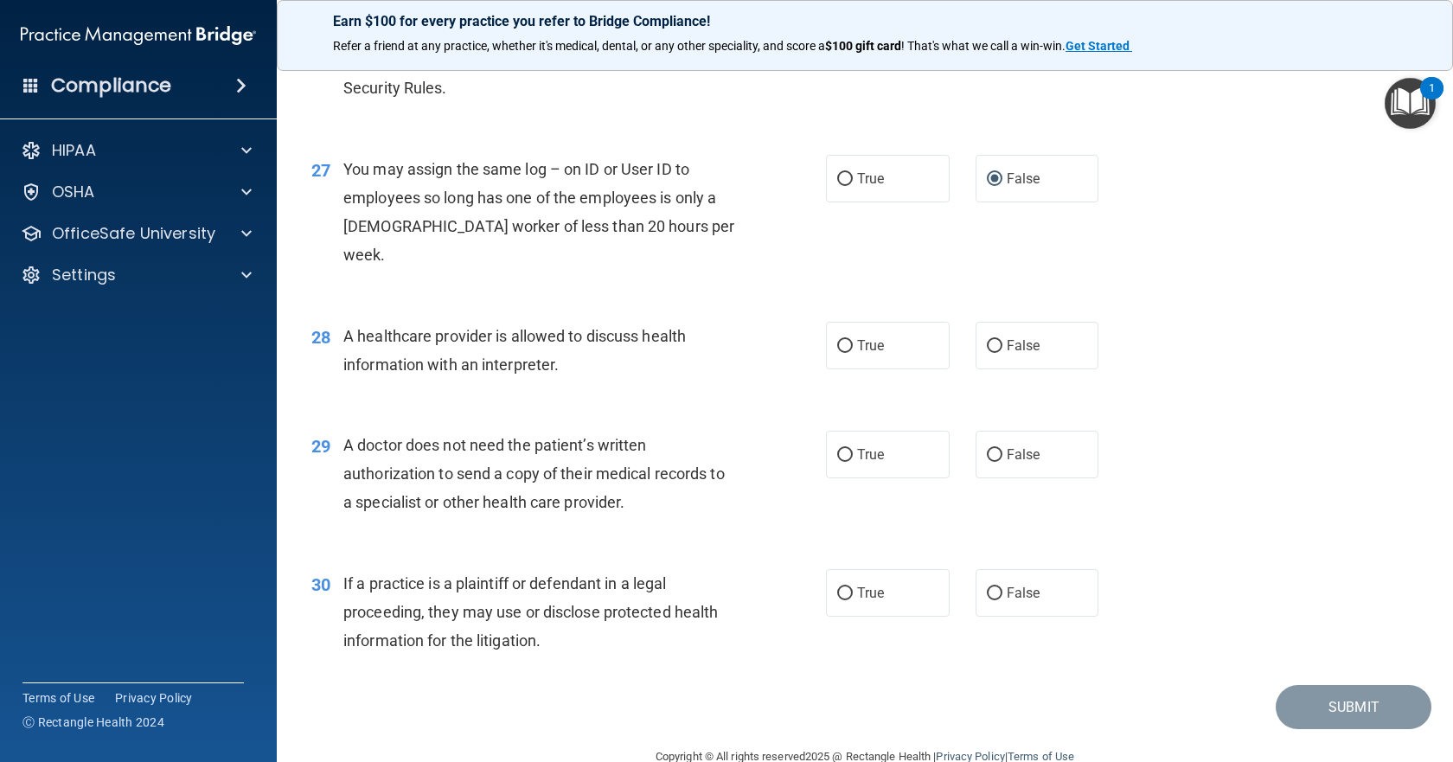
scroll to position [3637, 0]
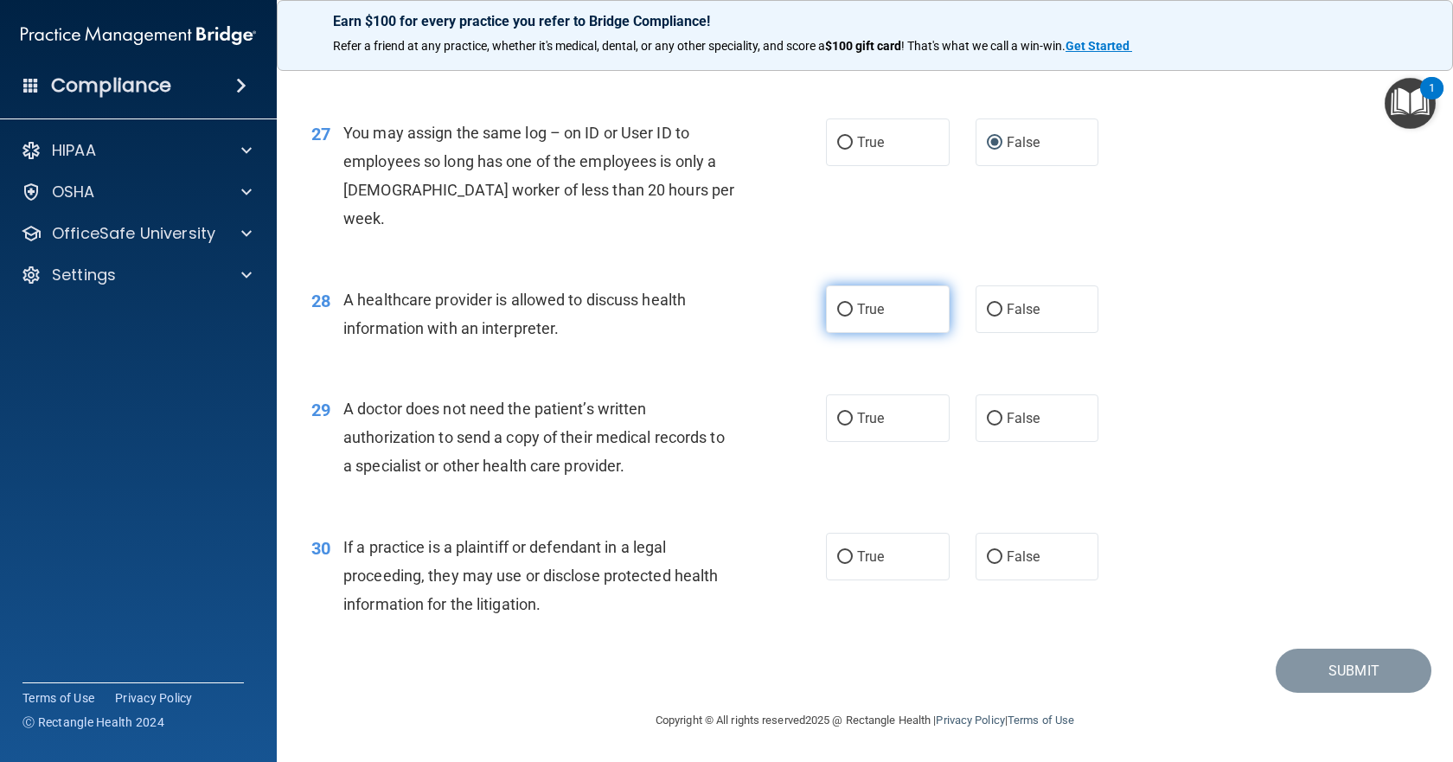
click at [838, 308] on input "True" at bounding box center [845, 310] width 16 height 13
radio input "true"
click at [847, 420] on label "True" at bounding box center [888, 418] width 124 height 48
click at [847, 420] on input "True" at bounding box center [845, 418] width 16 height 13
radio input "true"
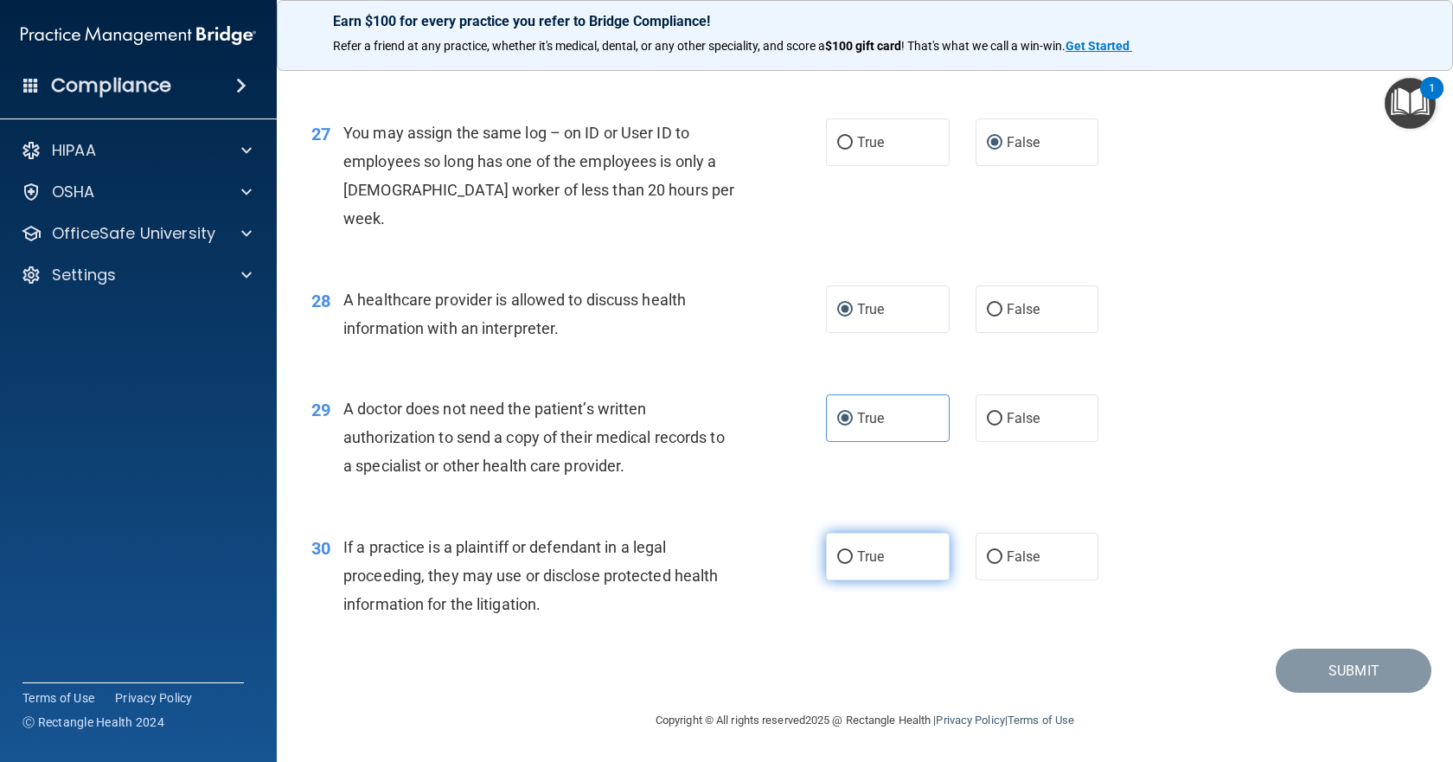
click at [846, 553] on input "True" at bounding box center [845, 557] width 16 height 13
radio input "true"
click at [1340, 681] on button "Submit" at bounding box center [1354, 671] width 156 height 44
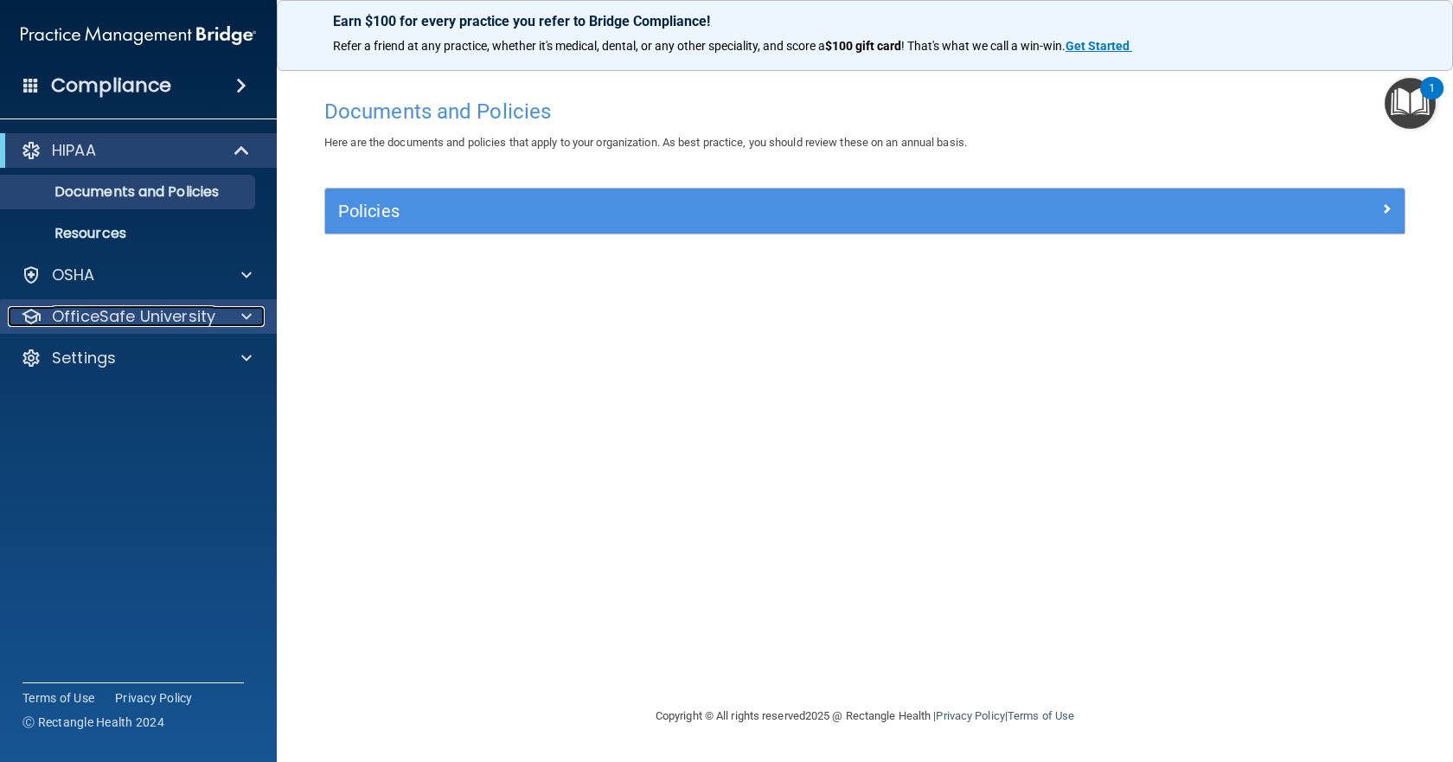
click at [242, 314] on span at bounding box center [246, 316] width 10 height 21
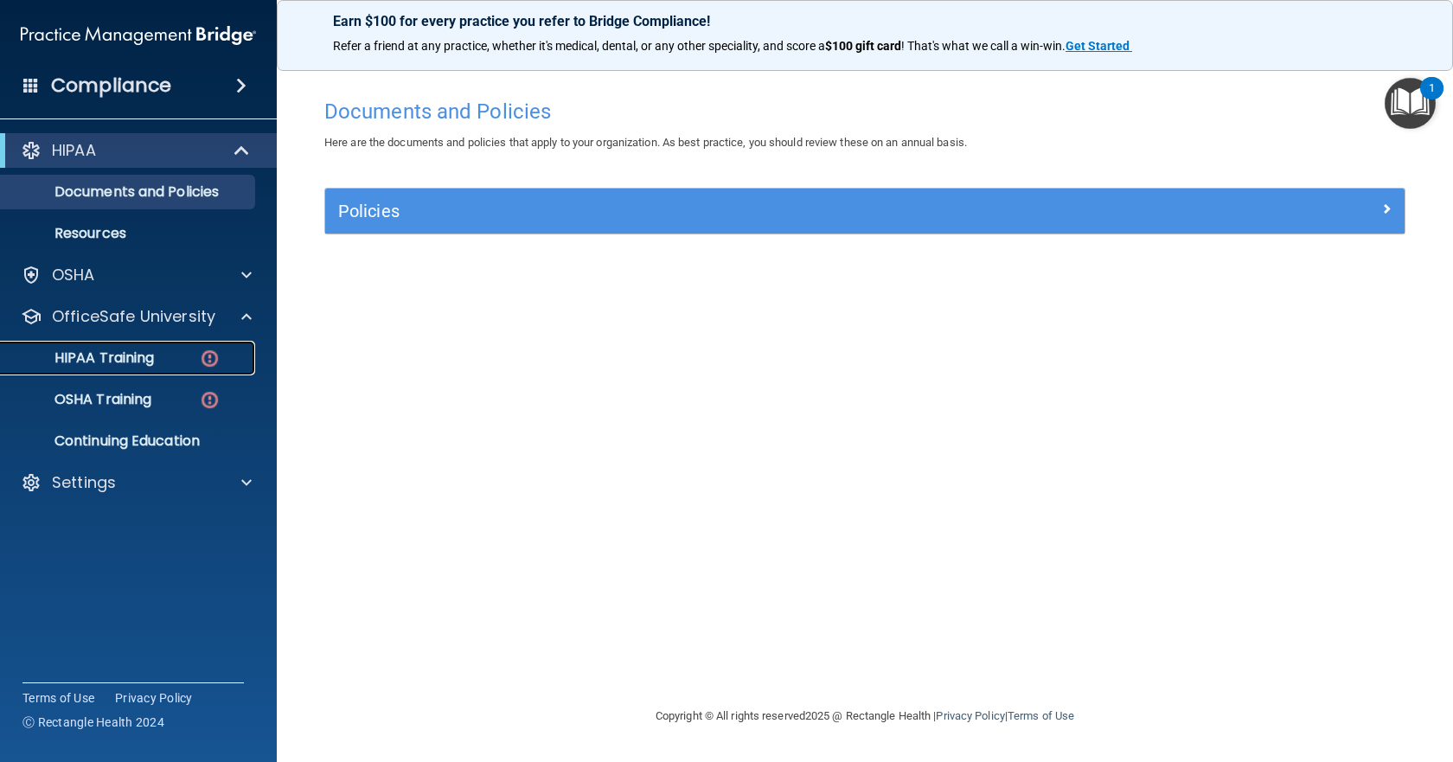
click at [113, 361] on p "HIPAA Training" at bounding box center [82, 357] width 143 height 17
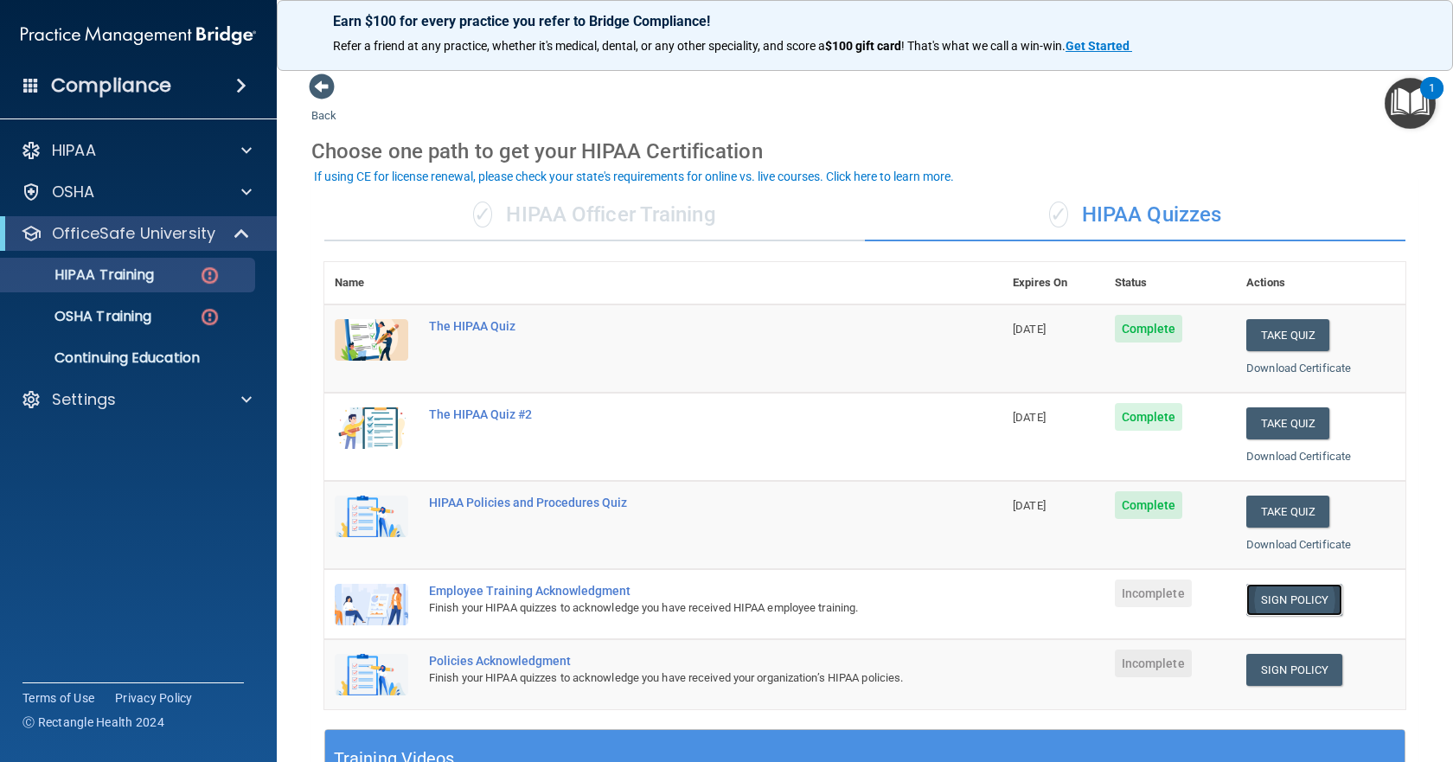
click at [1282, 593] on link "Sign Policy" at bounding box center [1294, 600] width 96 height 32
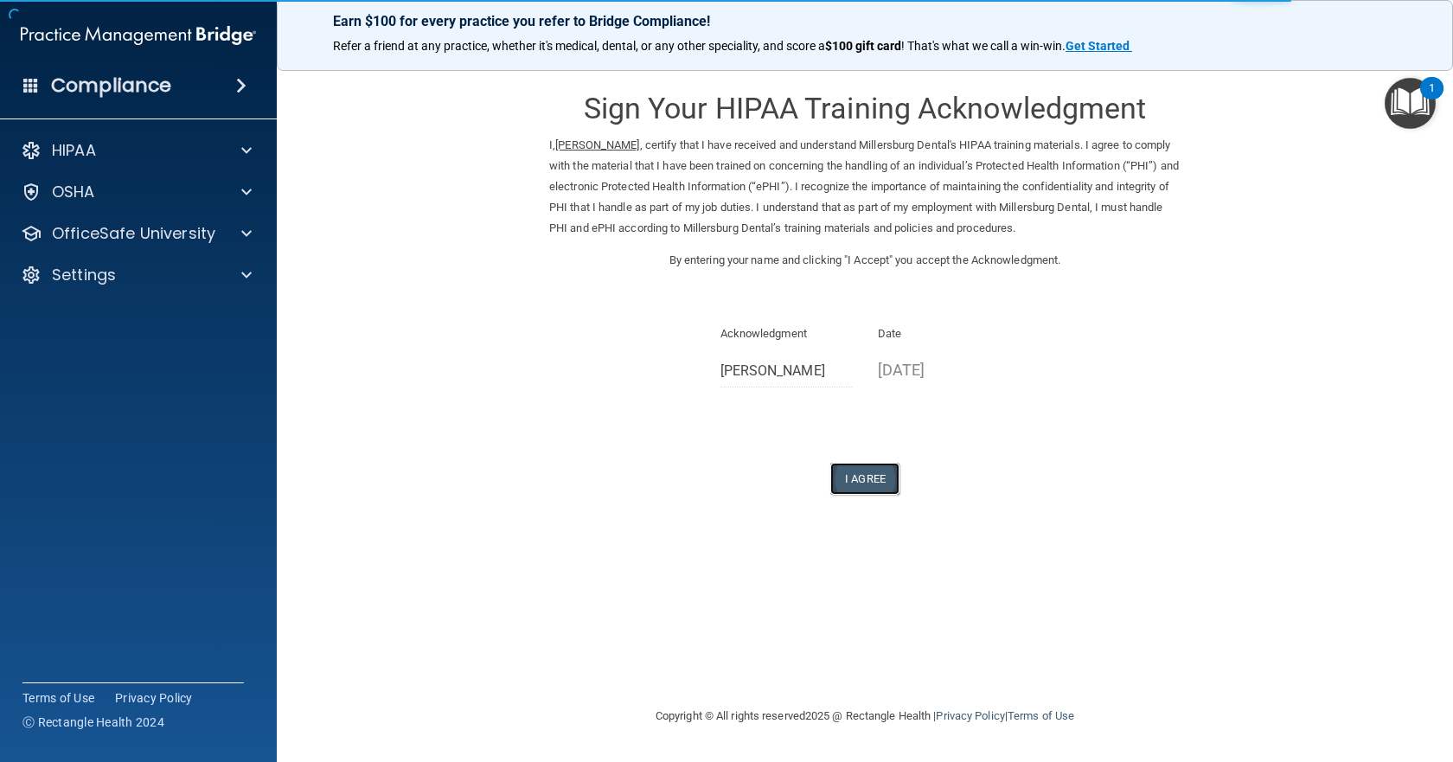
click at [858, 480] on button "I Agree" at bounding box center [864, 479] width 69 height 32
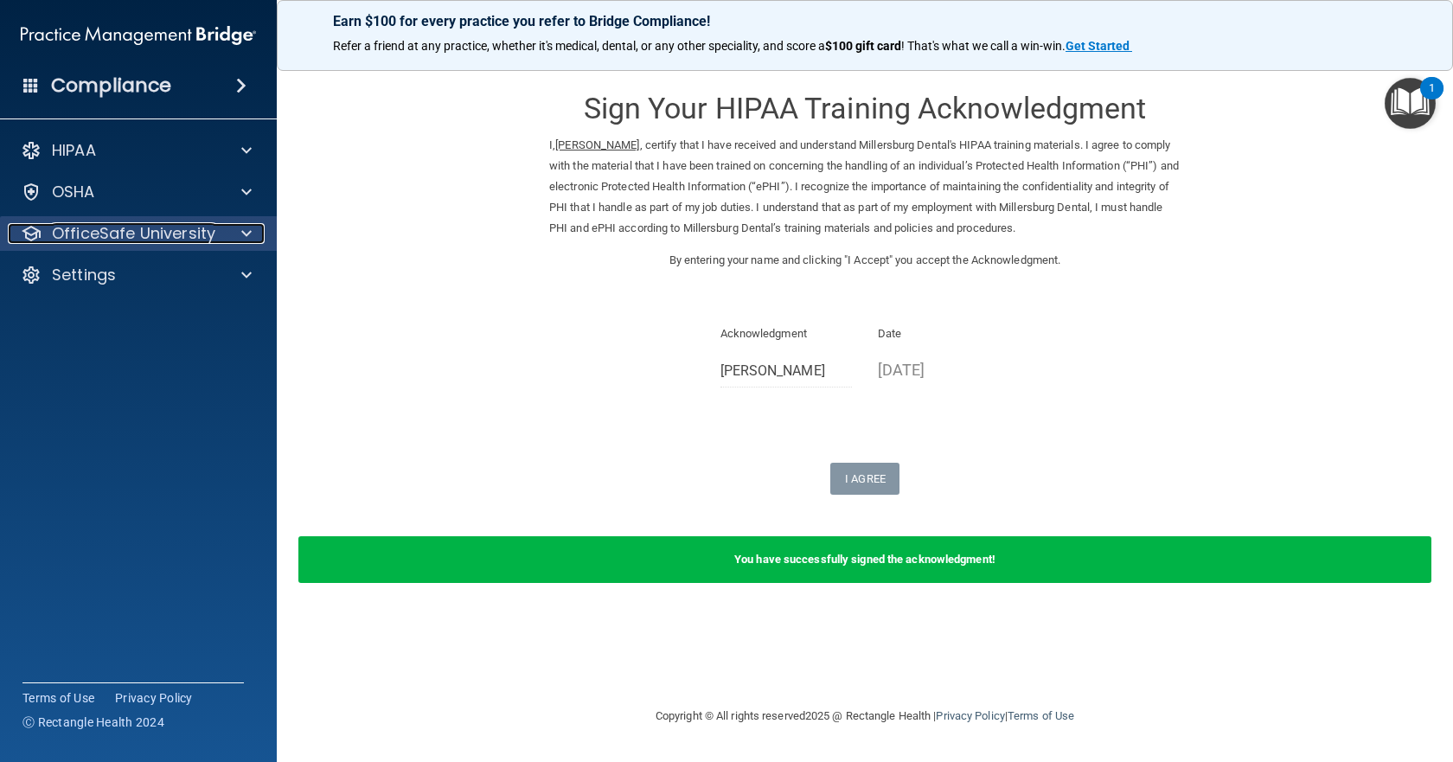
click at [249, 233] on span at bounding box center [246, 233] width 10 height 21
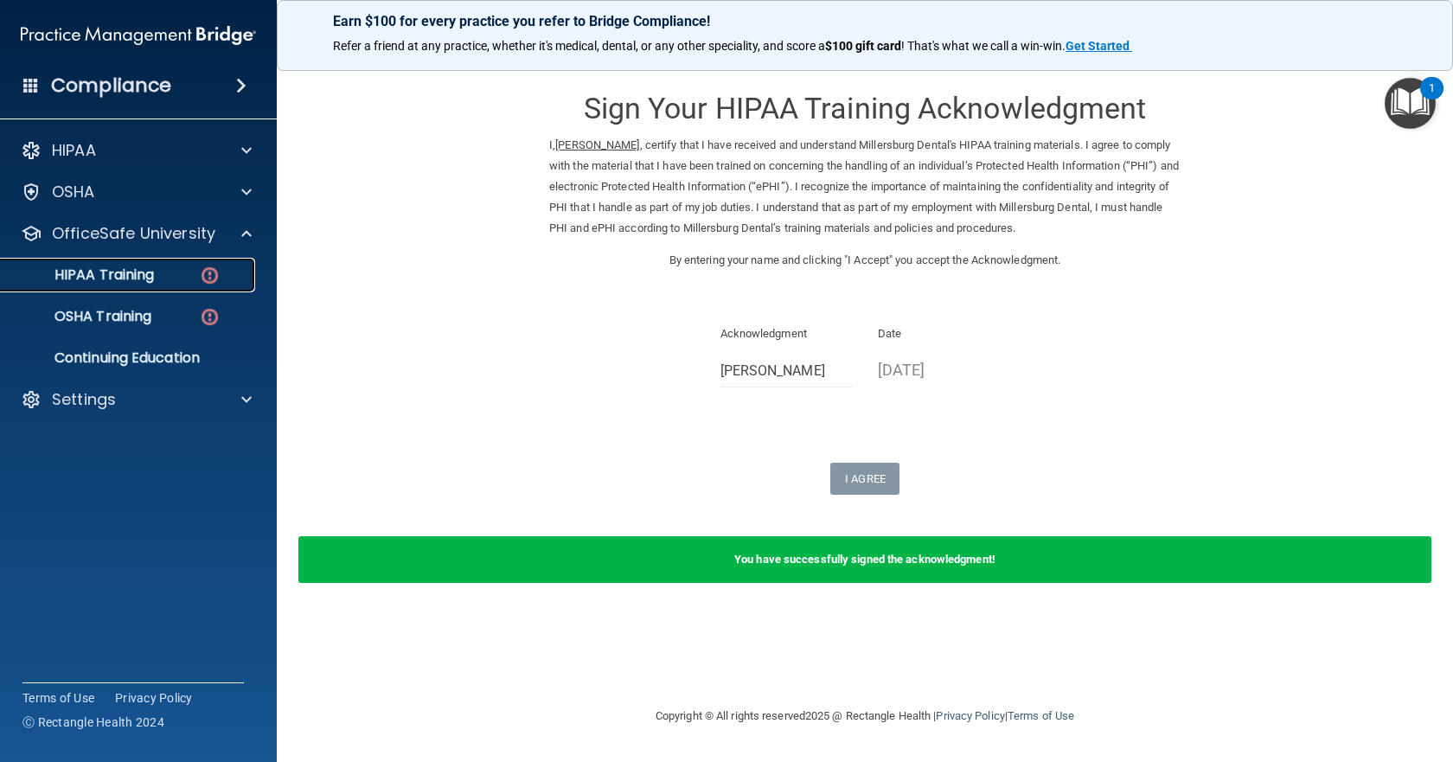
click at [200, 283] on img at bounding box center [210, 276] width 22 height 22
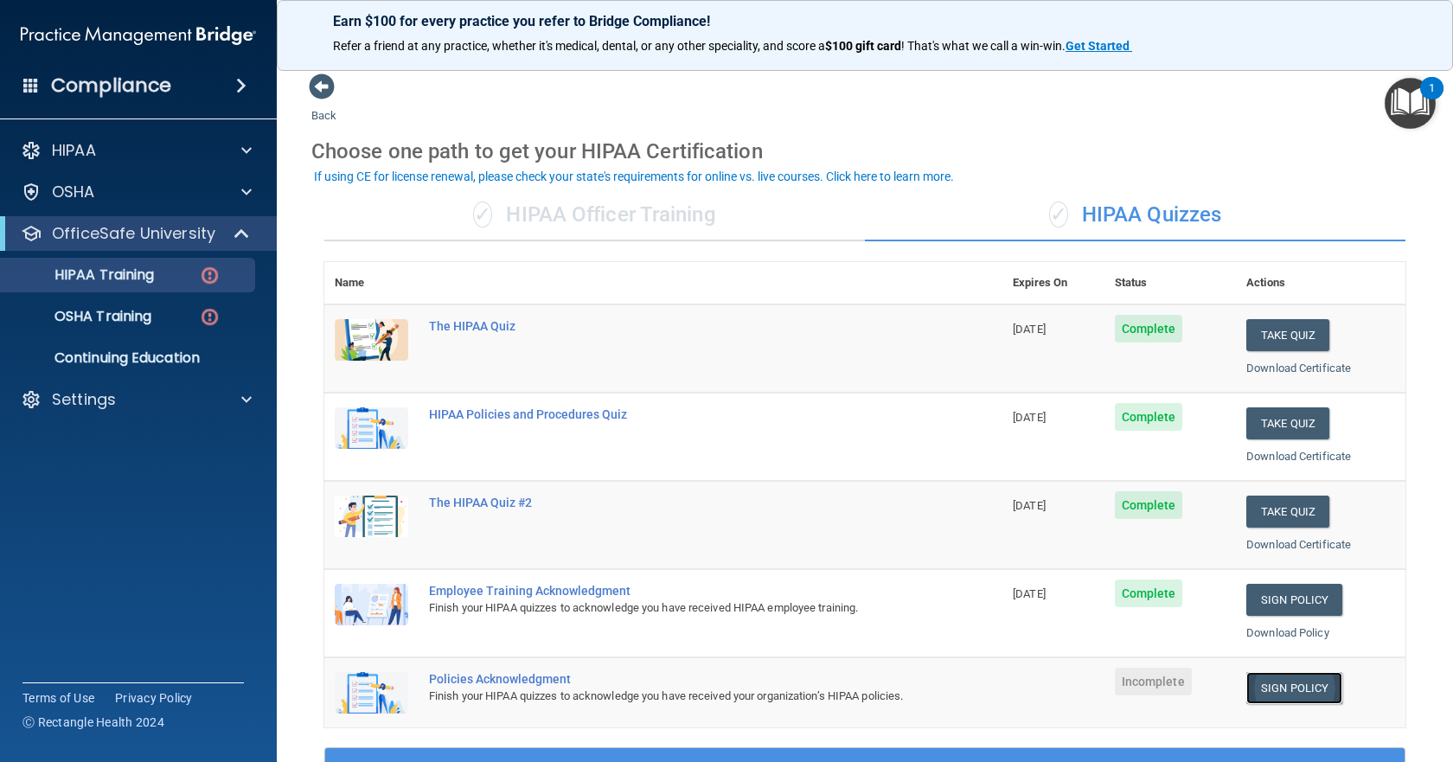
click at [1280, 691] on link "Sign Policy" at bounding box center [1294, 688] width 96 height 32
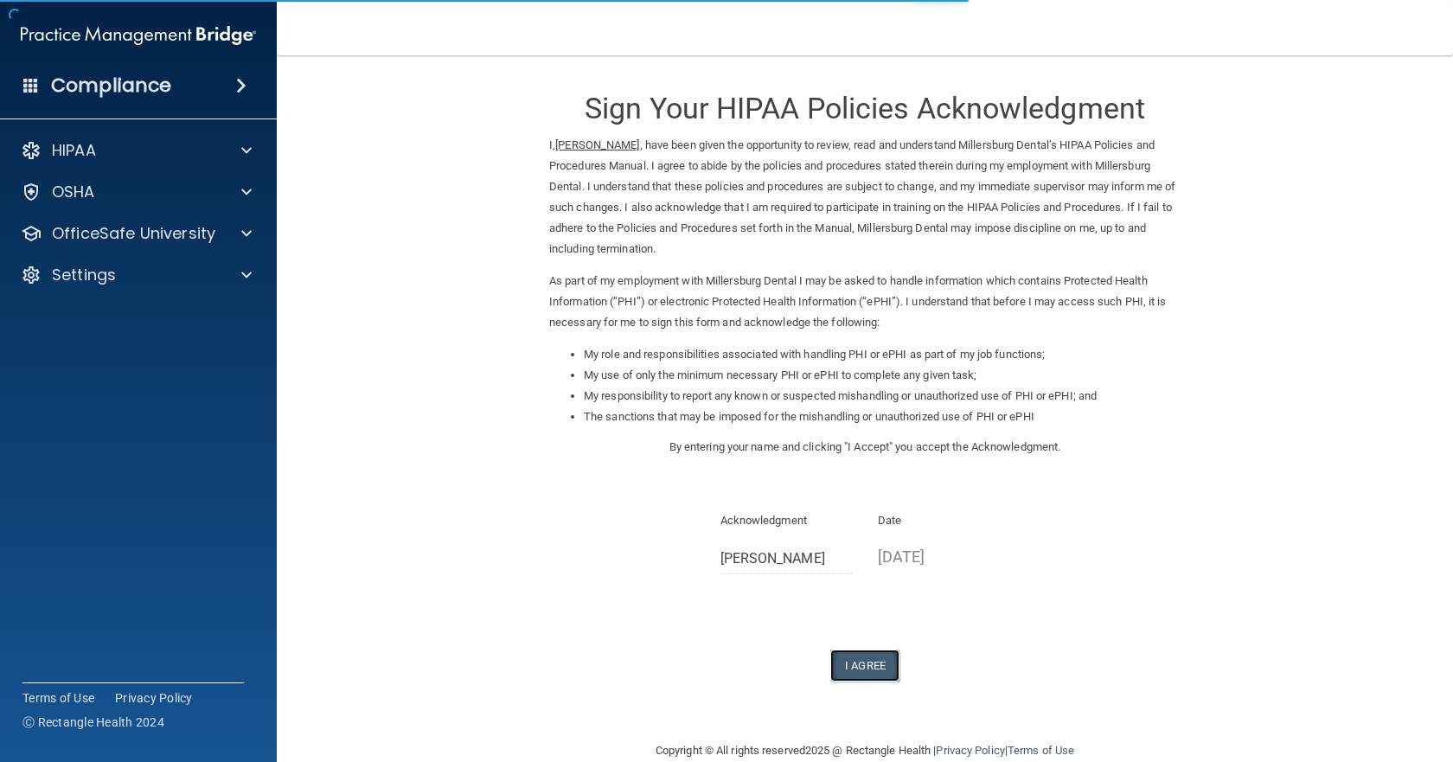
click at [865, 655] on button "I Agree" at bounding box center [864, 665] width 69 height 32
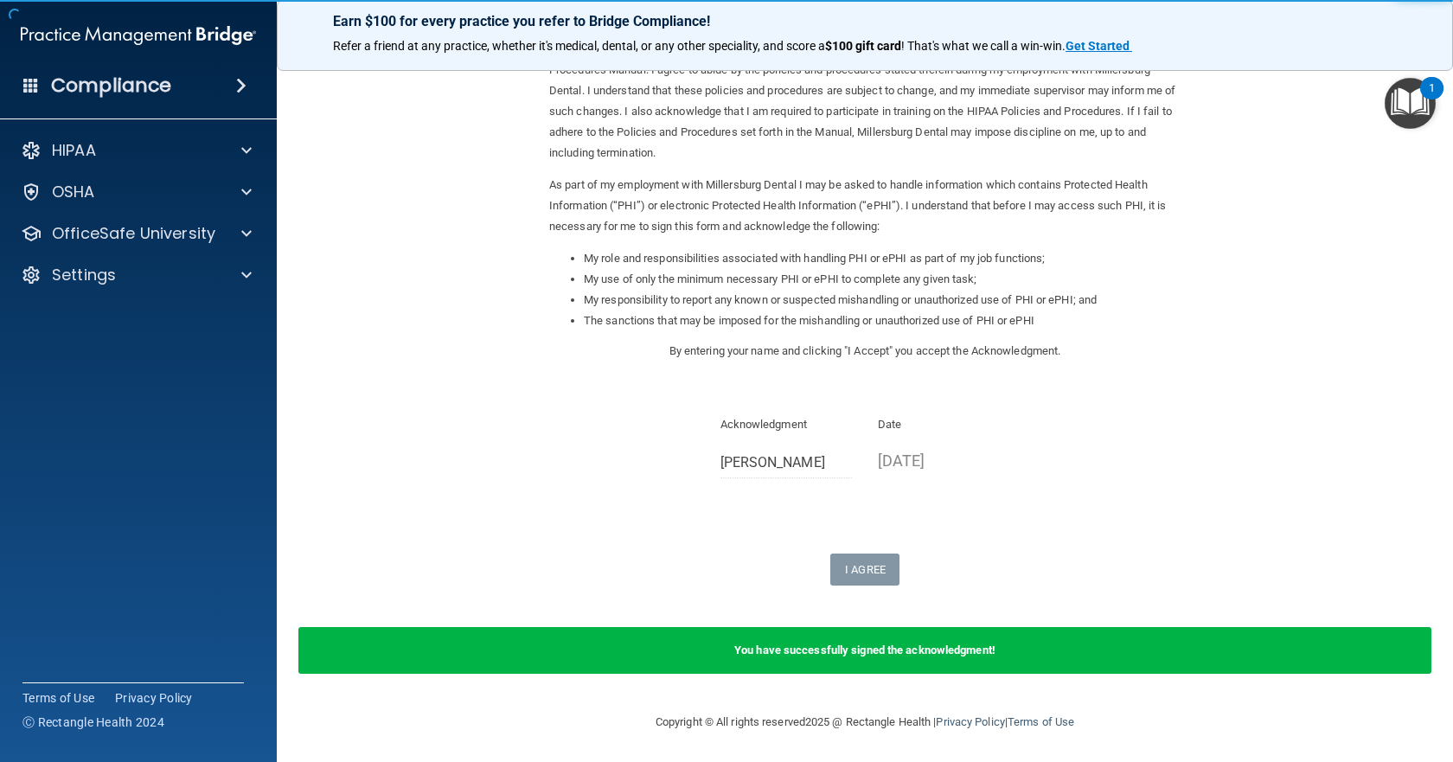
scroll to position [98, 0]
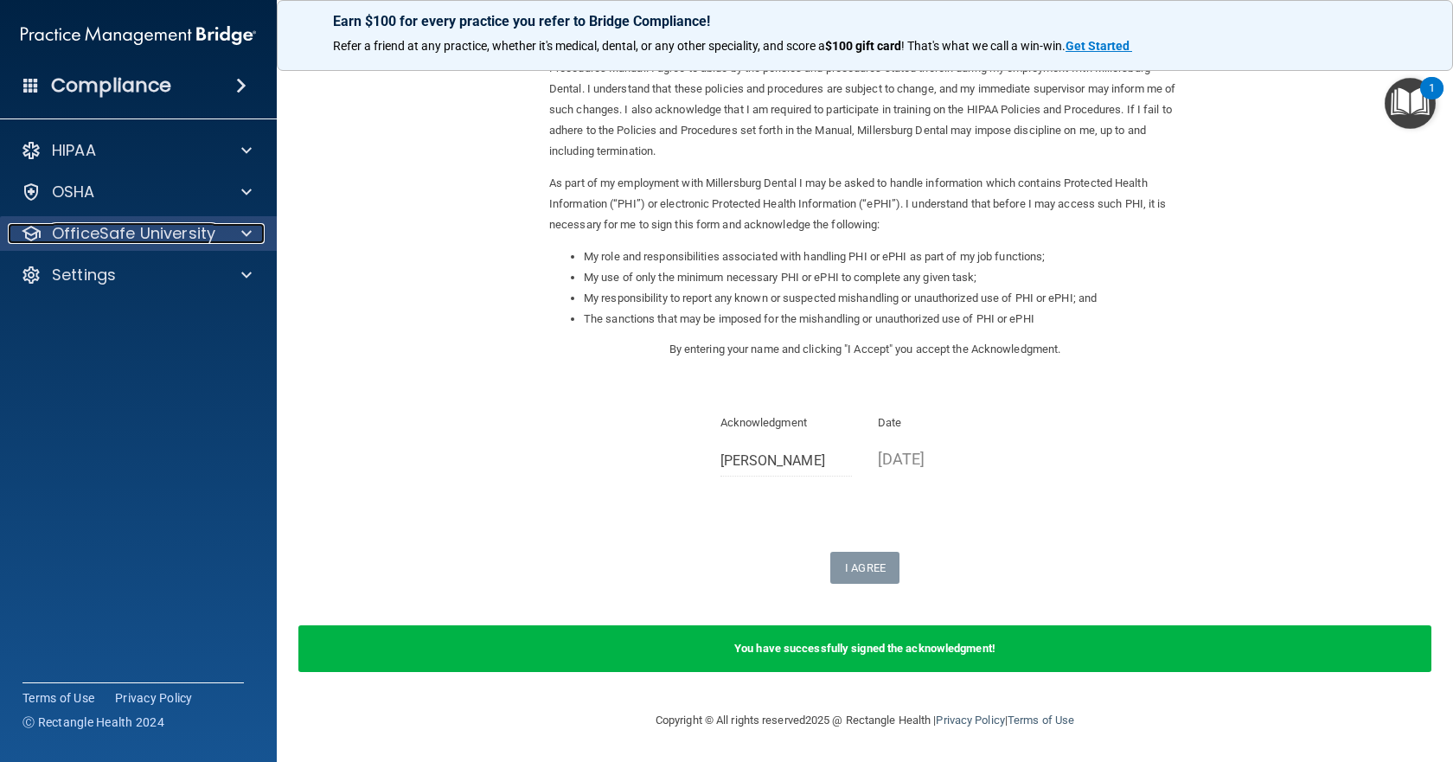
click at [259, 227] on div at bounding box center [243, 233] width 43 height 21
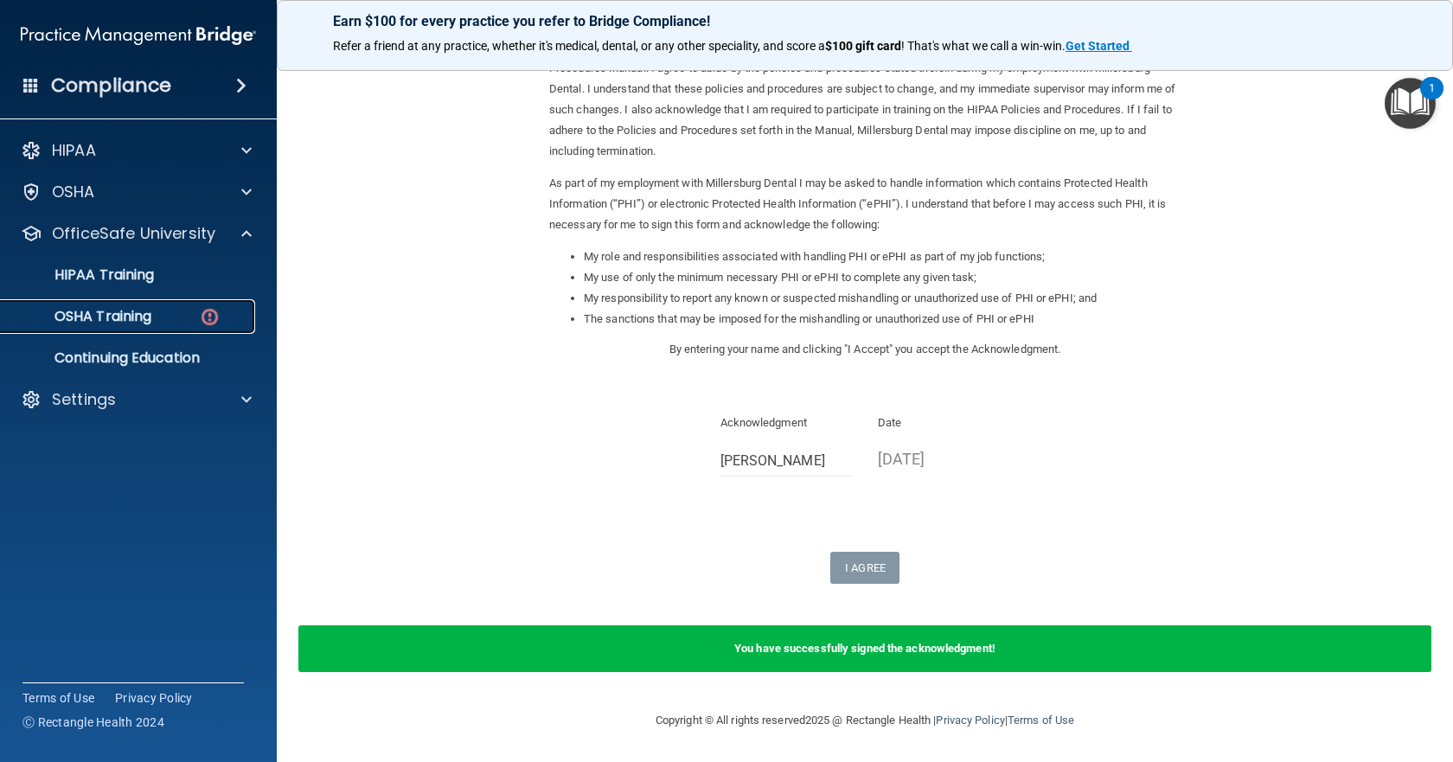
click at [112, 321] on p "OSHA Training" at bounding box center [81, 316] width 140 height 17
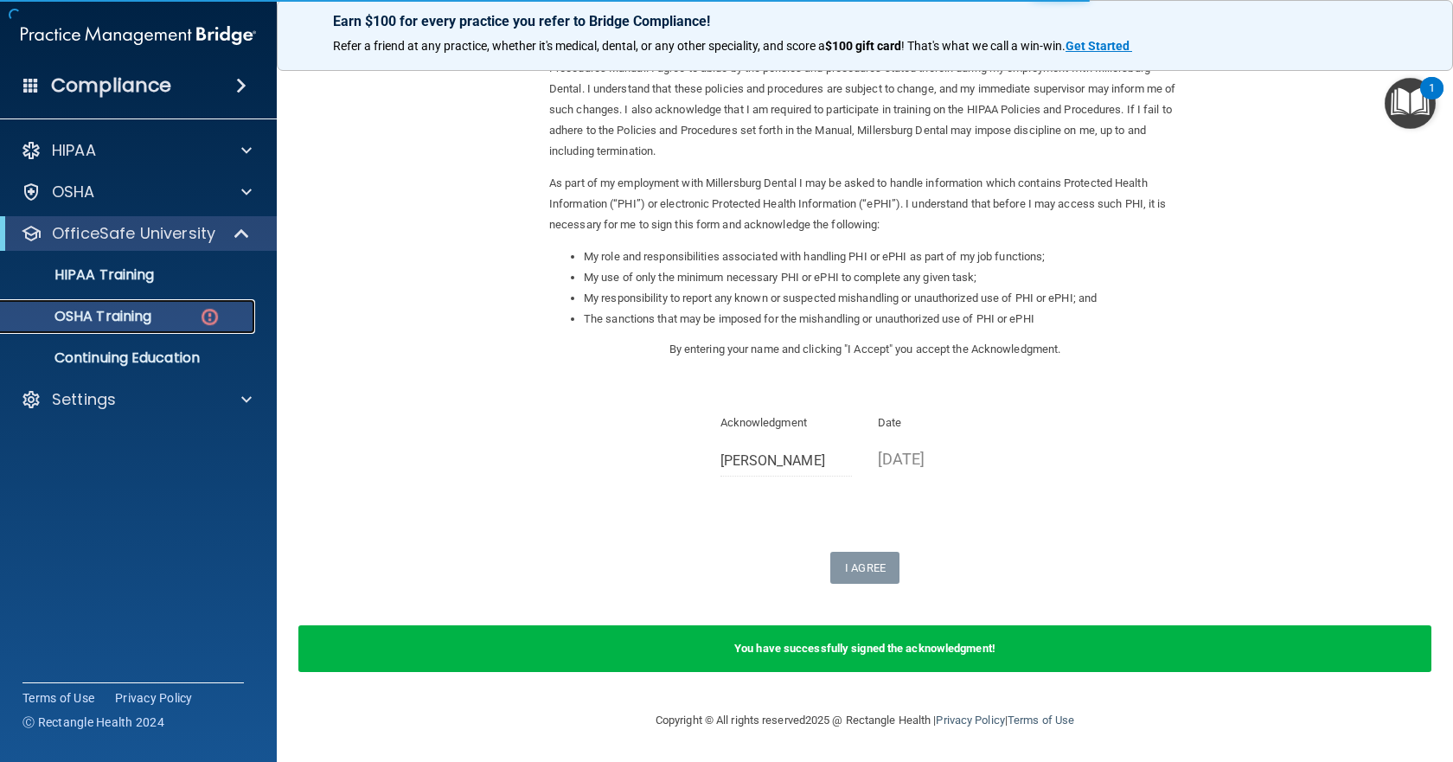
scroll to position [75, 0]
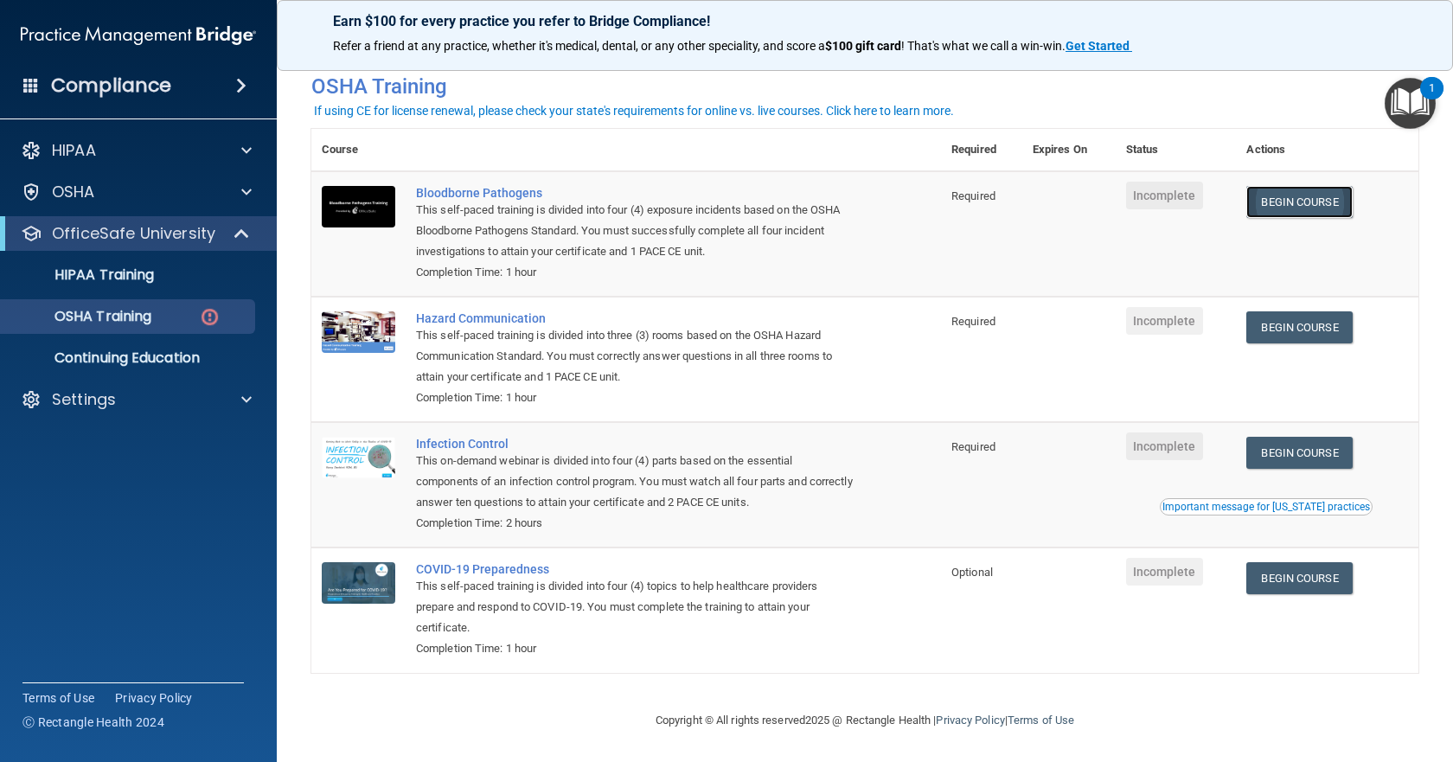
click at [1315, 195] on link "Begin Course" at bounding box center [1298, 202] width 105 height 32
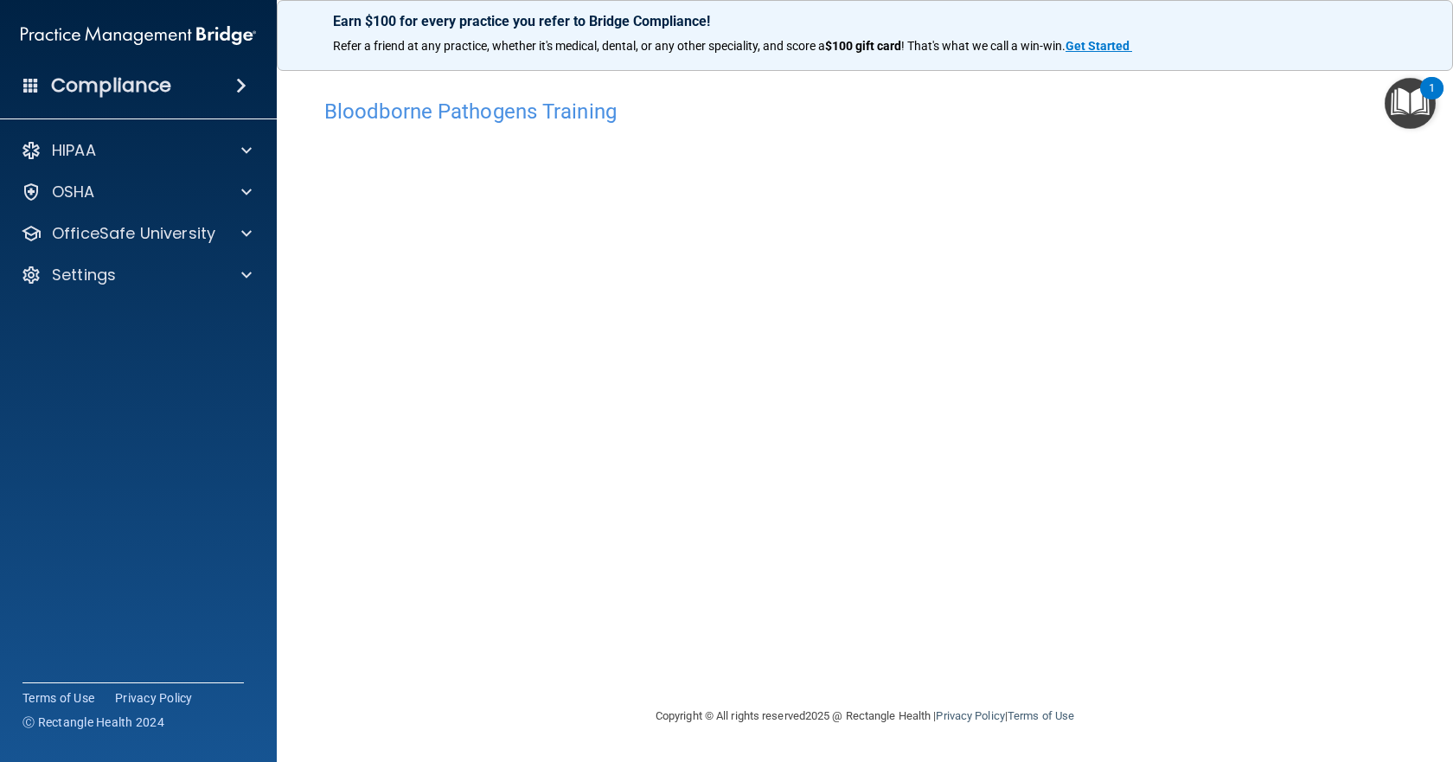
click at [956, 667] on div "Bloodborne Pathogens Training This course doesn’t expire until . Are you sure y…" at bounding box center [864, 398] width 1107 height 616
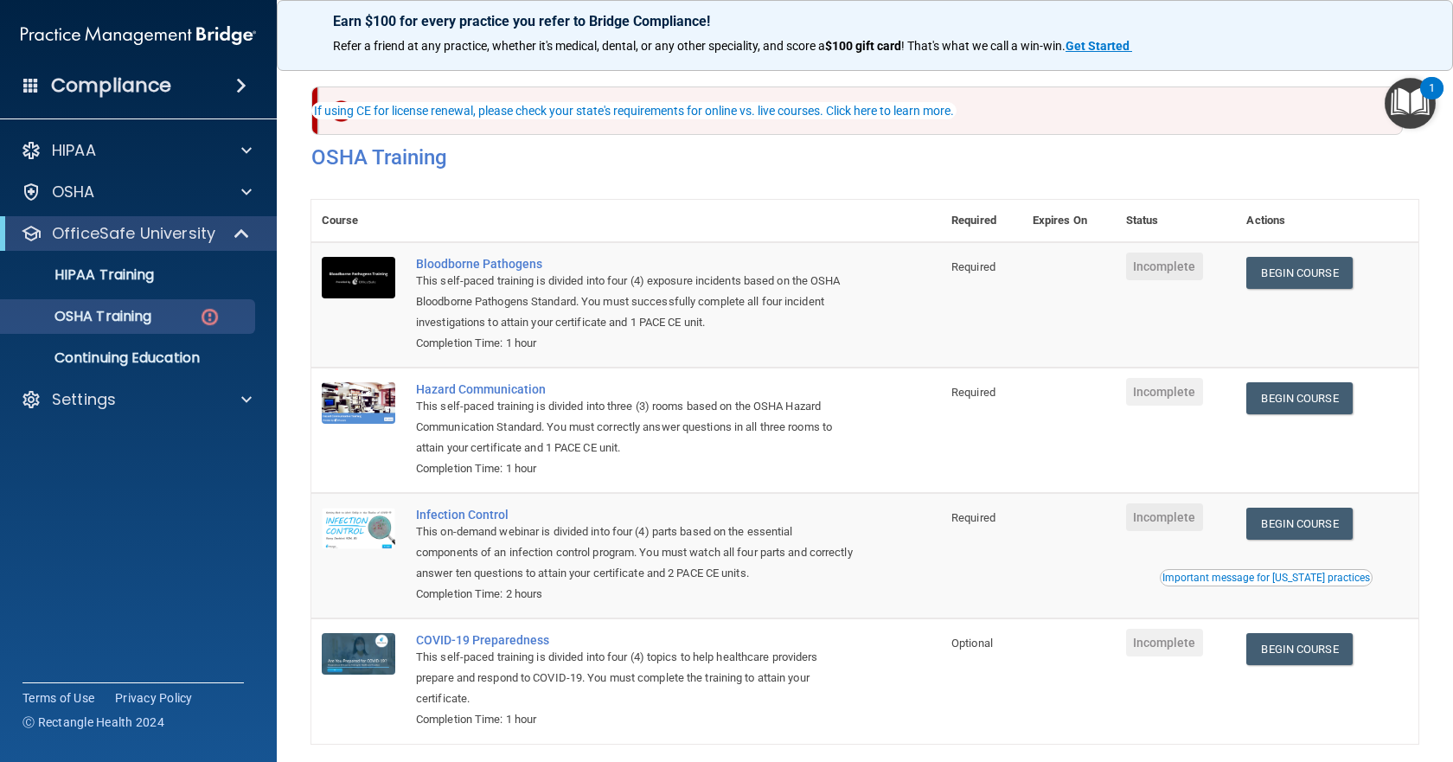
scroll to position [75, 0]
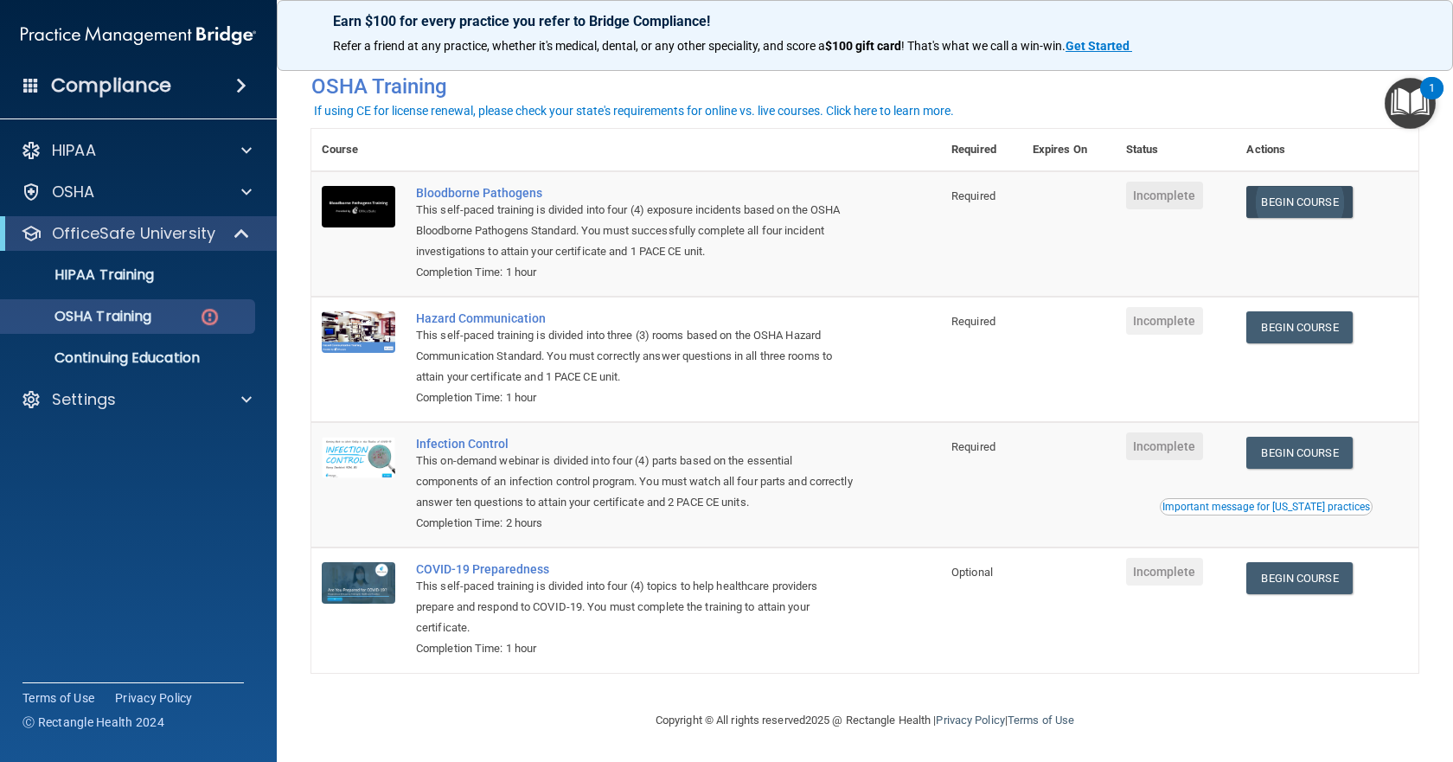
click at [1295, 201] on link "Begin Course" at bounding box center [1298, 202] width 105 height 32
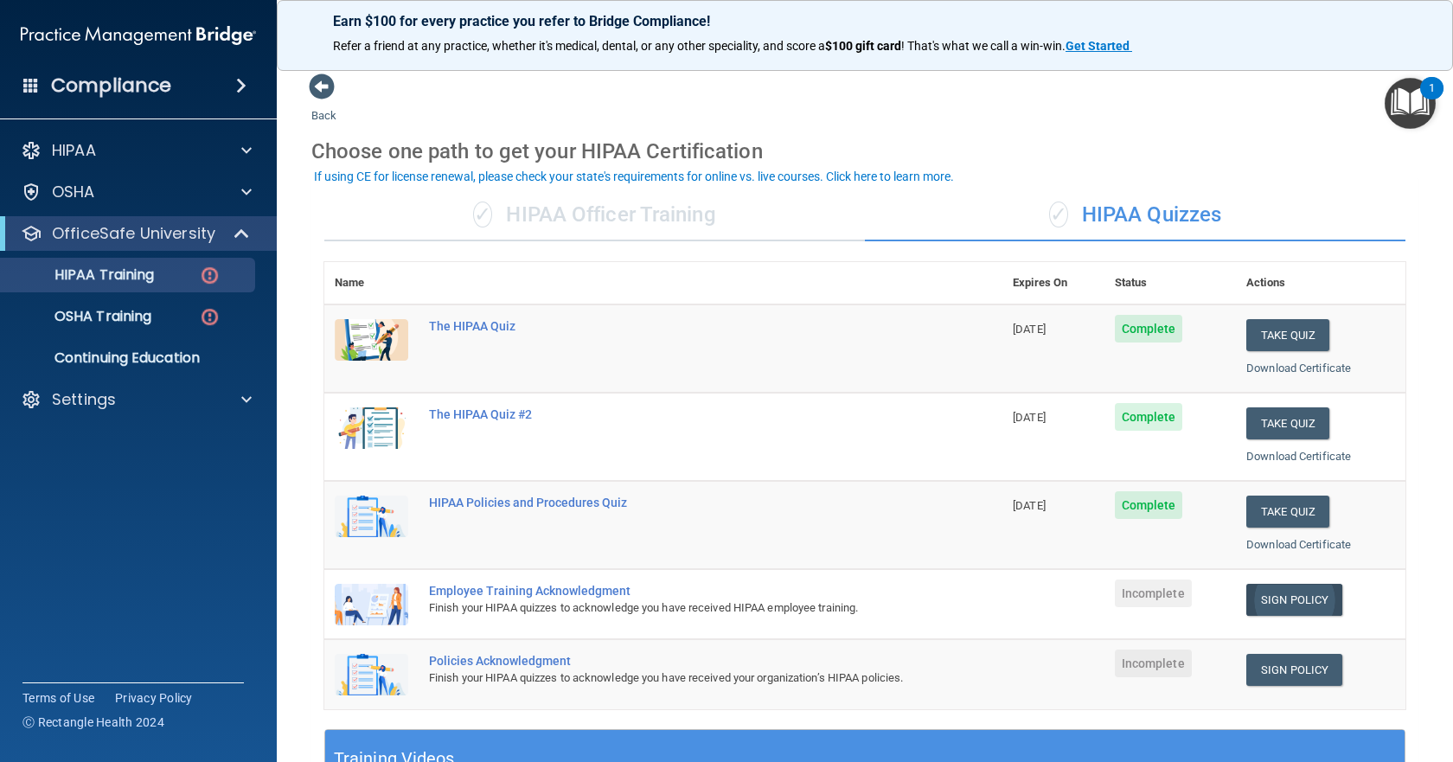
click at [1273, 602] on link "Sign Policy" at bounding box center [1294, 600] width 96 height 32
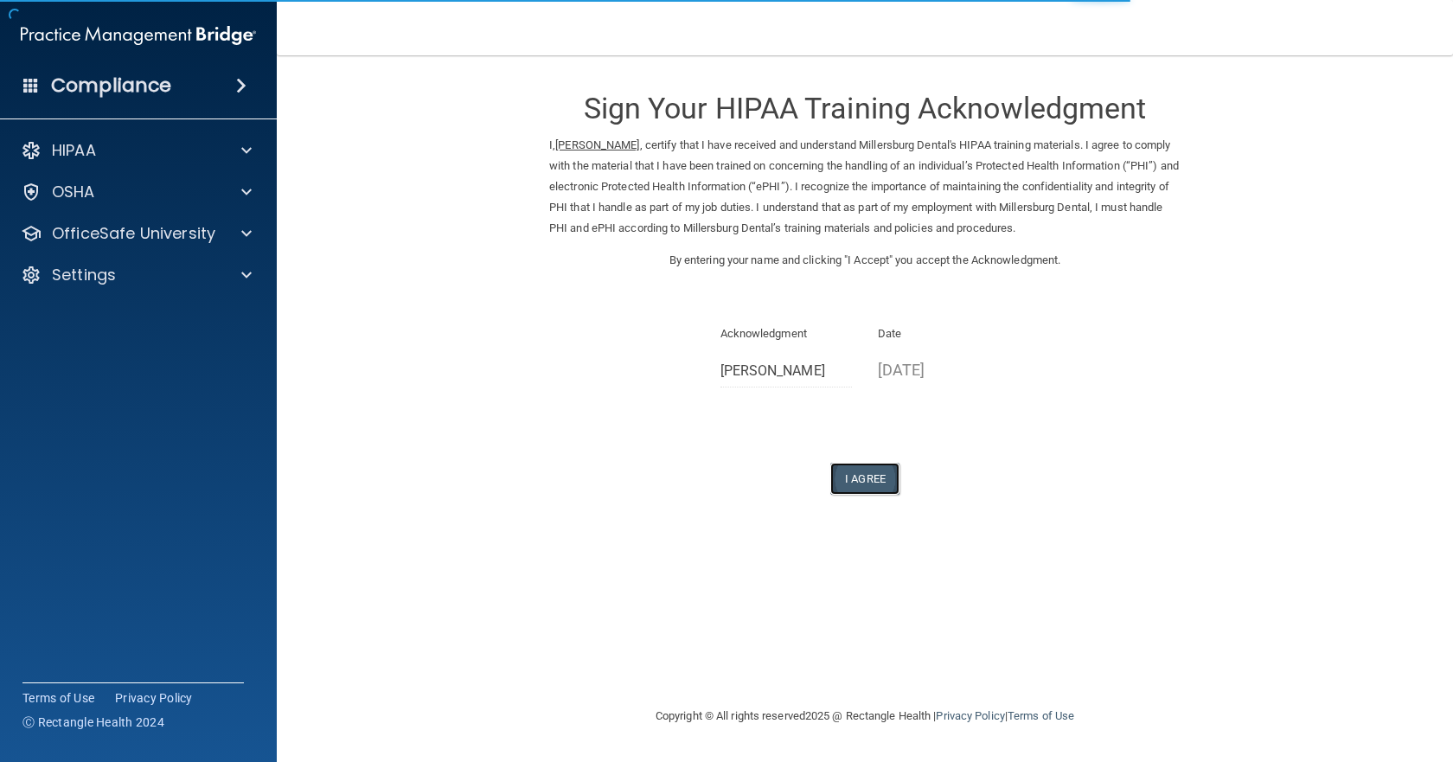
click at [873, 483] on button "I Agree" at bounding box center [864, 479] width 69 height 32
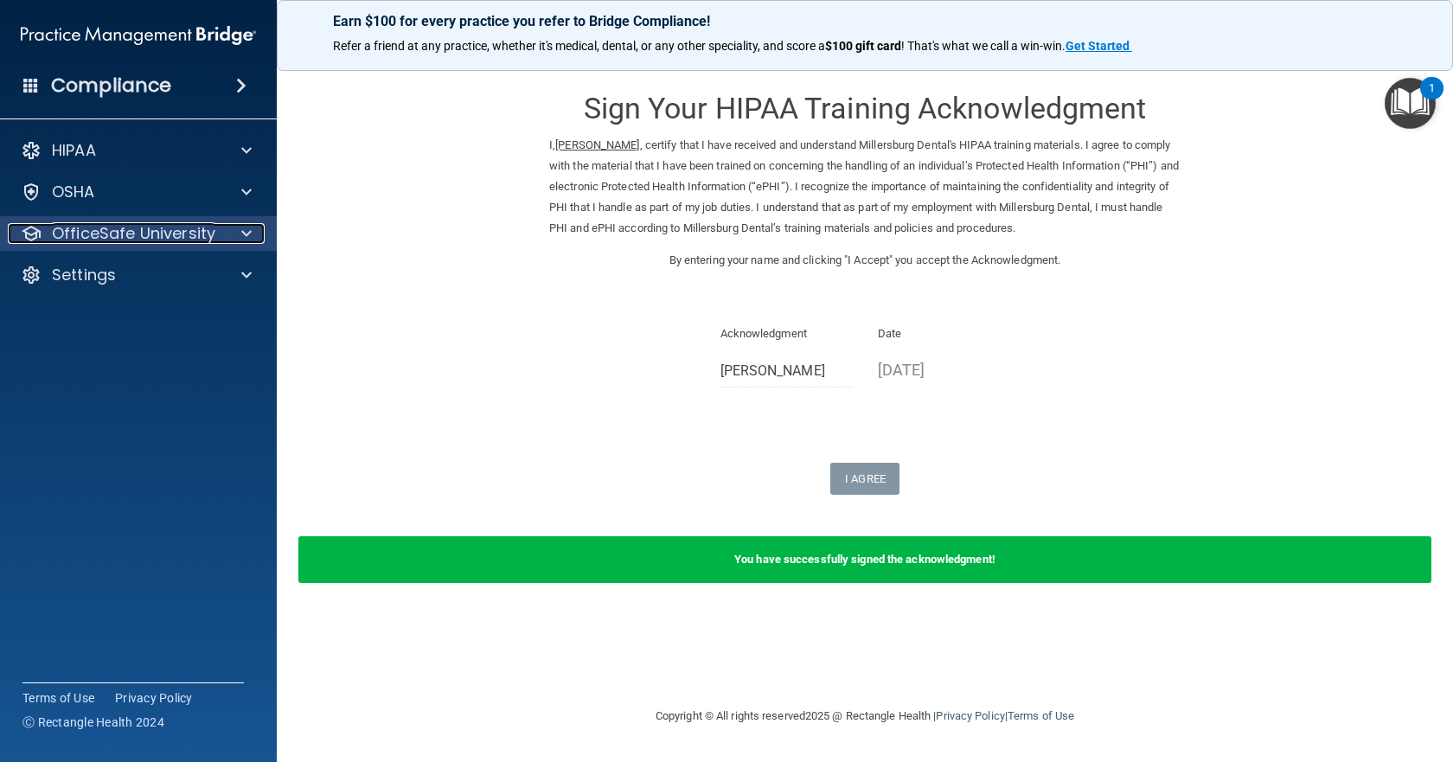
click at [245, 231] on span at bounding box center [246, 233] width 10 height 21
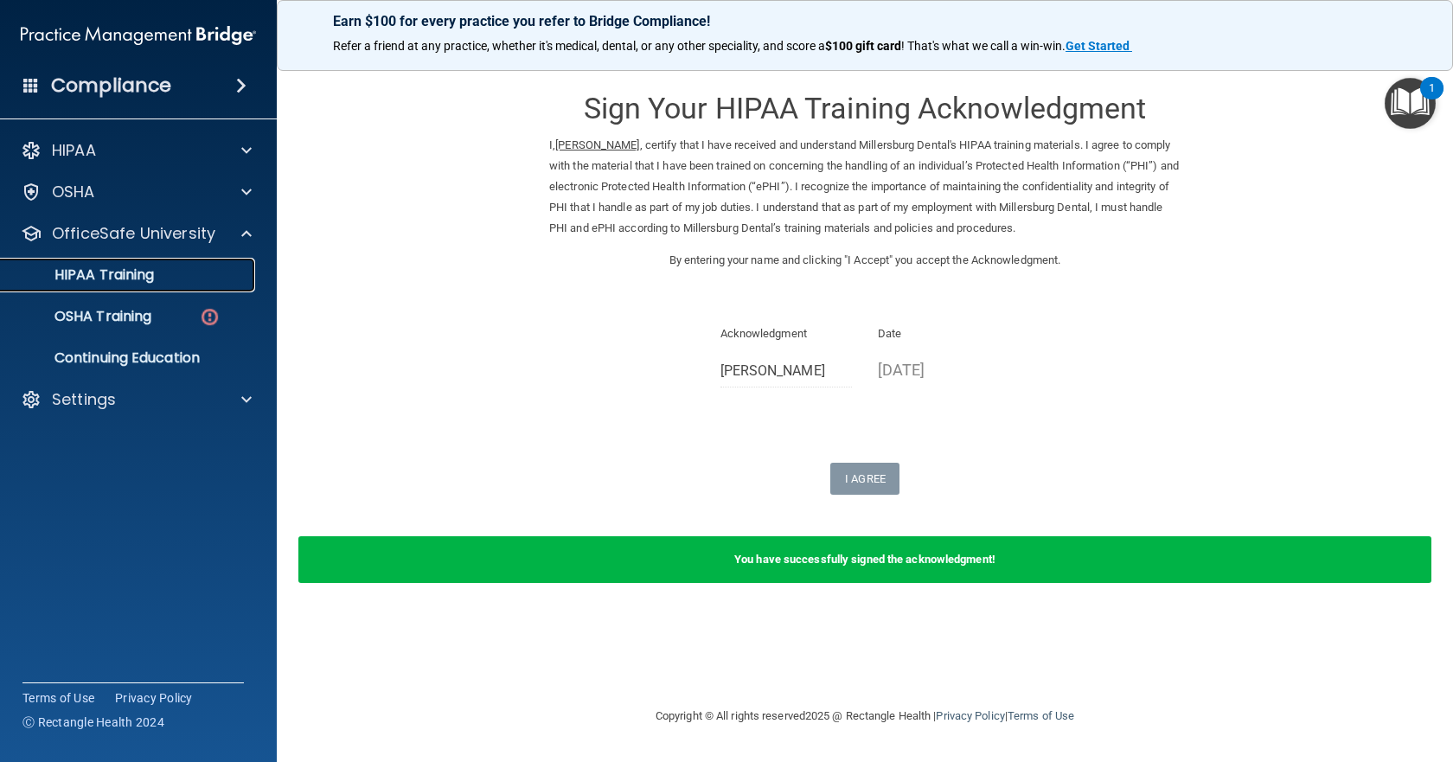
click at [137, 277] on p "HIPAA Training" at bounding box center [82, 274] width 143 height 17
